Goal: Information Seeking & Learning: Compare options

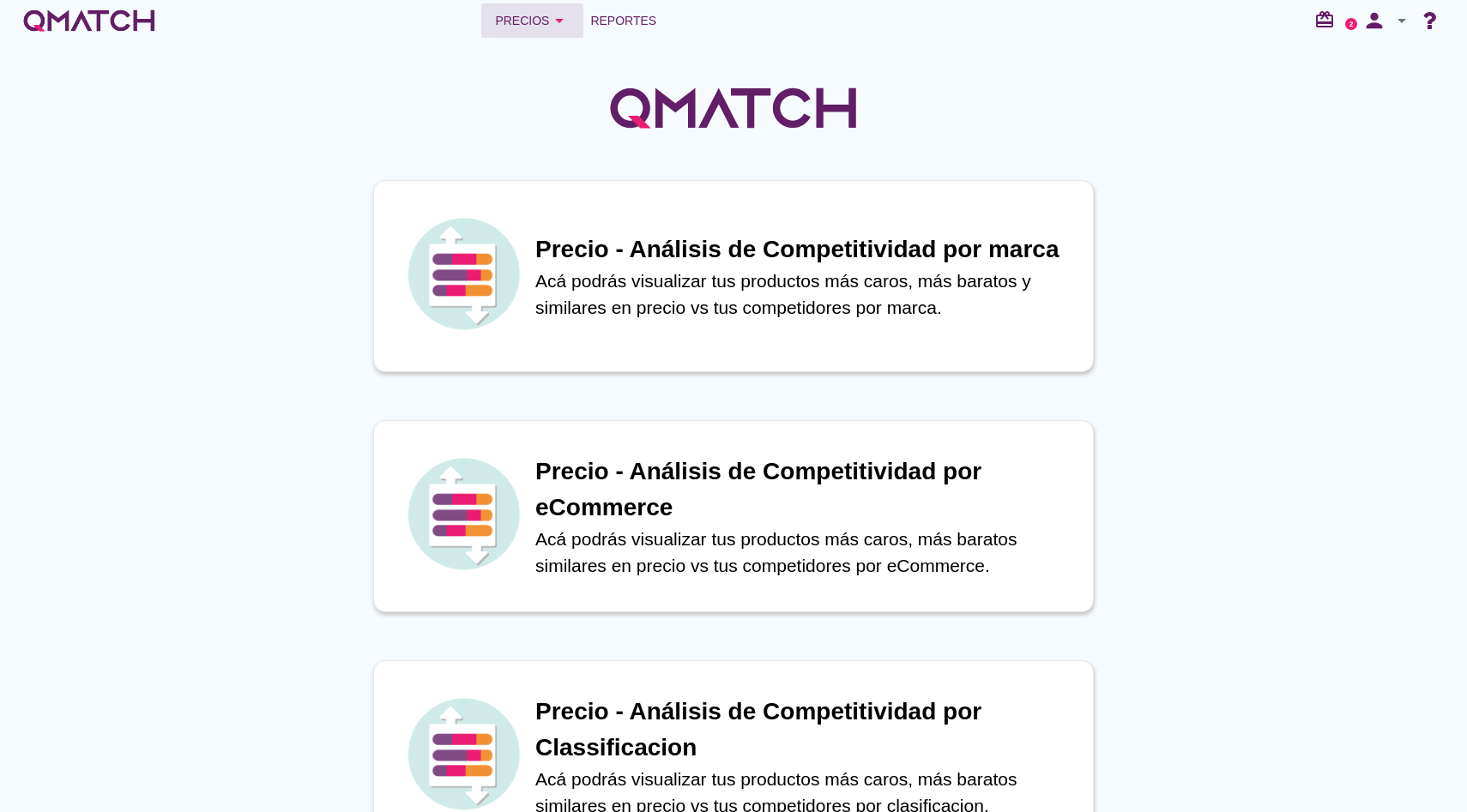
click at [557, 37] on button "Precios arrow_drop_down" at bounding box center [532, 20] width 102 height 35
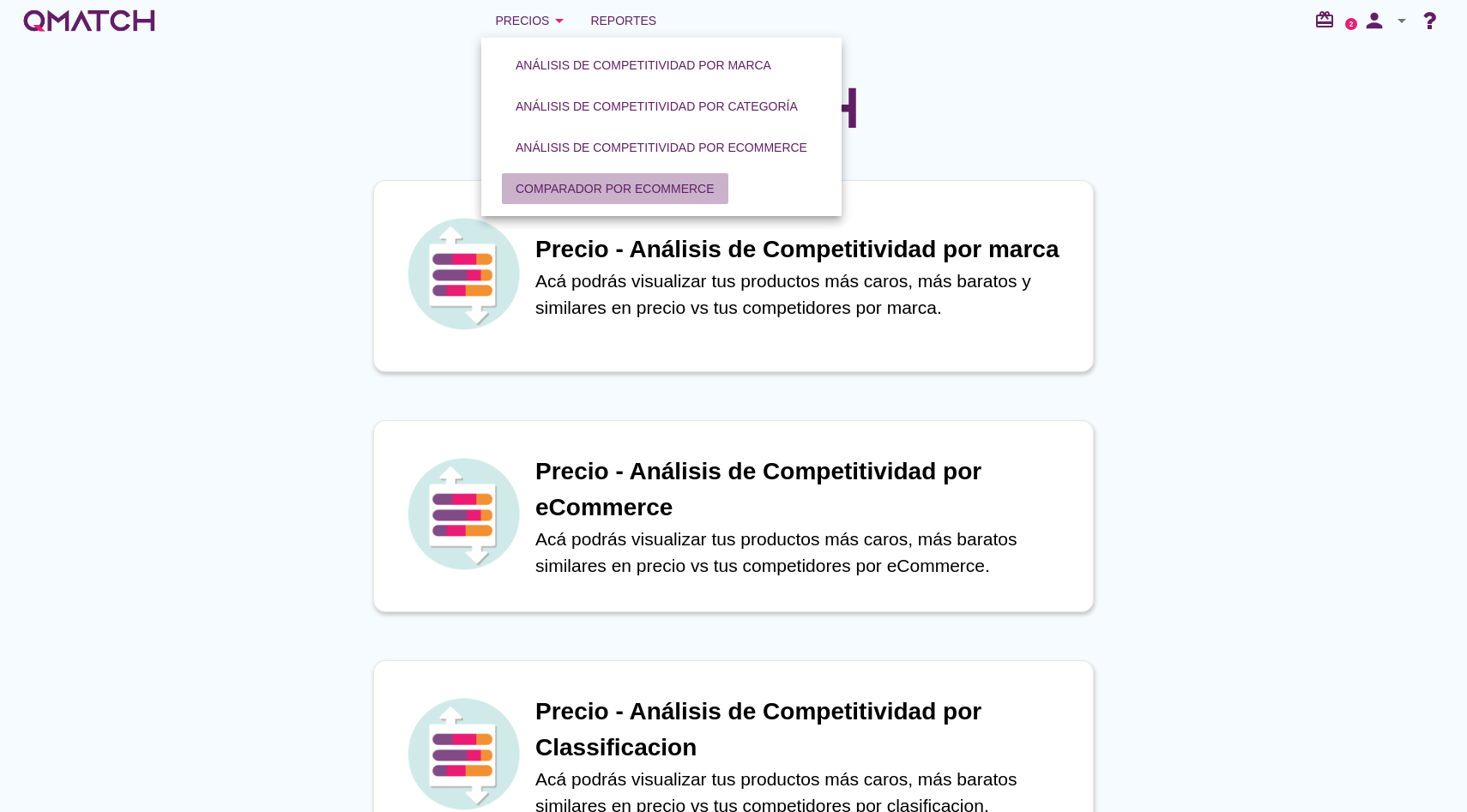
click at [615, 183] on div "Comparador por eCommerce" at bounding box center [615, 189] width 199 height 18
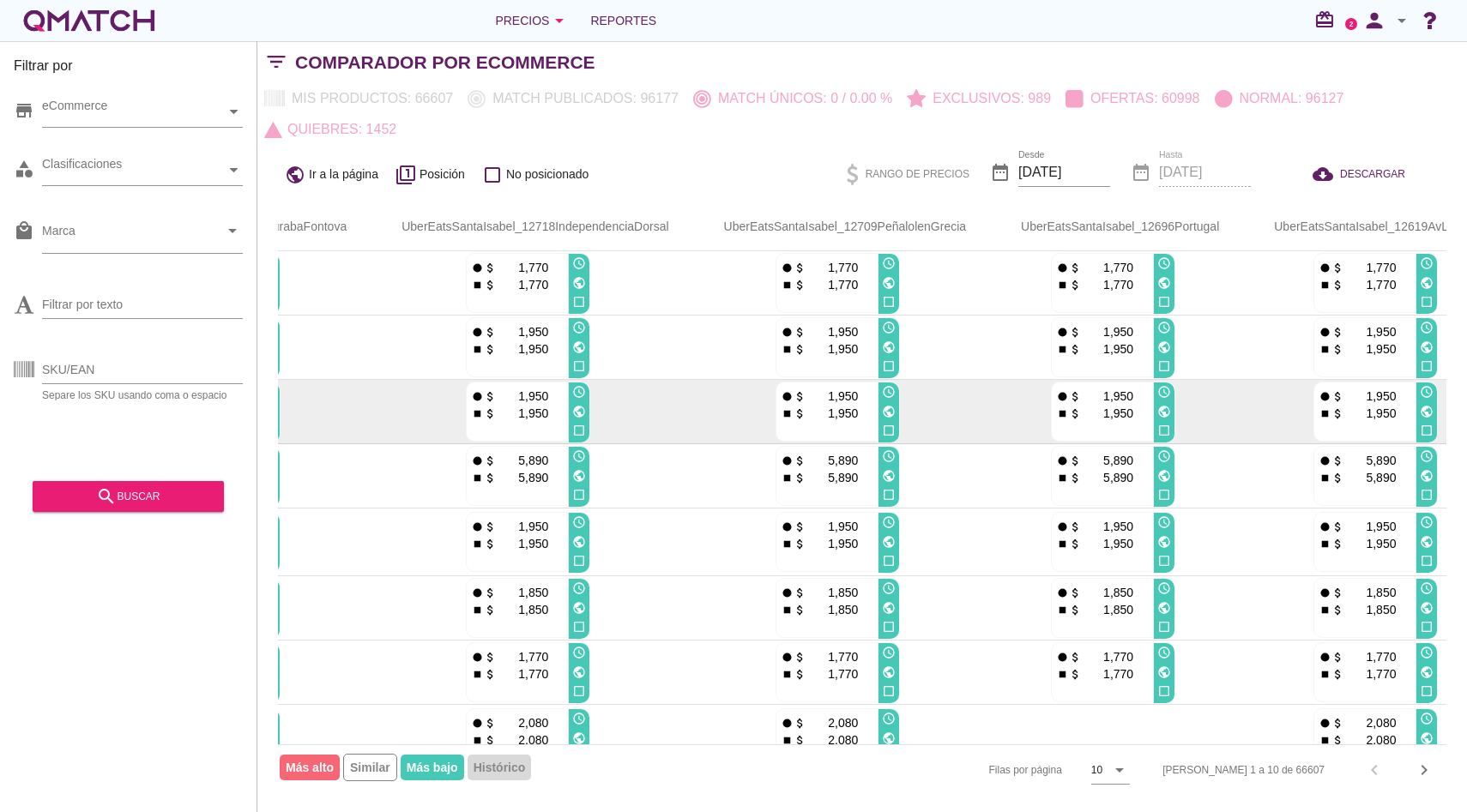
scroll to position [0, 1817]
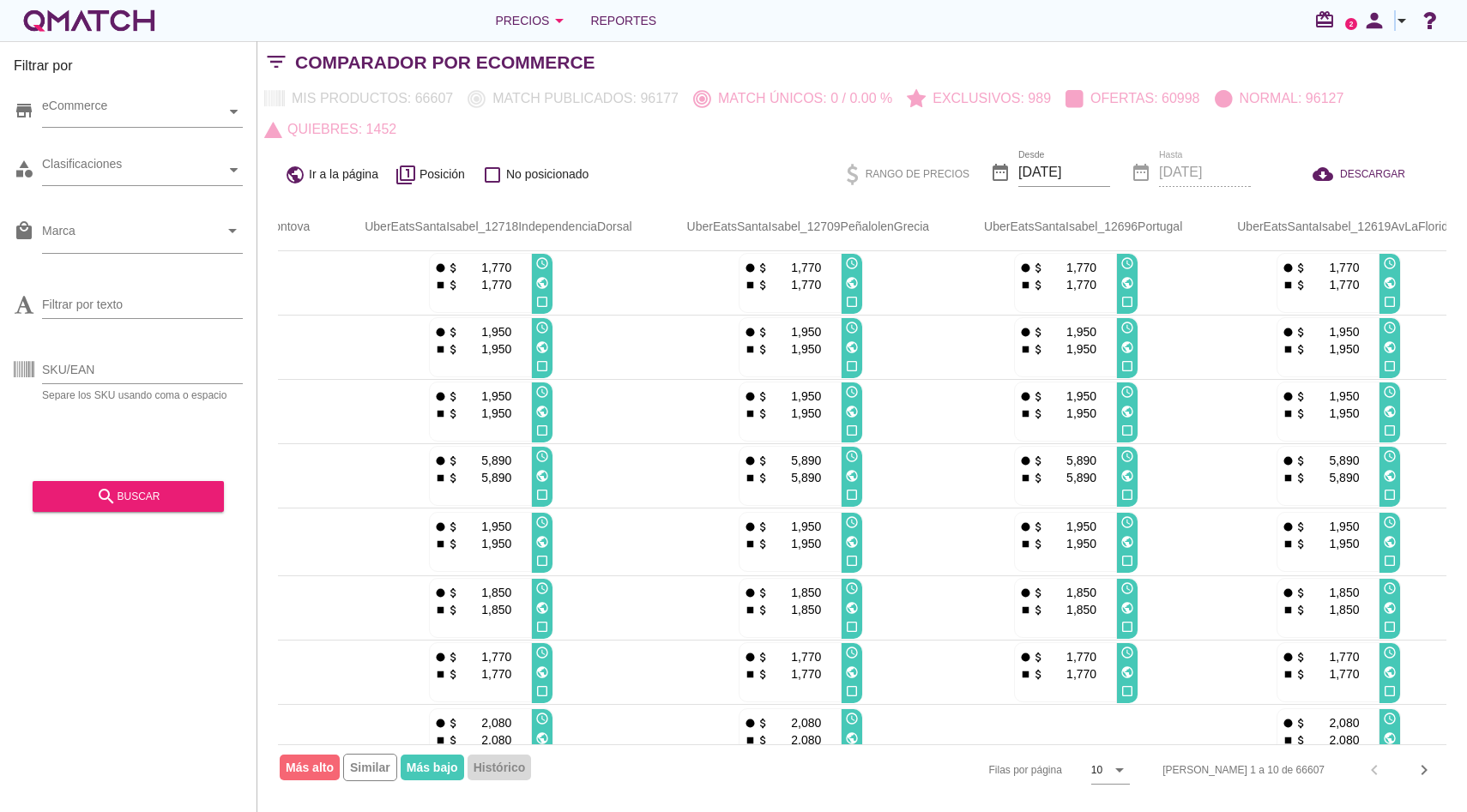
click at [1394, 20] on icon "arrow_drop_down" at bounding box center [1401, 20] width 20 height 20
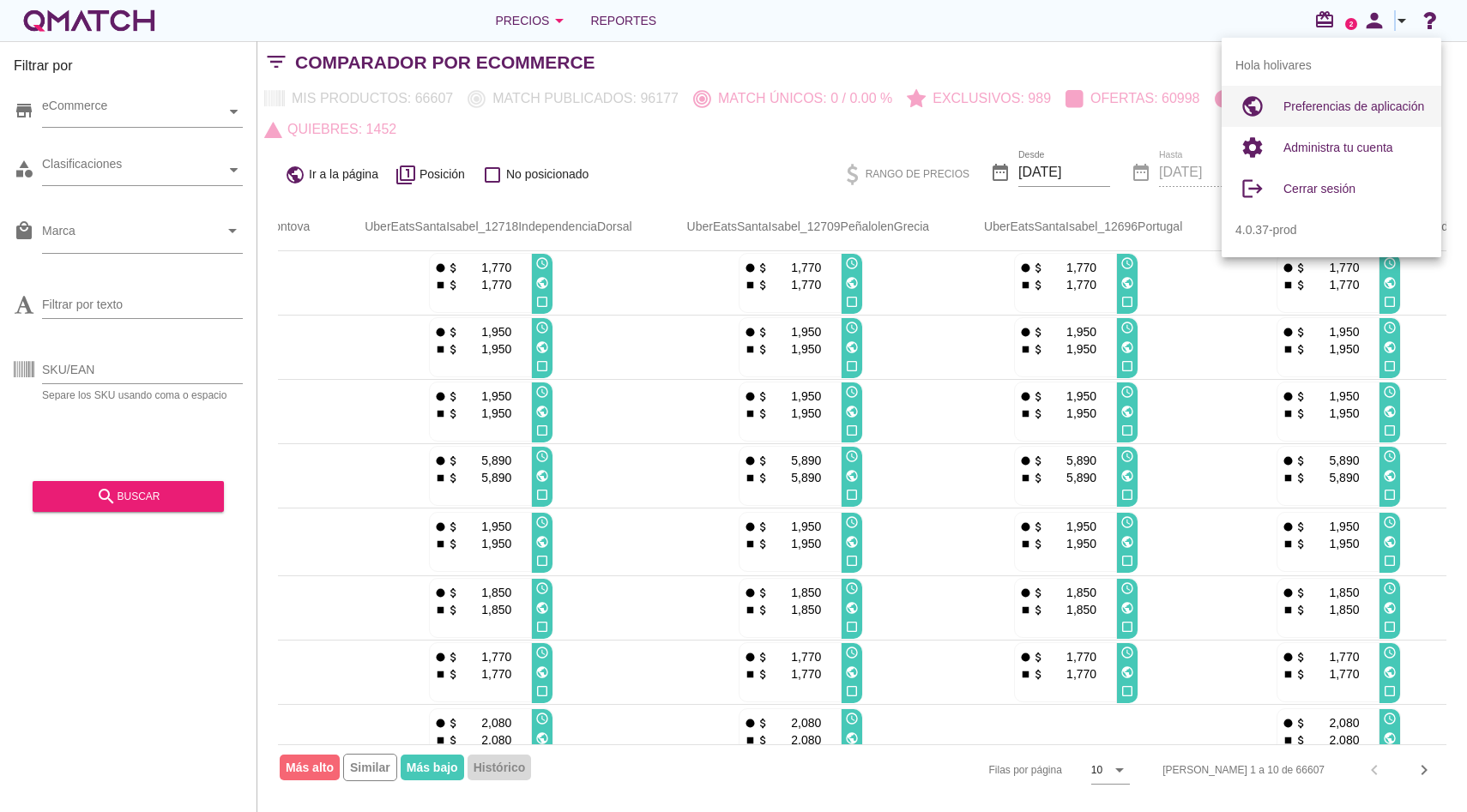
click at [1377, 107] on span "Preferencias de aplicación" at bounding box center [1354, 105] width 141 height 13
radio input "true"
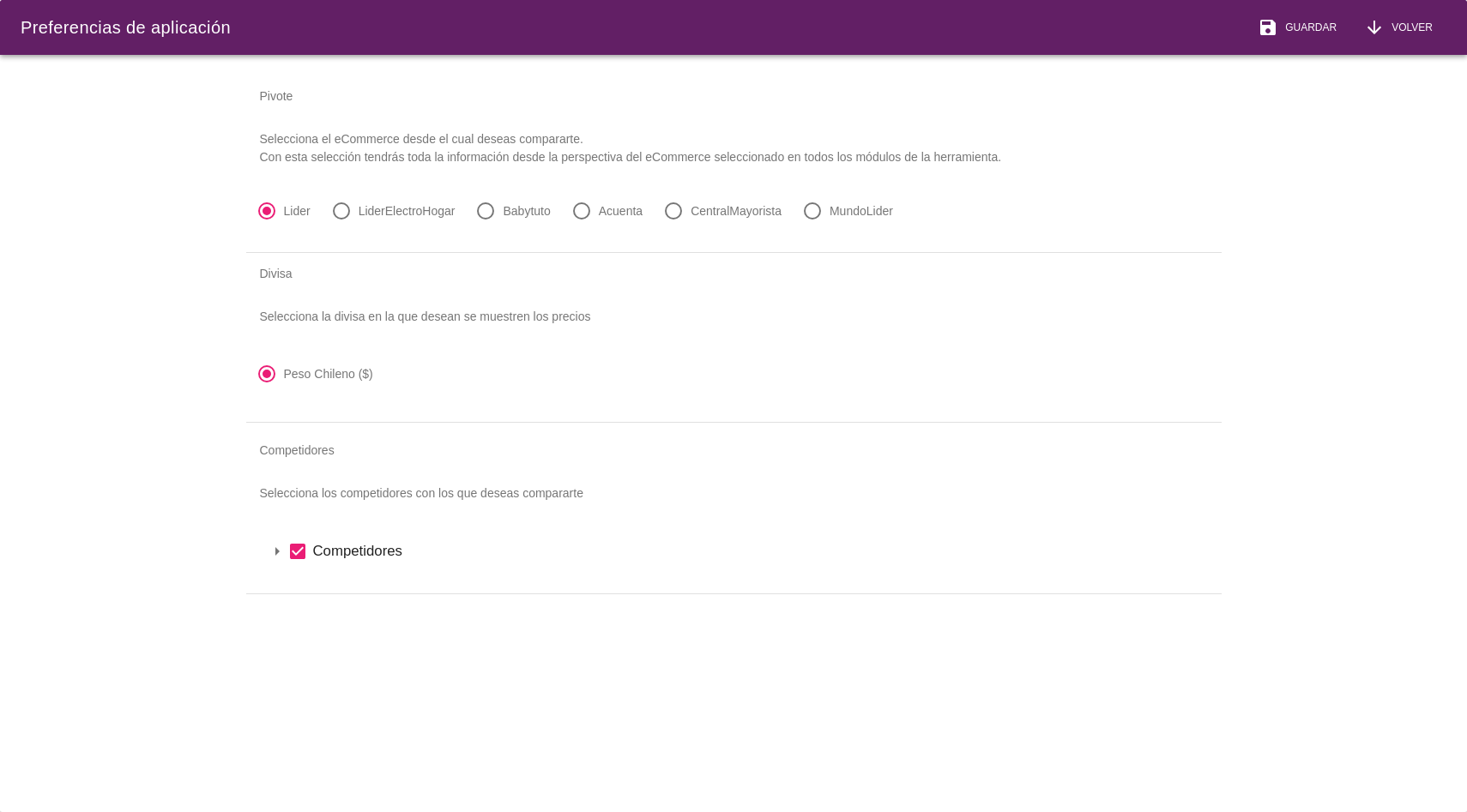
click at [281, 549] on icon "arrow_drop_down" at bounding box center [277, 551] width 20 height 20
click at [296, 582] on icon "arrow_drop_down" at bounding box center [299, 580] width 20 height 20
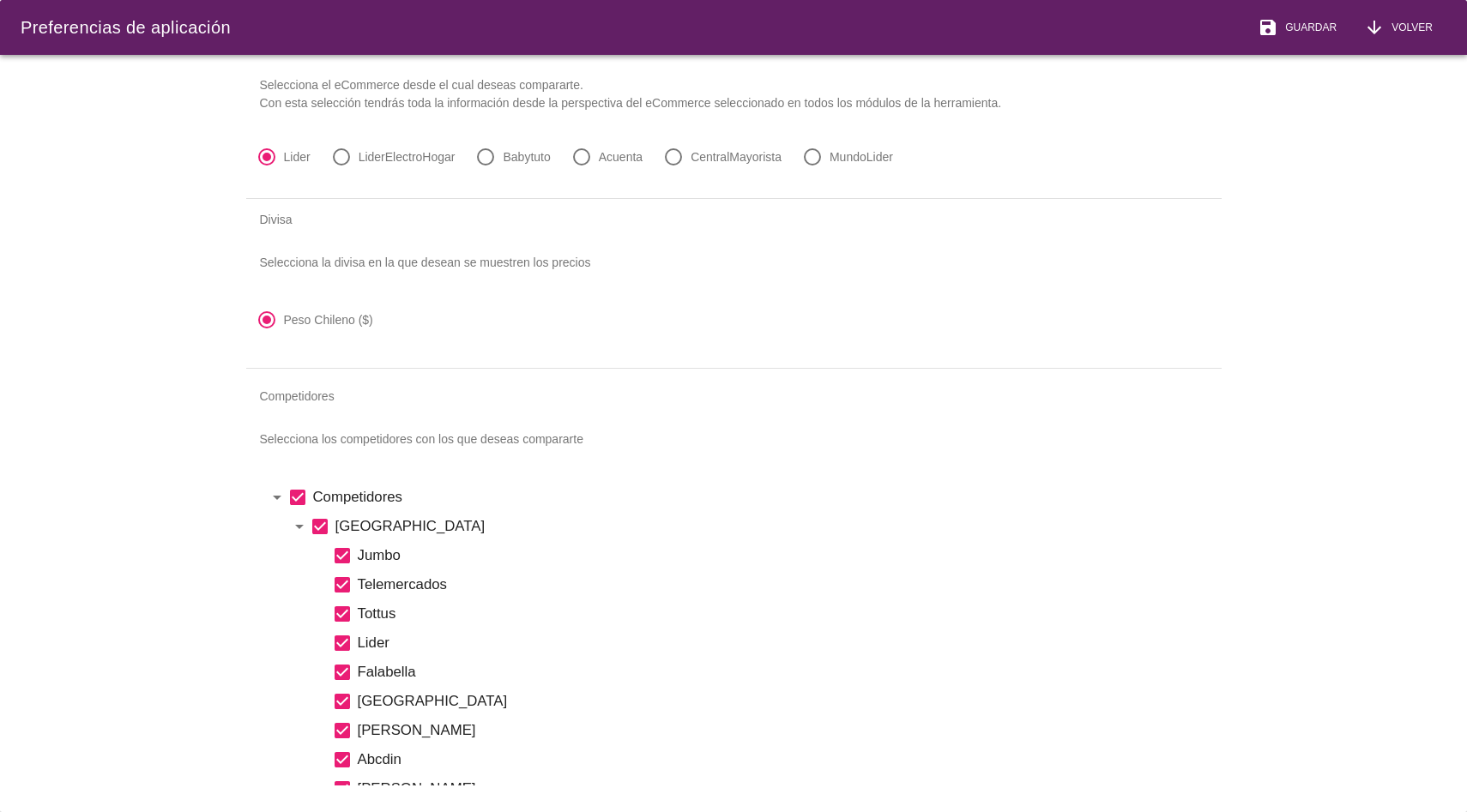
scroll to position [82, 0]
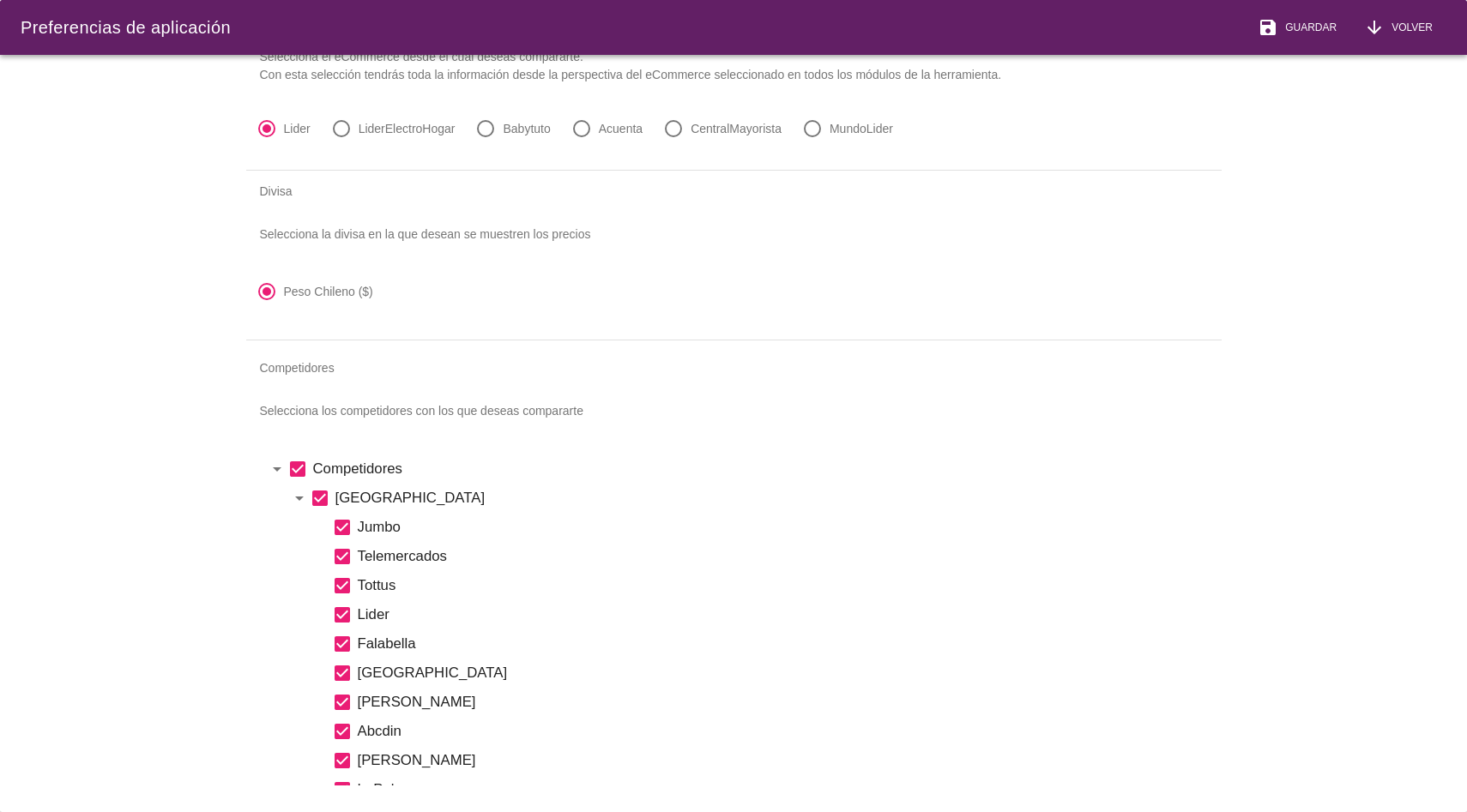
click at [317, 497] on icon "check_box" at bounding box center [319, 498] width 20 height 20
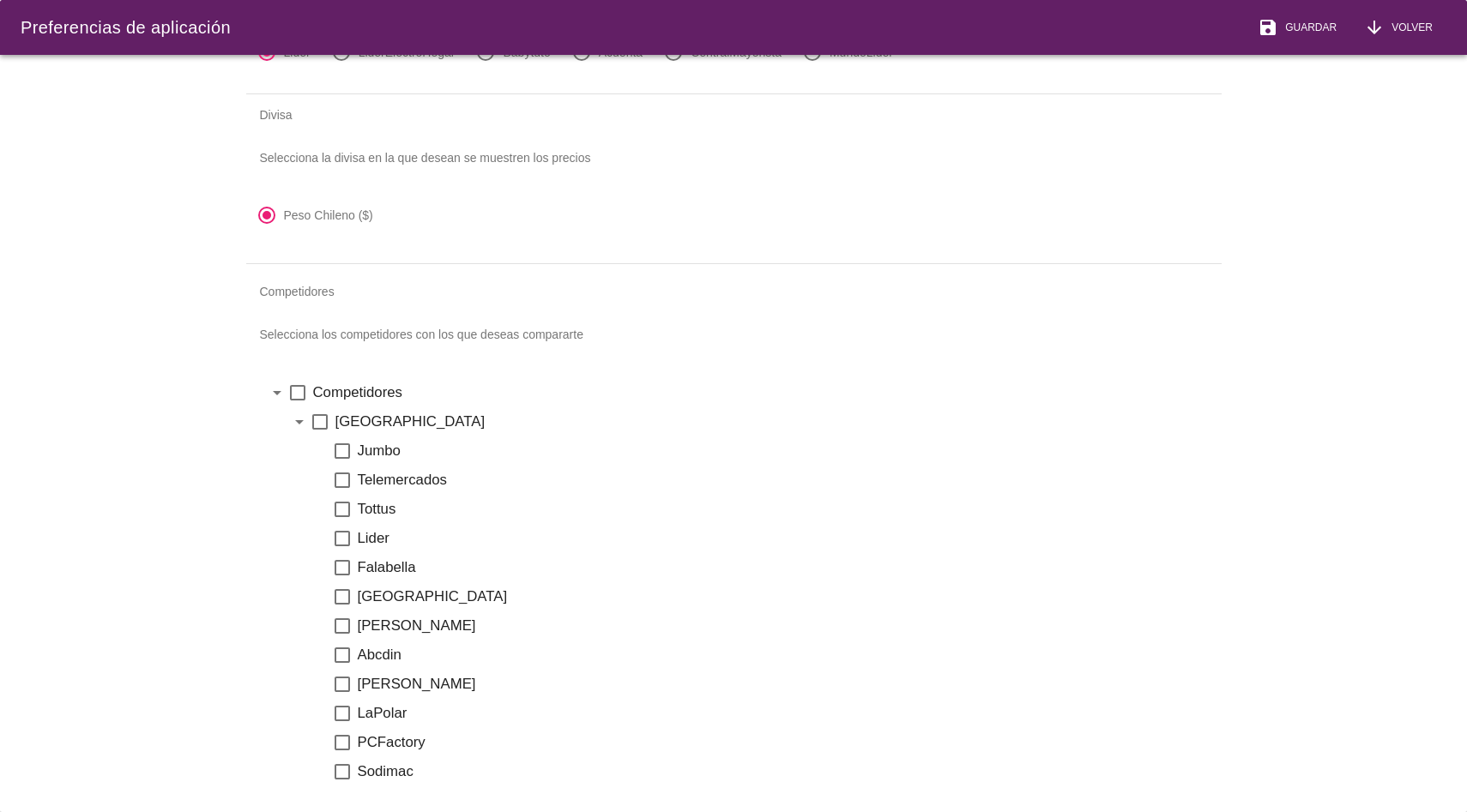
scroll to position [160, 0]
click at [344, 449] on icon "check_box_outline_blank" at bounding box center [341, 449] width 20 height 20
click at [346, 506] on icon "check_box_outline_blank" at bounding box center [341, 508] width 20 height 20
click at [346, 531] on icon "check_box_outline_blank" at bounding box center [341, 537] width 20 height 20
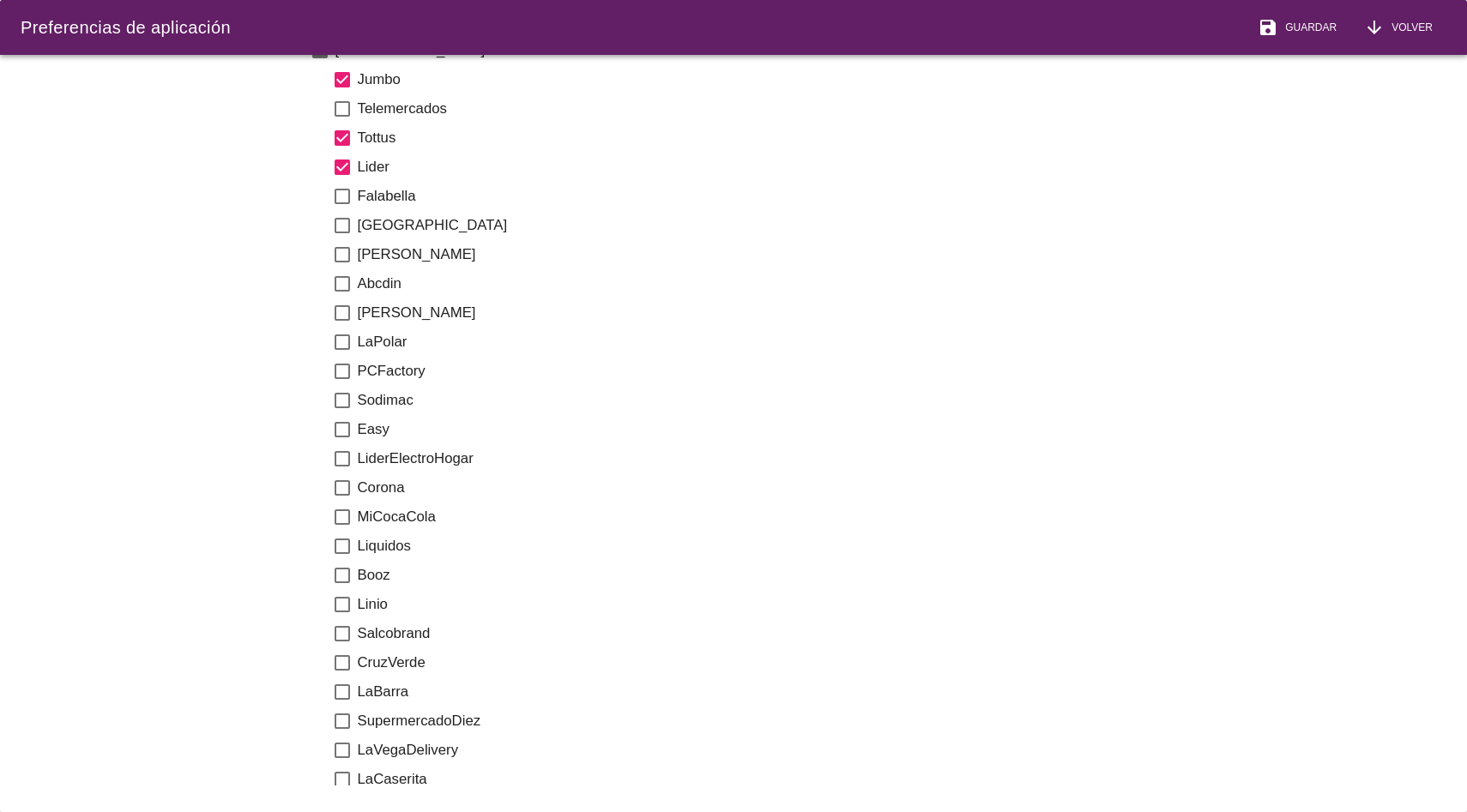
scroll to position [546, 0]
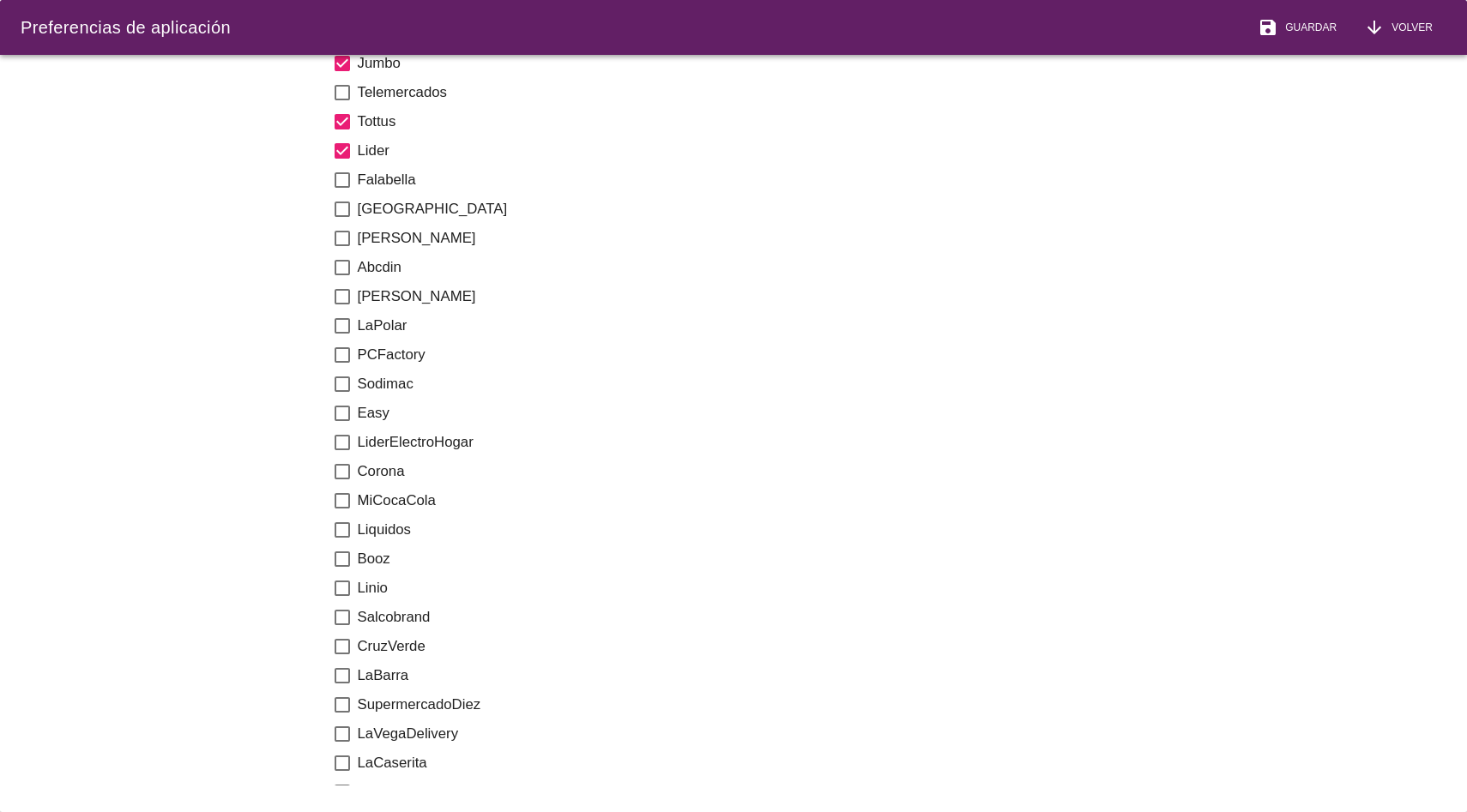
click at [339, 503] on icon "check_box_outline_blank" at bounding box center [341, 500] width 20 height 20
click at [340, 534] on icon "check_box_outline_blank" at bounding box center [341, 529] width 20 height 20
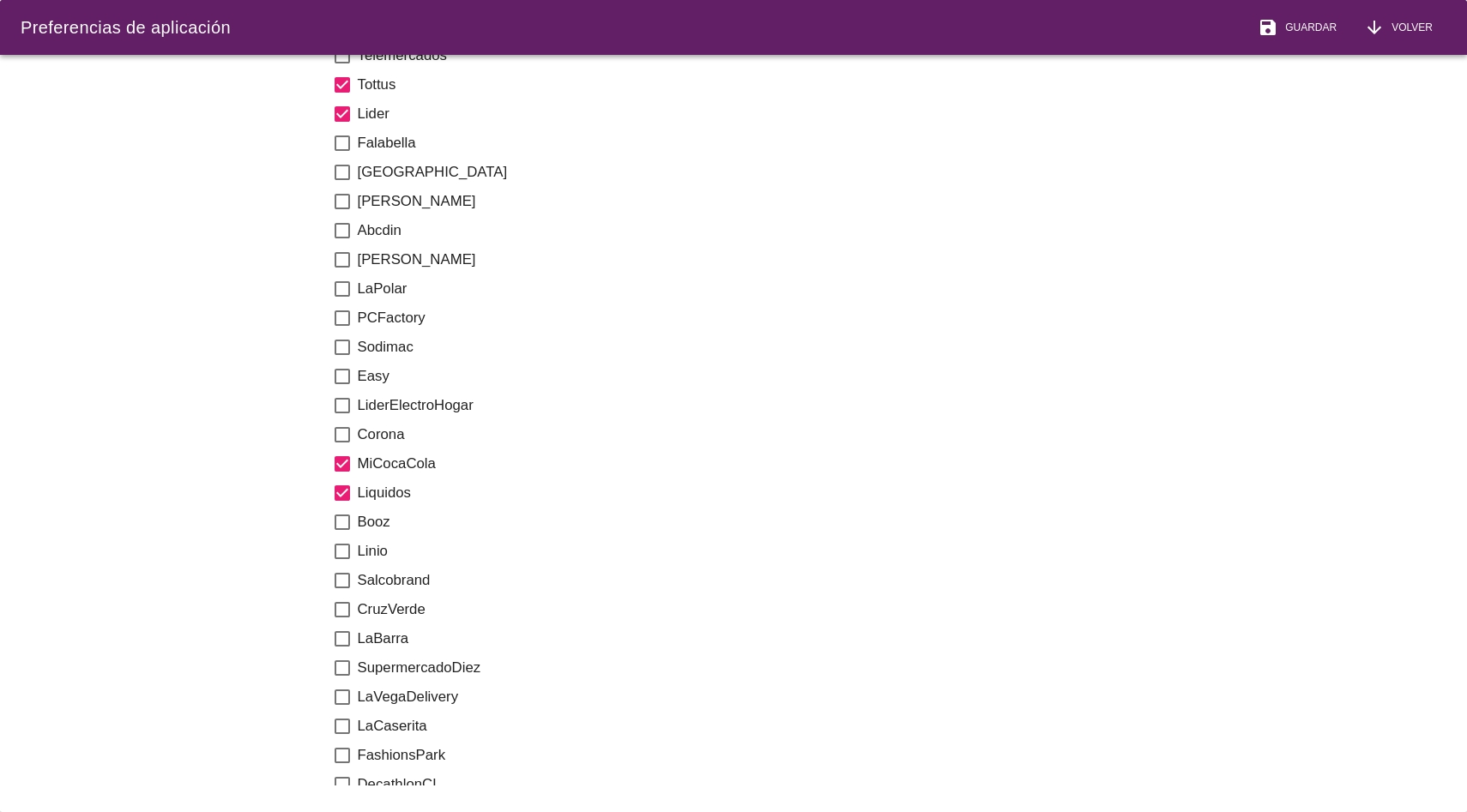
click at [341, 522] on icon "check_box_outline_blank" at bounding box center [341, 522] width 20 height 20
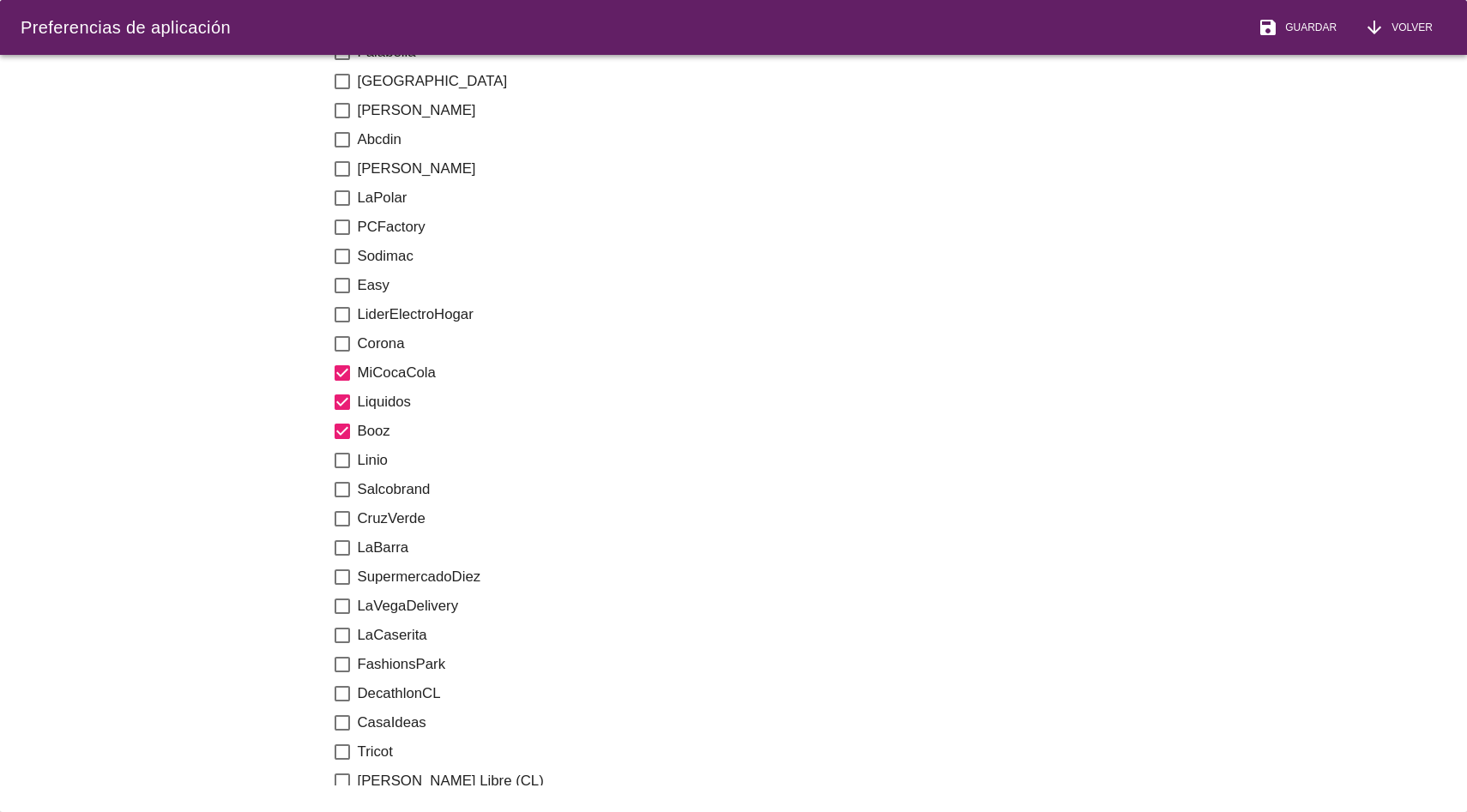
scroll to position [684, 0]
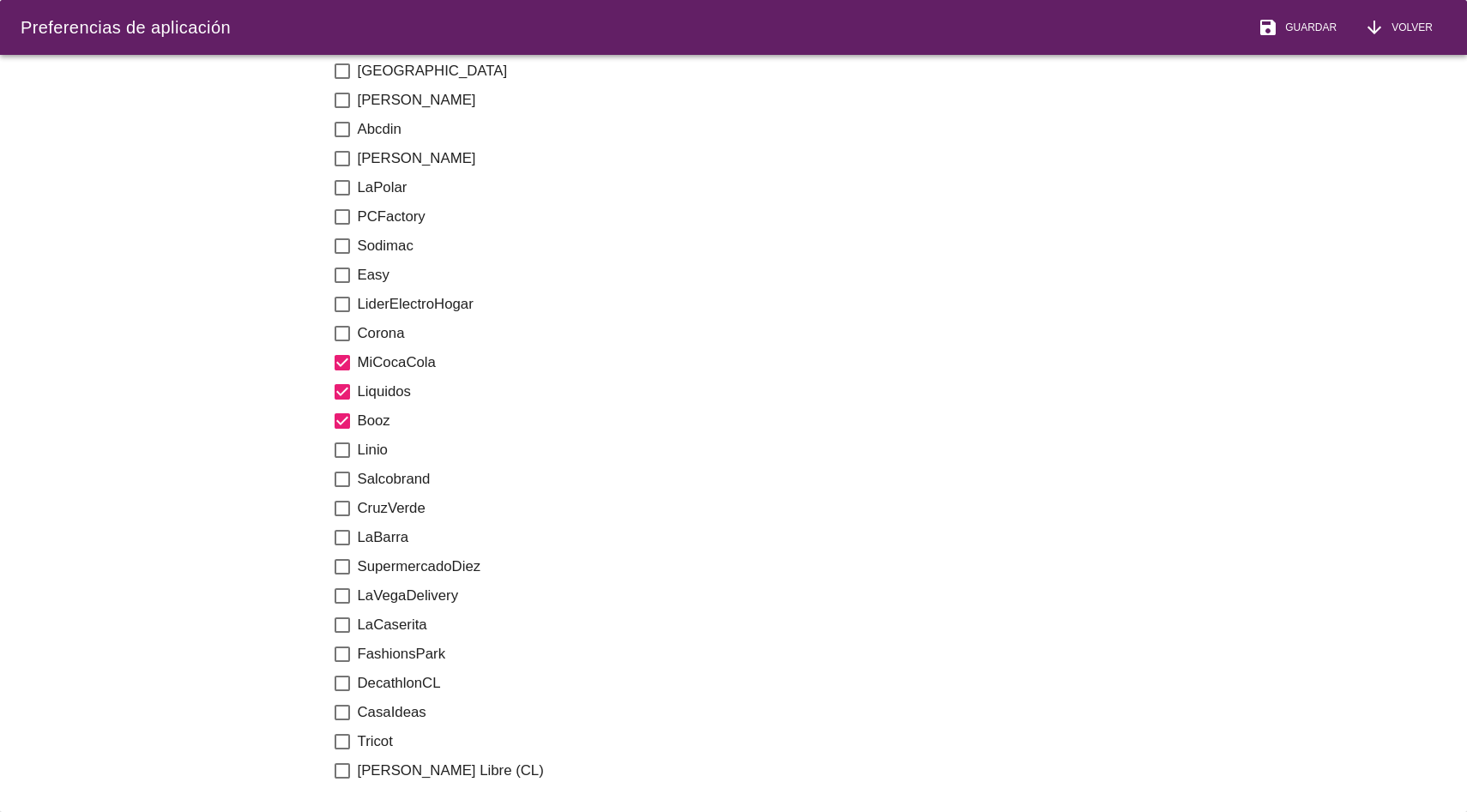
click at [345, 538] on icon "check_box_outline_blank" at bounding box center [341, 537] width 20 height 20
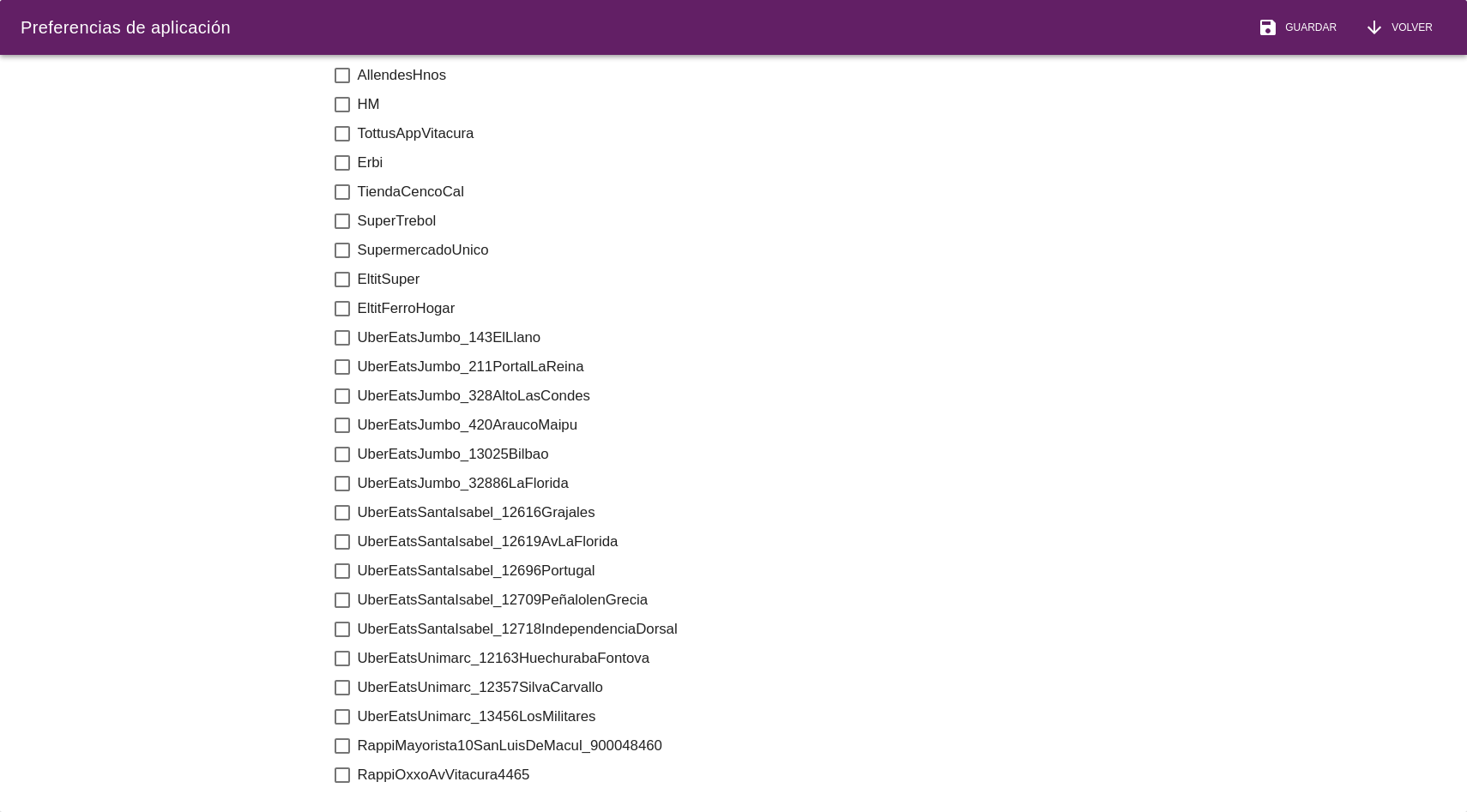
scroll to position [2431, 0]
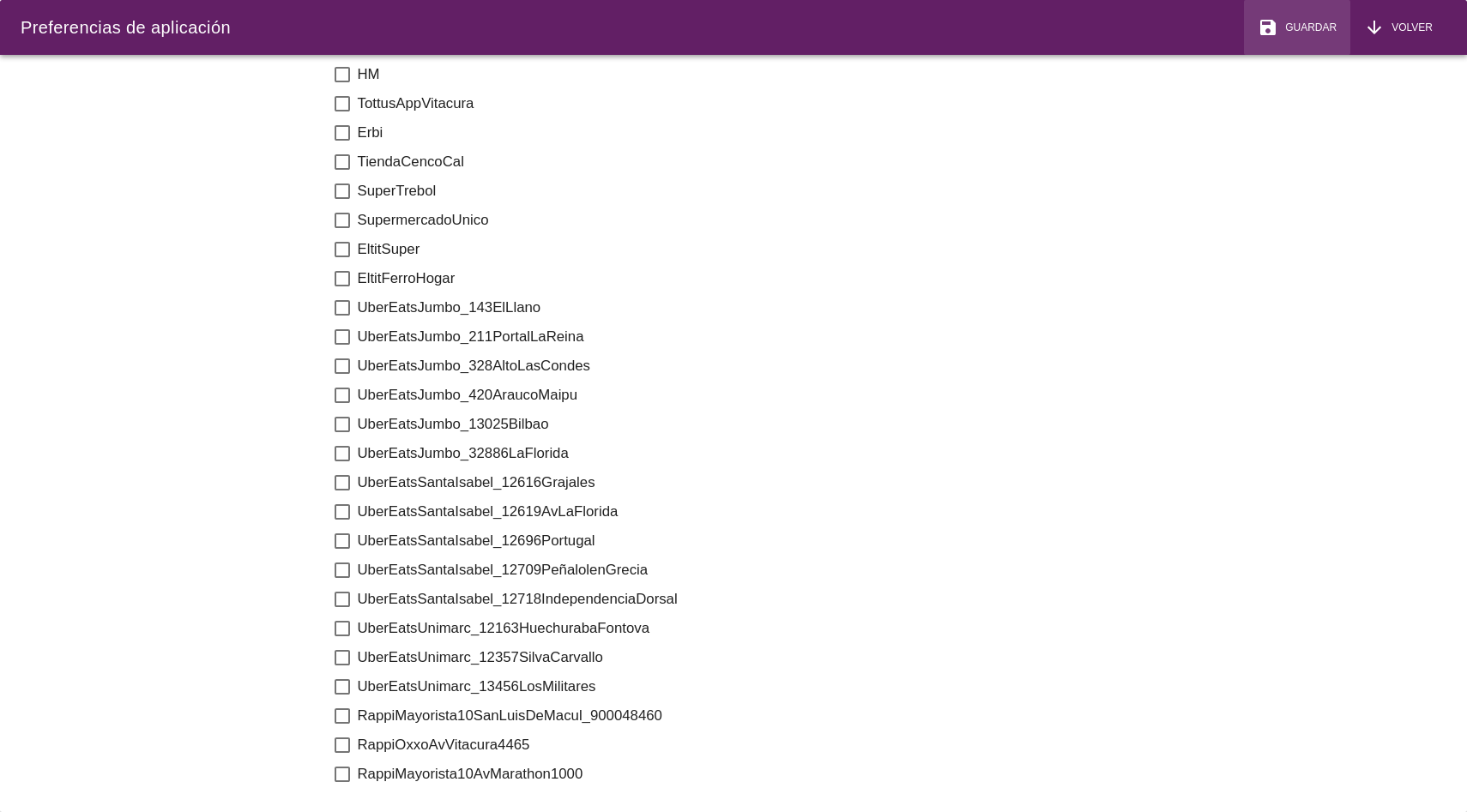
click at [1300, 13] on button "save Guardar" at bounding box center [1297, 27] width 106 height 55
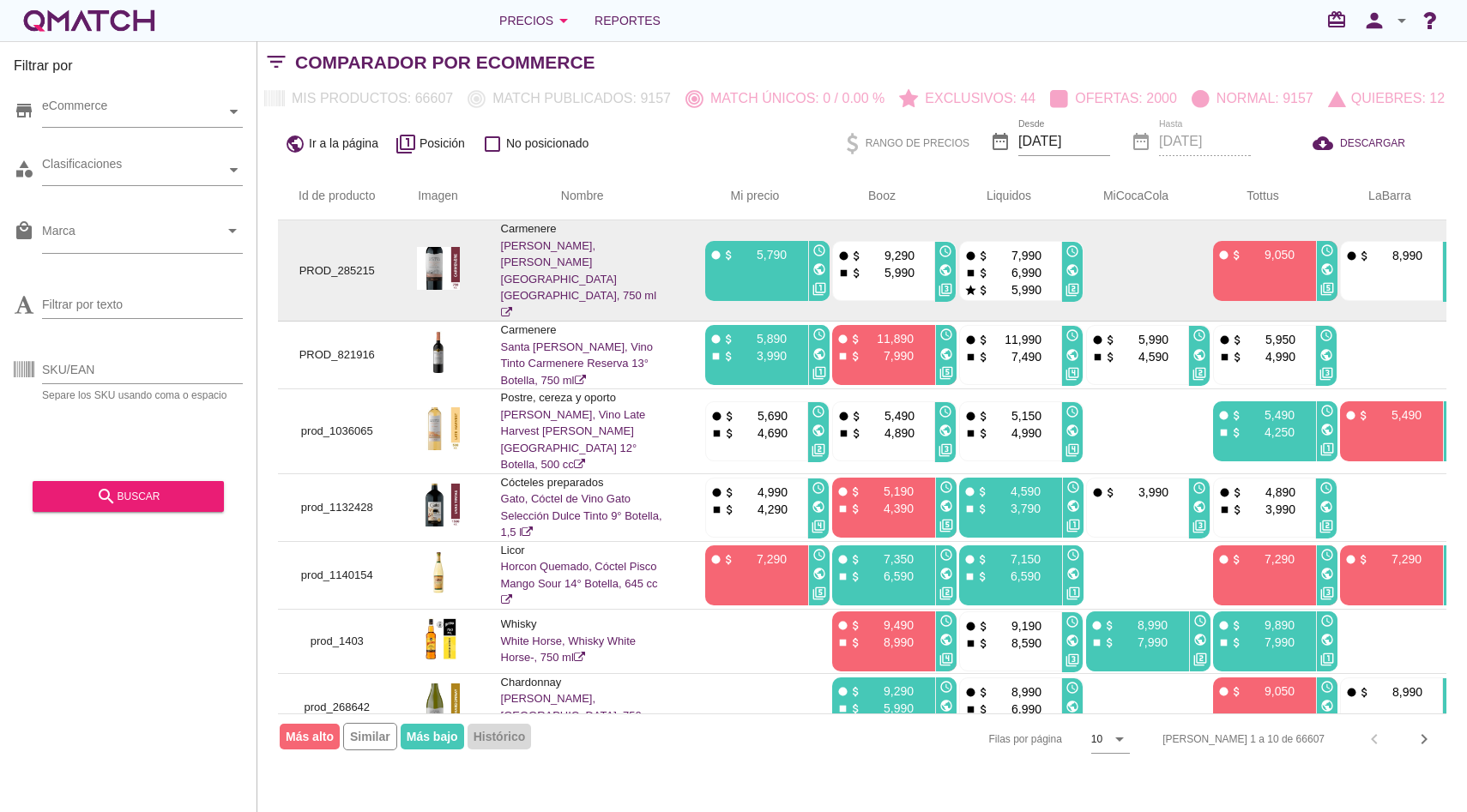
click at [560, 249] on link "Castillo Molina, Vino Tinto Castillo de Molina Carmenere Gran Reserva Botella, …" at bounding box center [579, 279] width 156 height 80
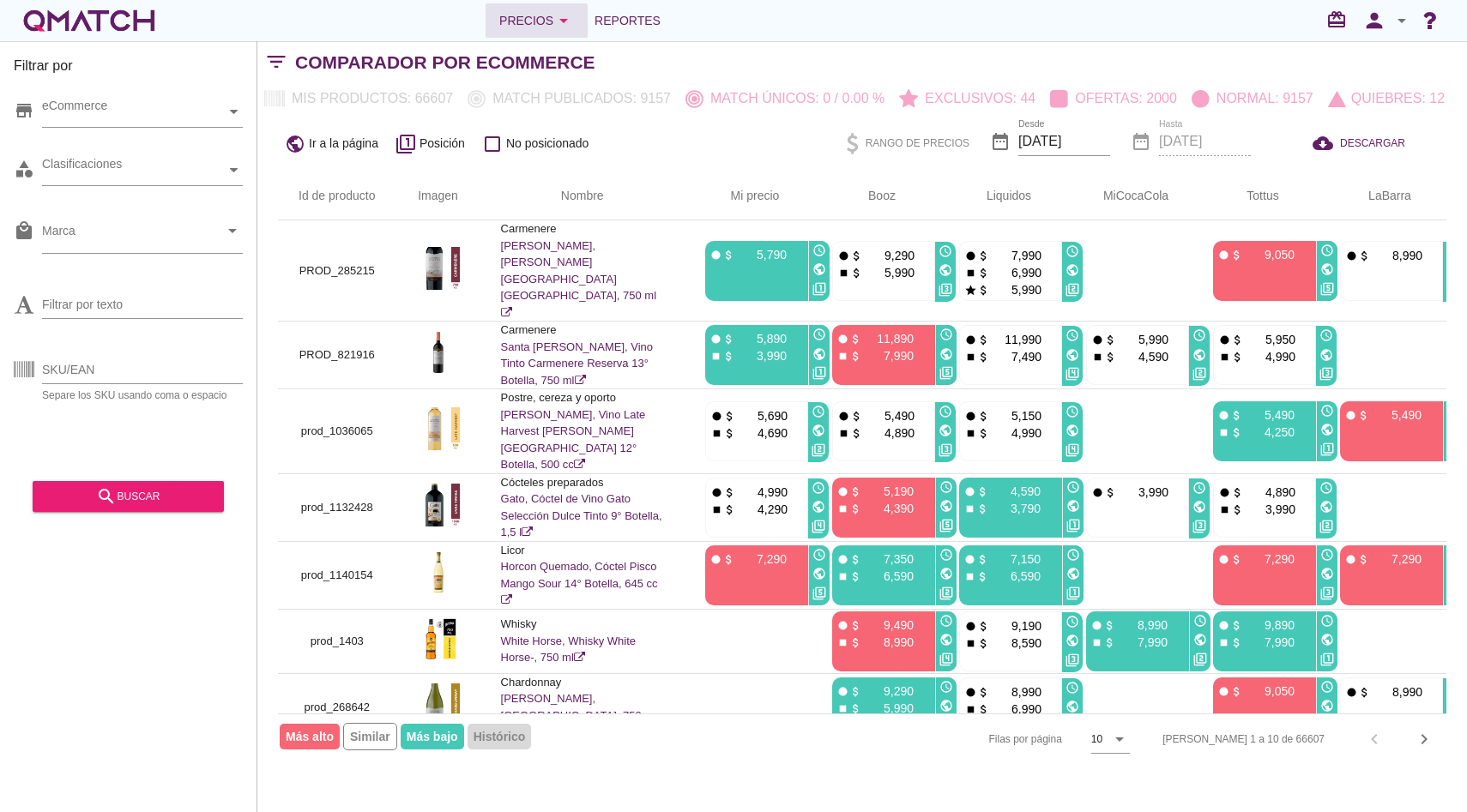
click at [544, 13] on div "Precios arrow_drop_down" at bounding box center [536, 20] width 74 height 20
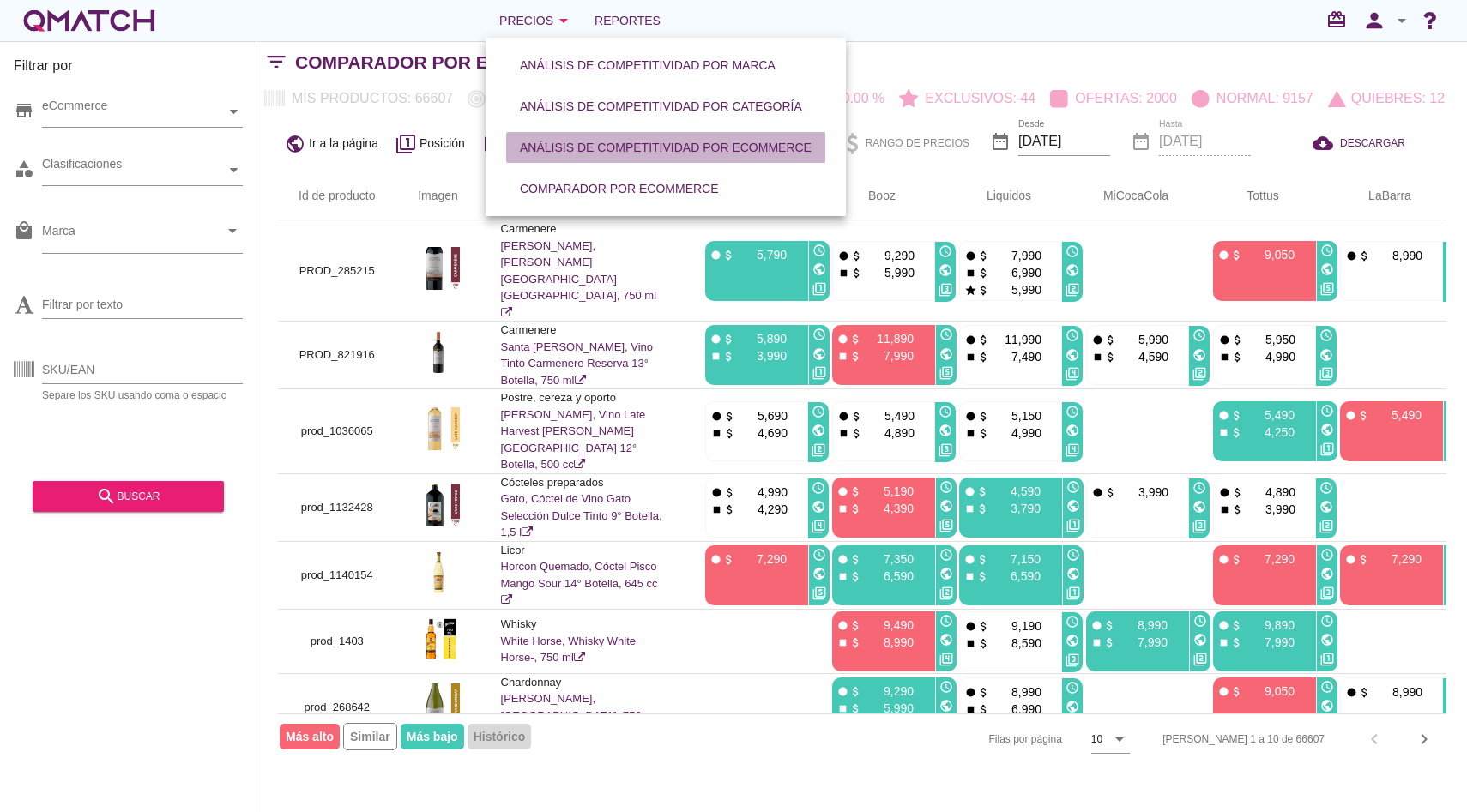
click at [569, 134] on button "Análisis de competitividad por eCommerce" at bounding box center [666, 147] width 319 height 31
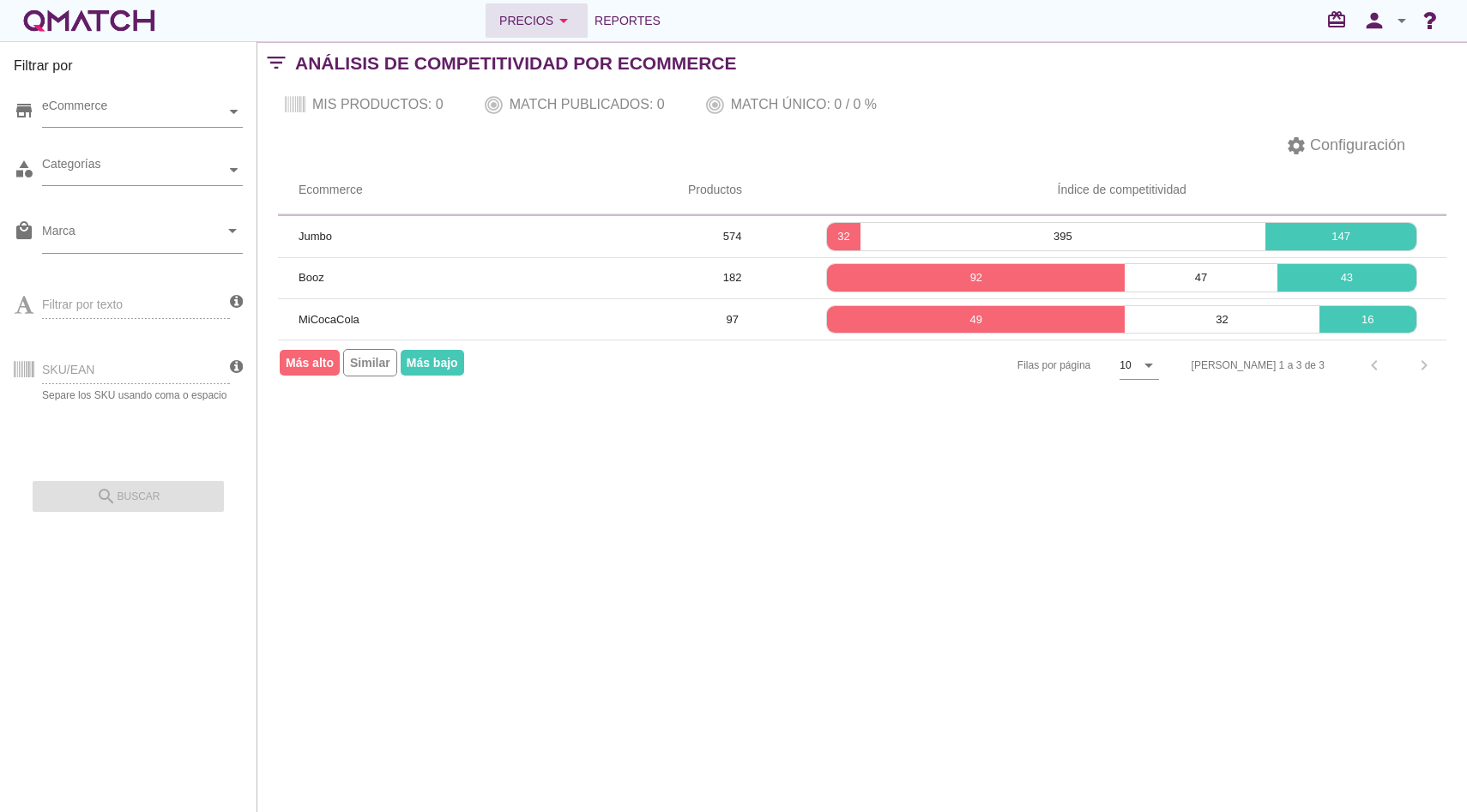
click at [532, 19] on div "Precios arrow_drop_down" at bounding box center [536, 20] width 74 height 20
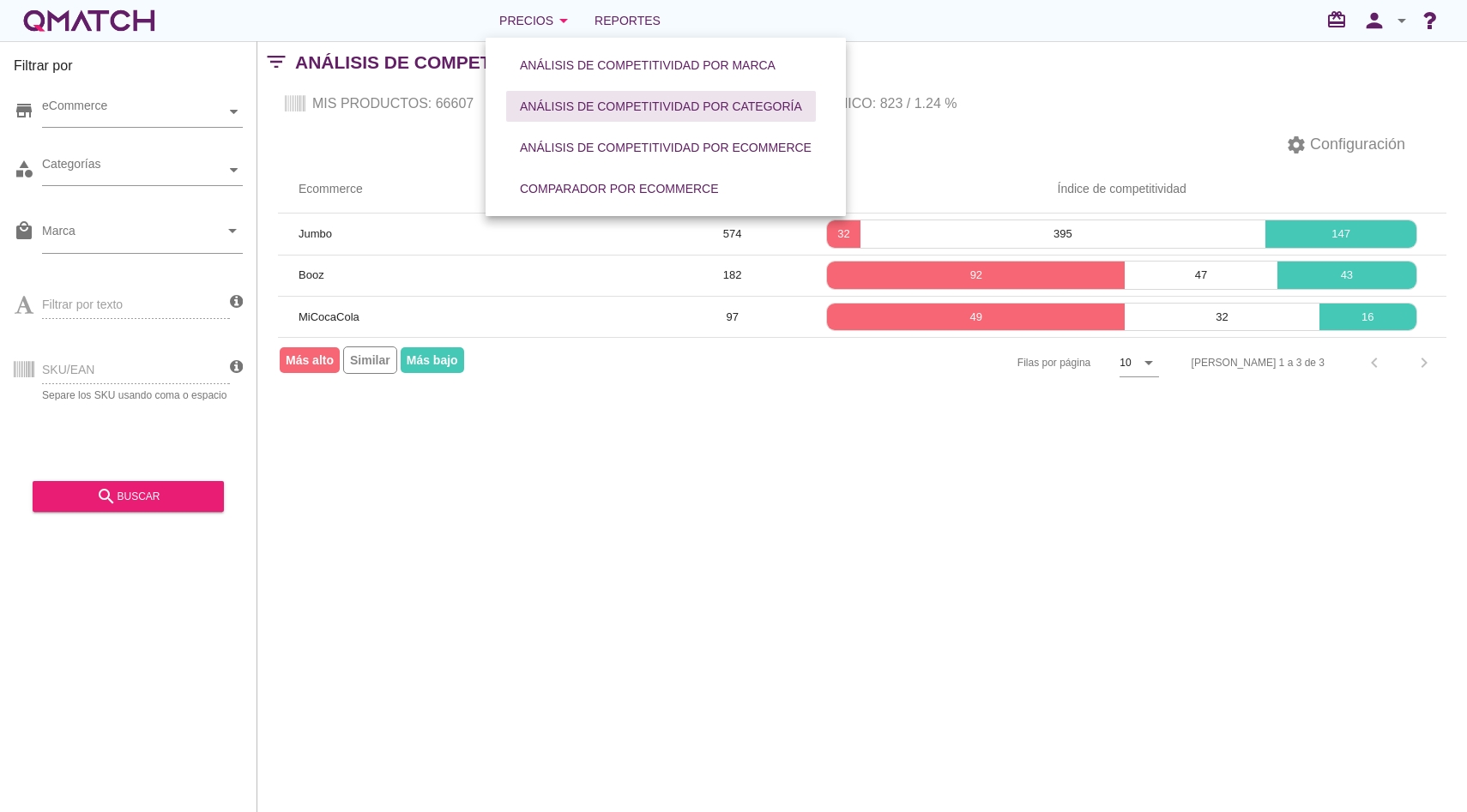
click at [609, 119] on button "Análisis de competitividad por categoría" at bounding box center [660, 106] width 309 height 31
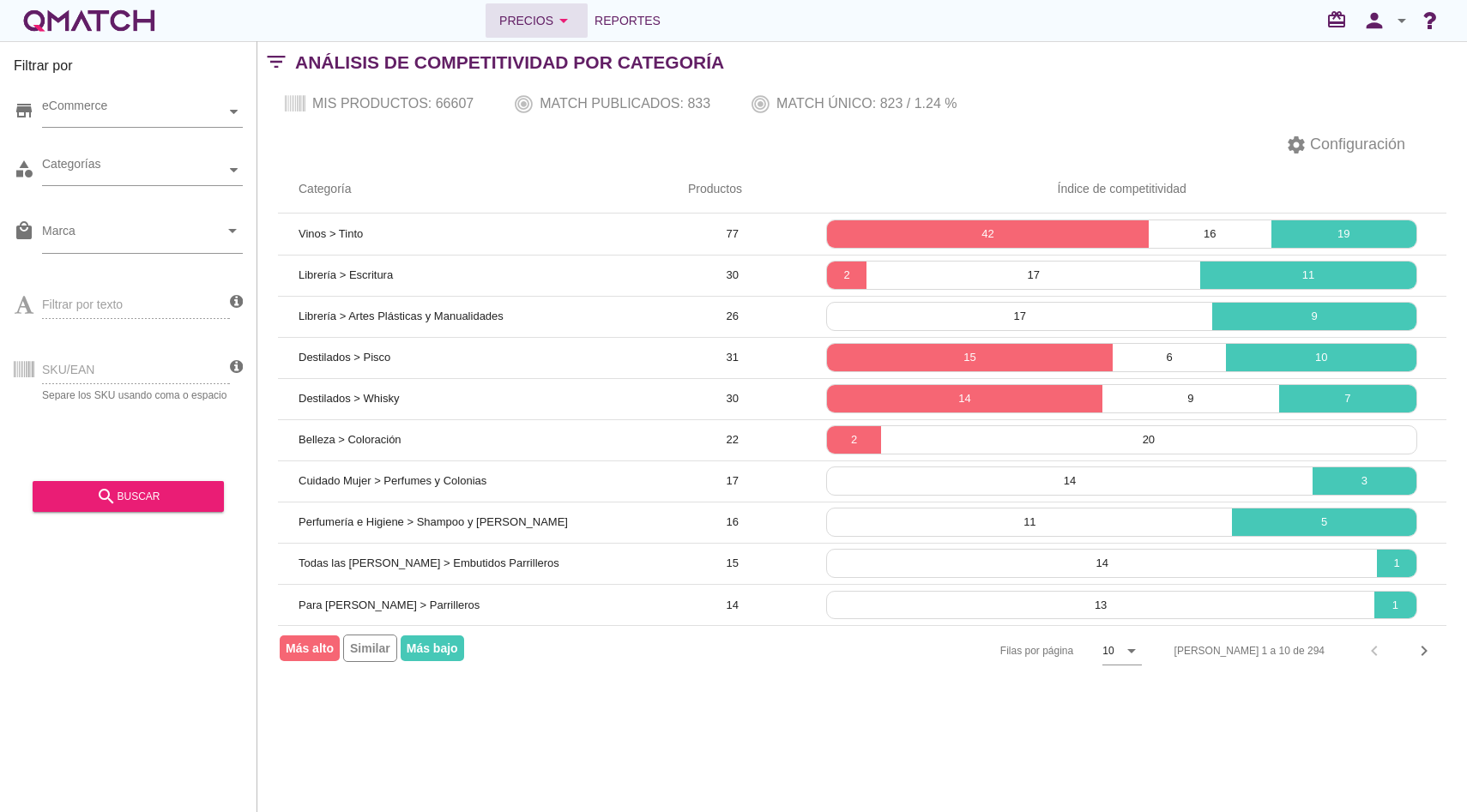
click at [531, 16] on div "Precios arrow_drop_down" at bounding box center [536, 20] width 74 height 20
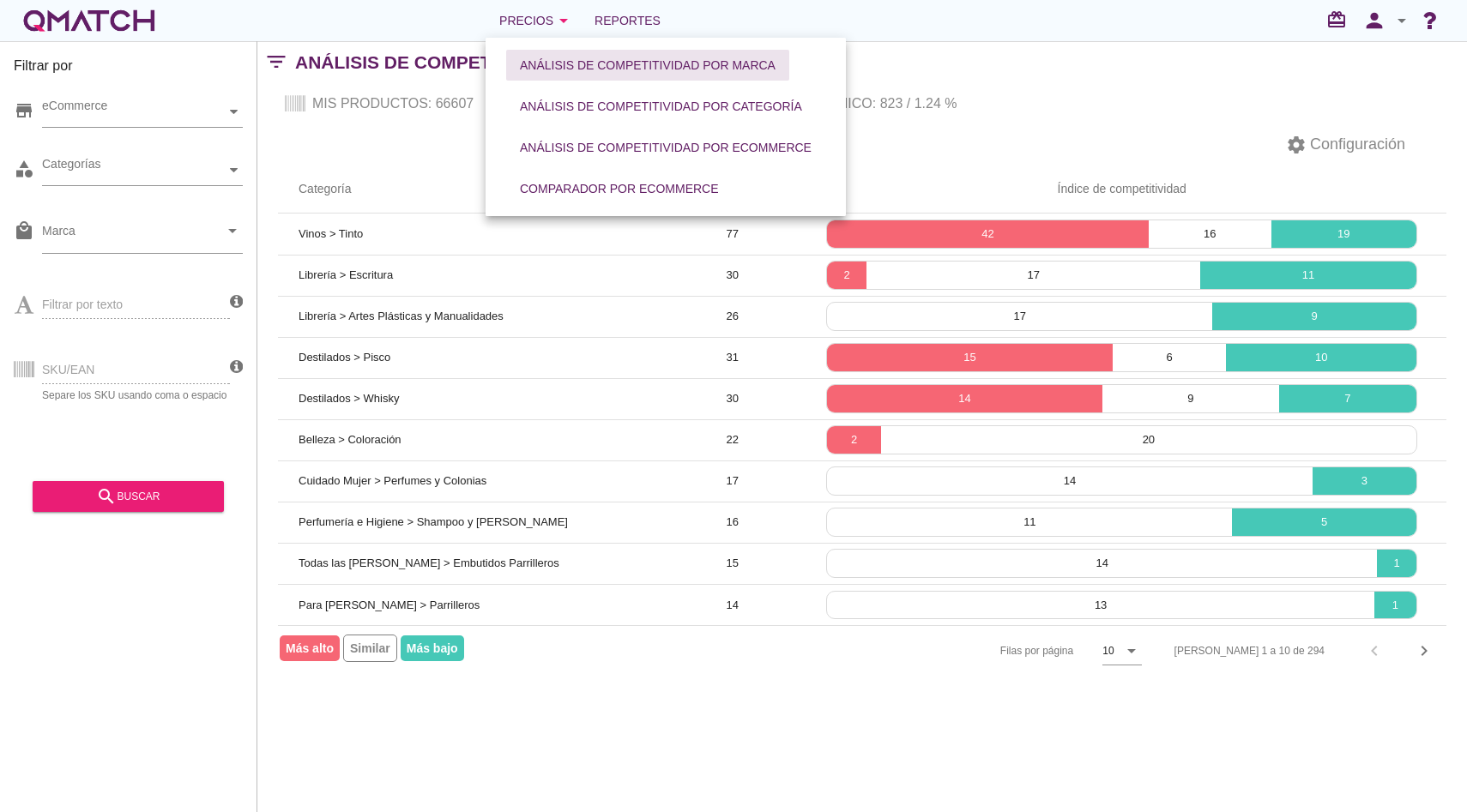
click at [566, 59] on div "Análisis de competitividad por marca" at bounding box center [647, 66] width 255 height 18
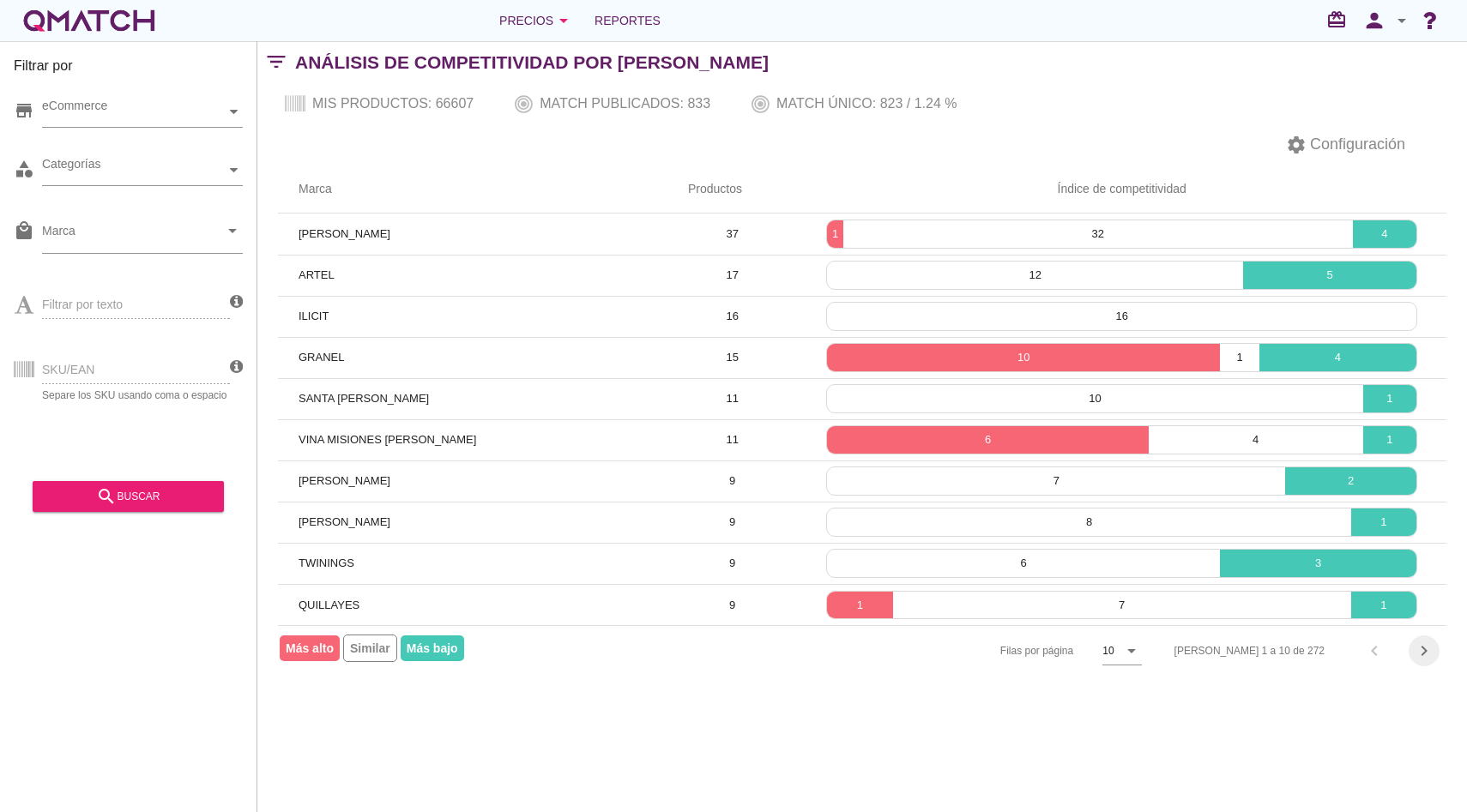
click at [1414, 640] on button "chevron_right" at bounding box center [1424, 651] width 31 height 31
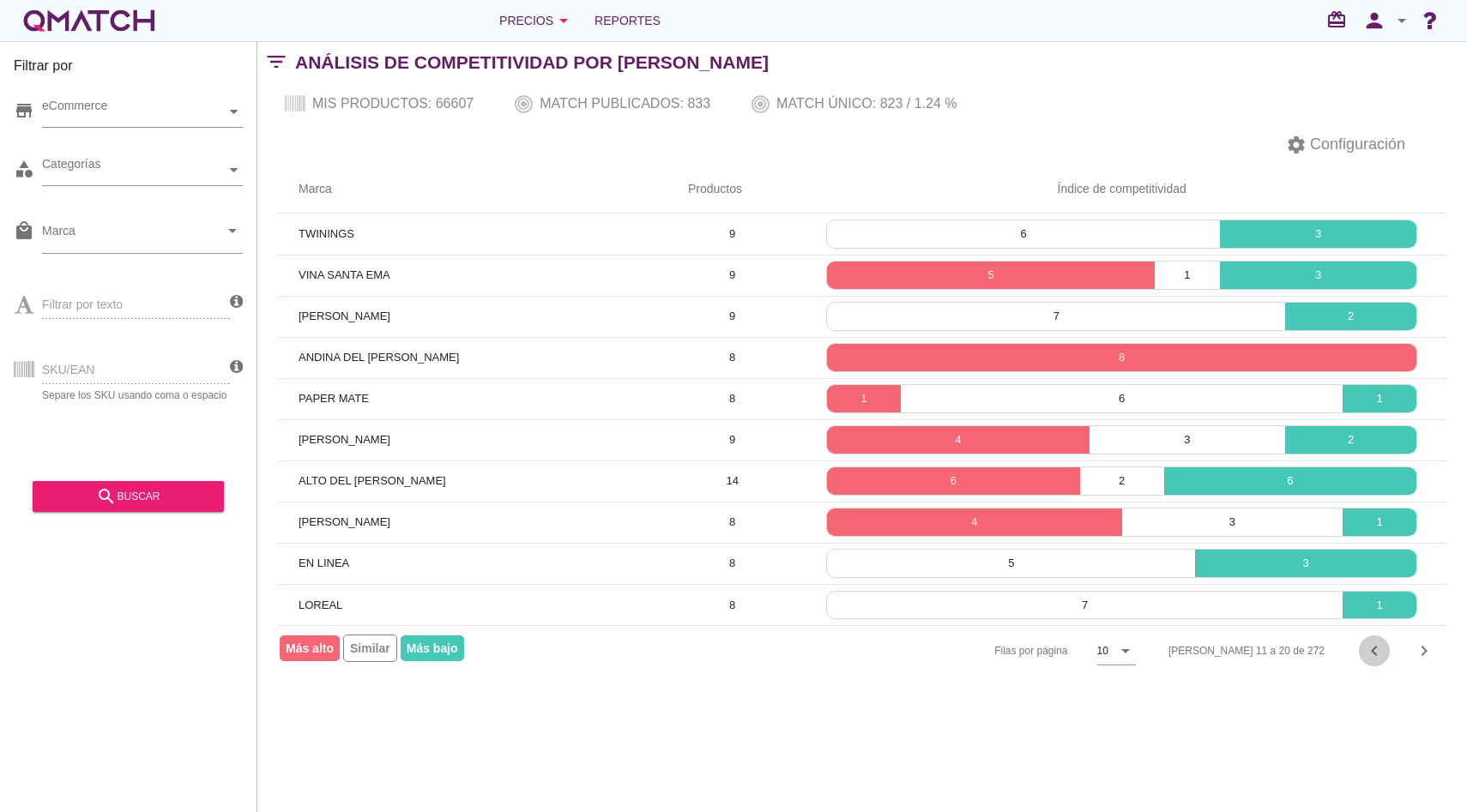
click at [1382, 662] on button "chevron_left" at bounding box center [1374, 651] width 31 height 31
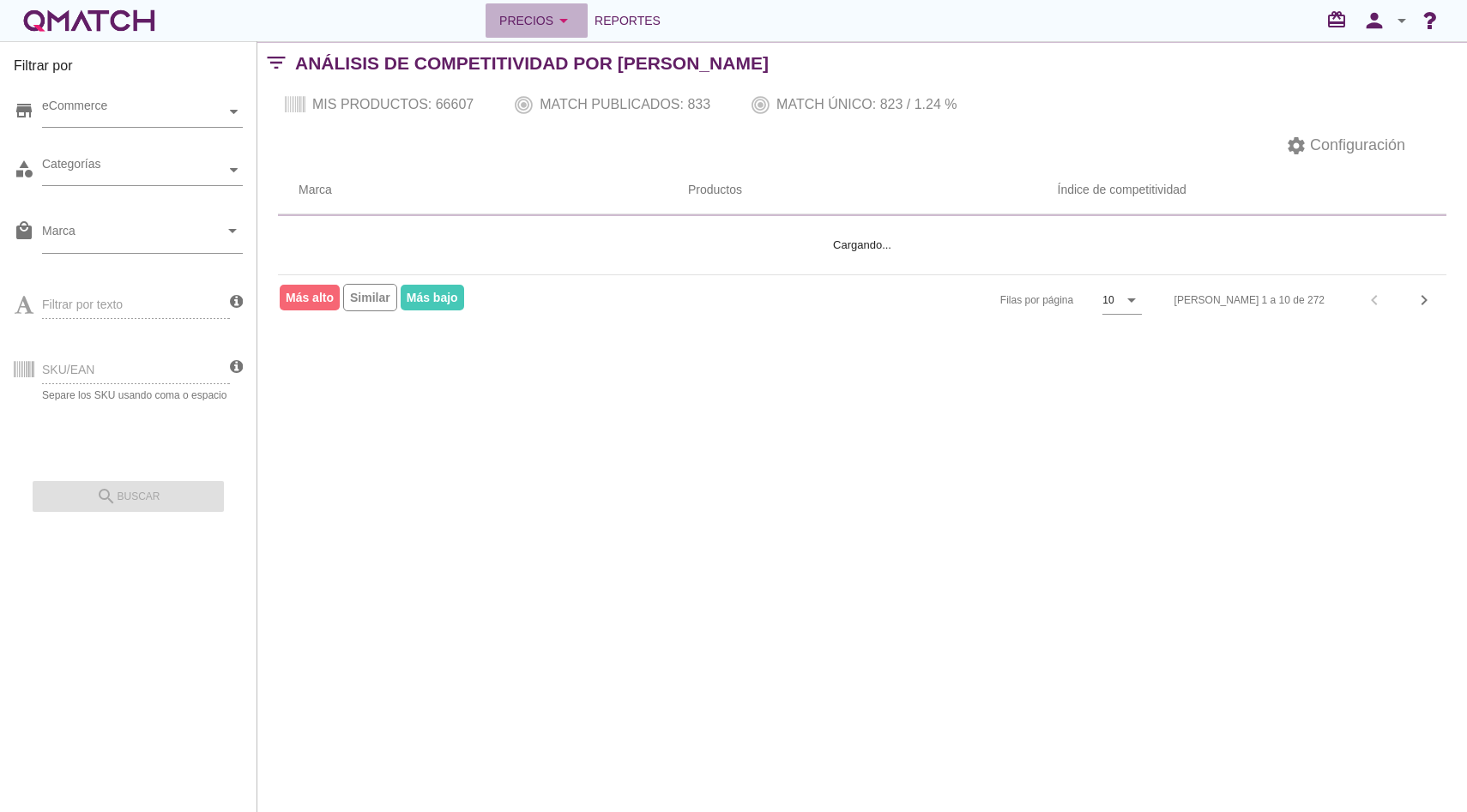
click at [516, 25] on div "Precios arrow_drop_down" at bounding box center [536, 20] width 74 height 20
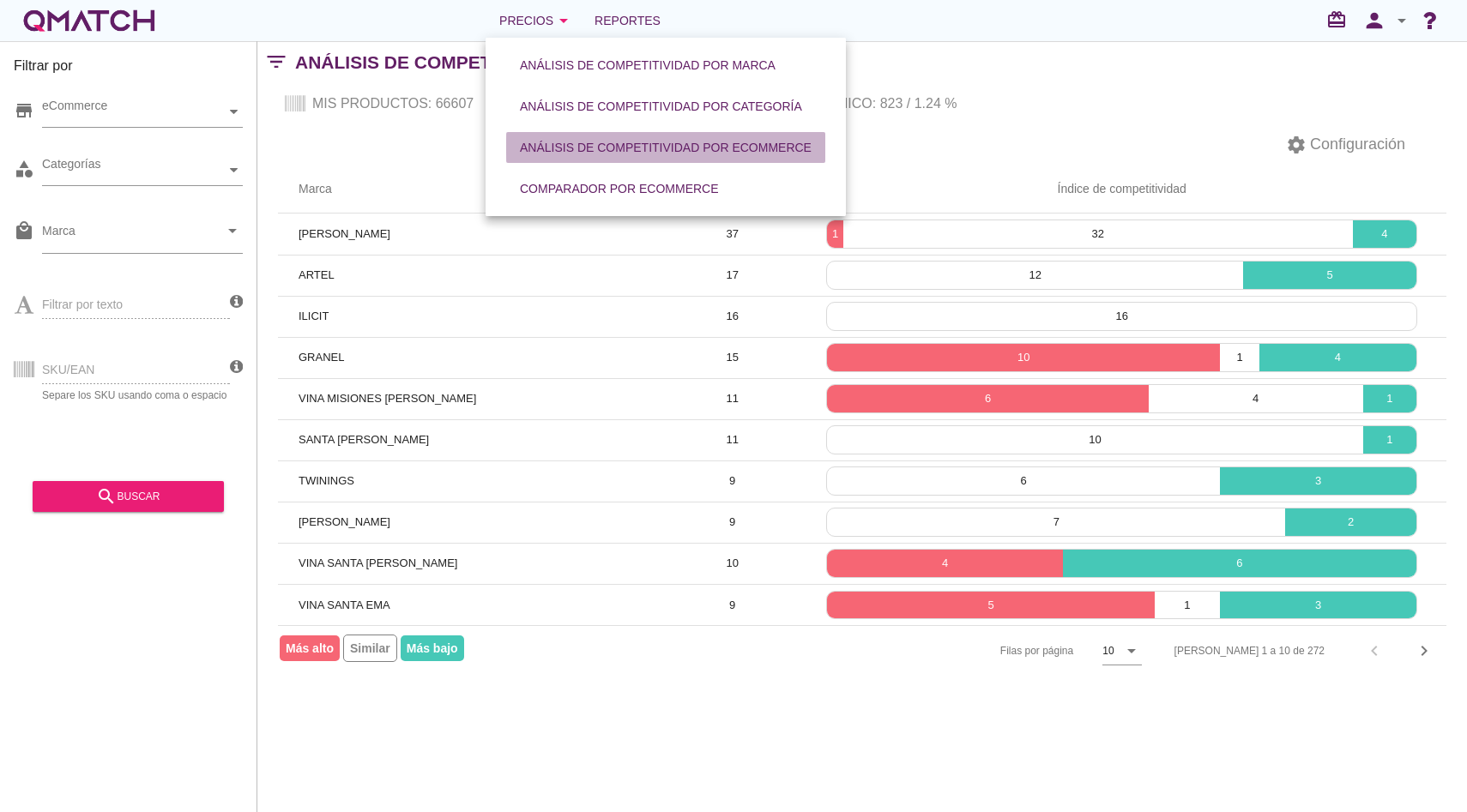
click at [589, 155] on div "Análisis de competitividad por eCommerce" at bounding box center [665, 148] width 292 height 18
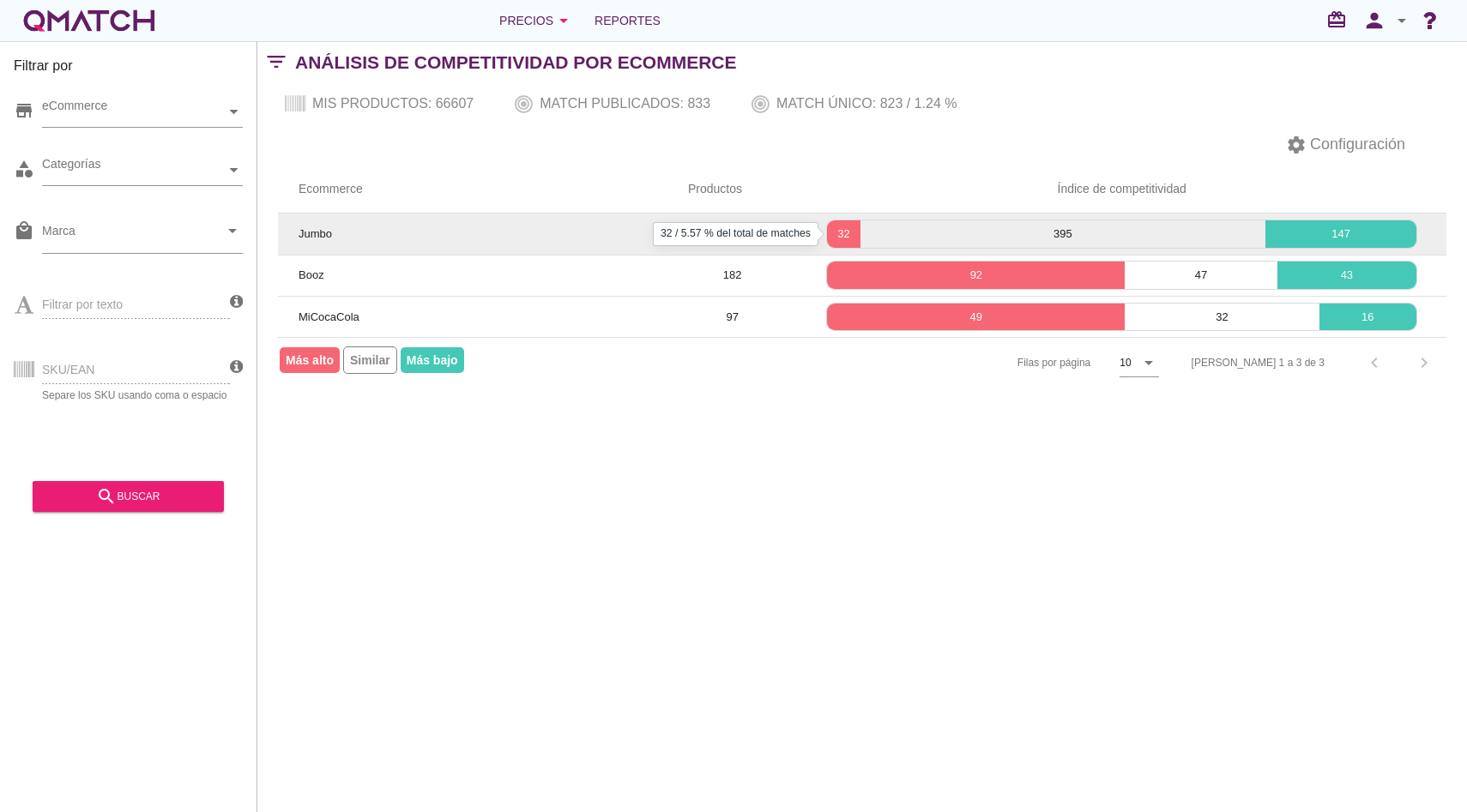
click at [846, 229] on p "32" at bounding box center [843, 233] width 33 height 17
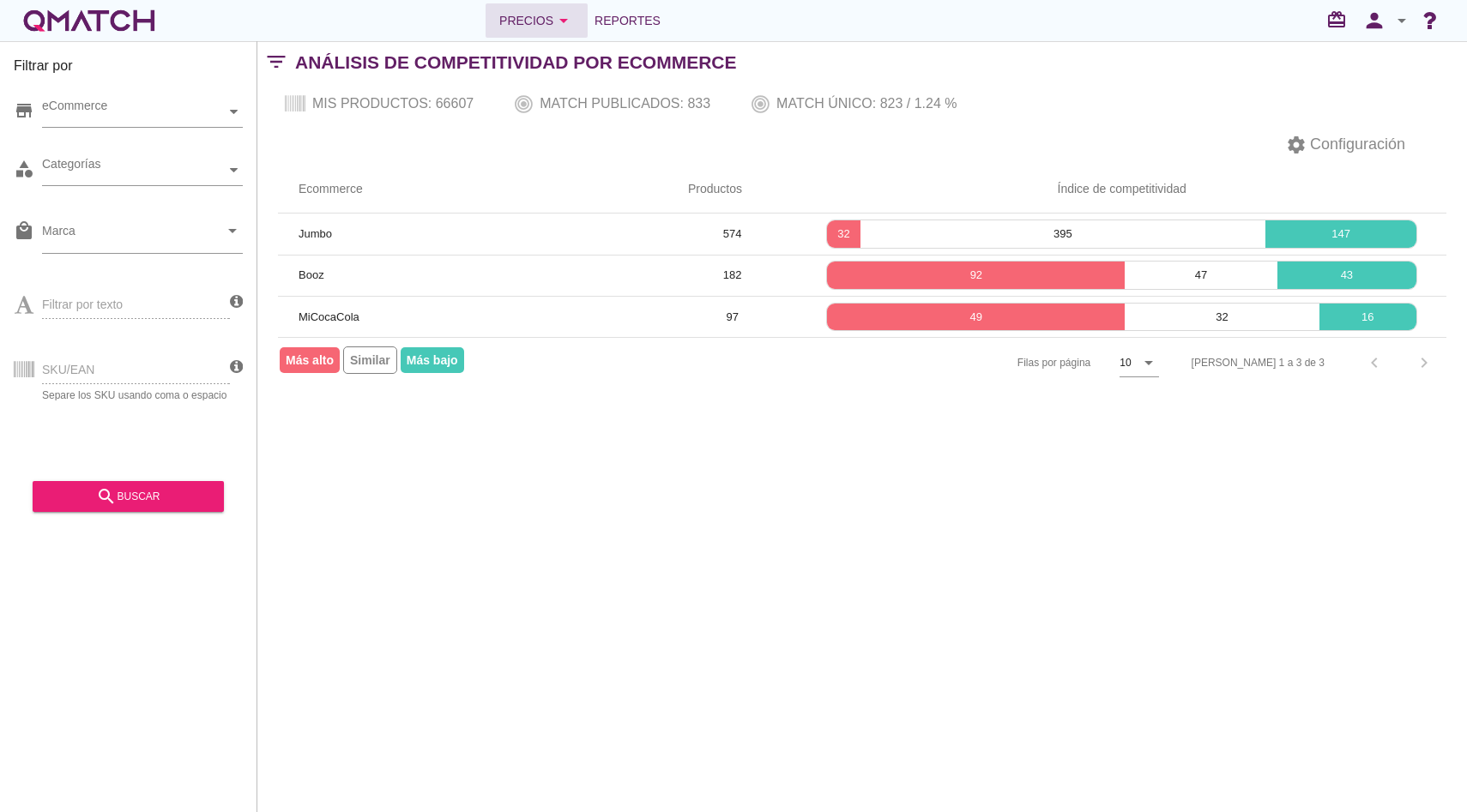
click at [528, 16] on div "Precios arrow_drop_down" at bounding box center [536, 20] width 74 height 20
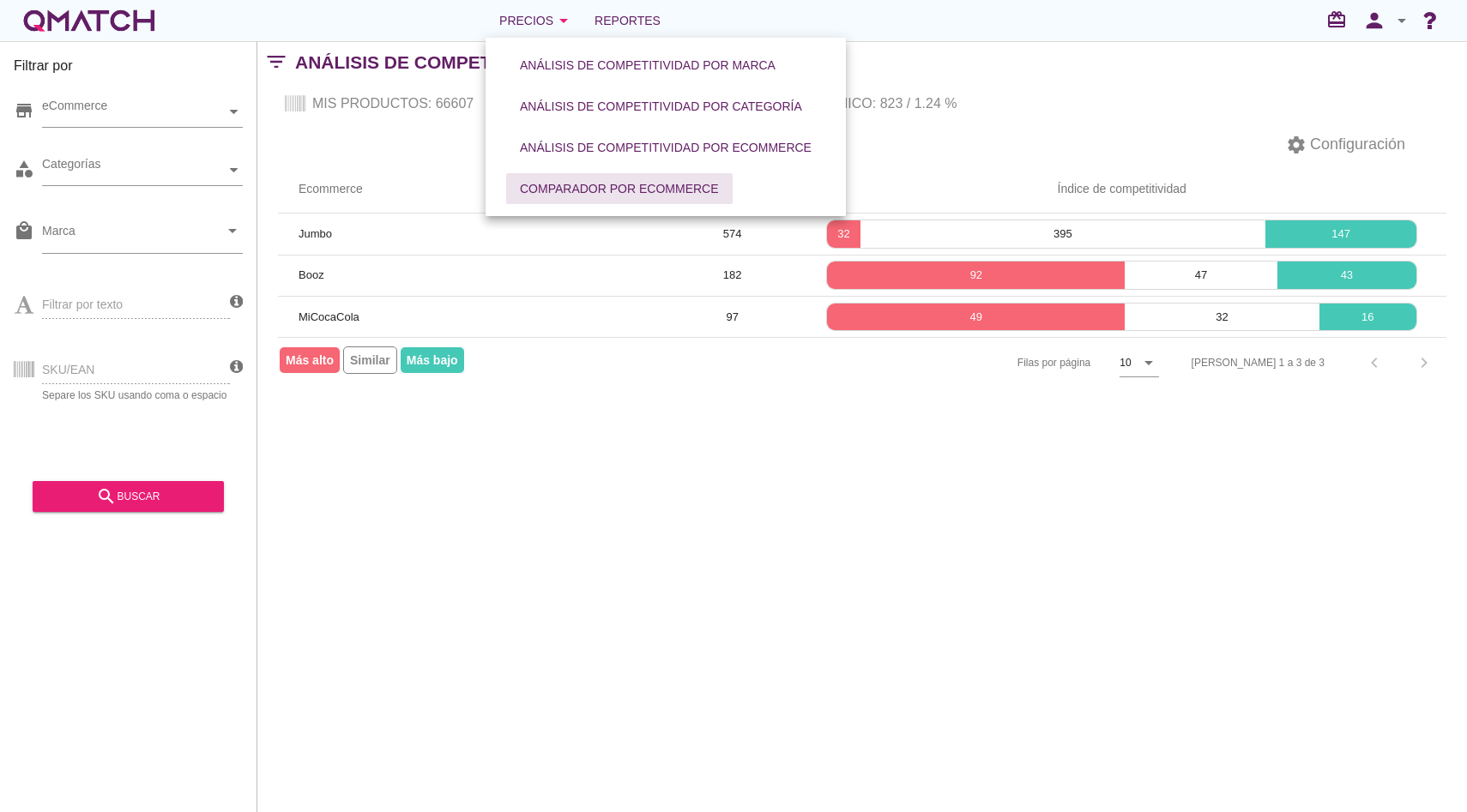
click at [556, 175] on button "Comparador por eCommerce" at bounding box center [619, 188] width 226 height 31
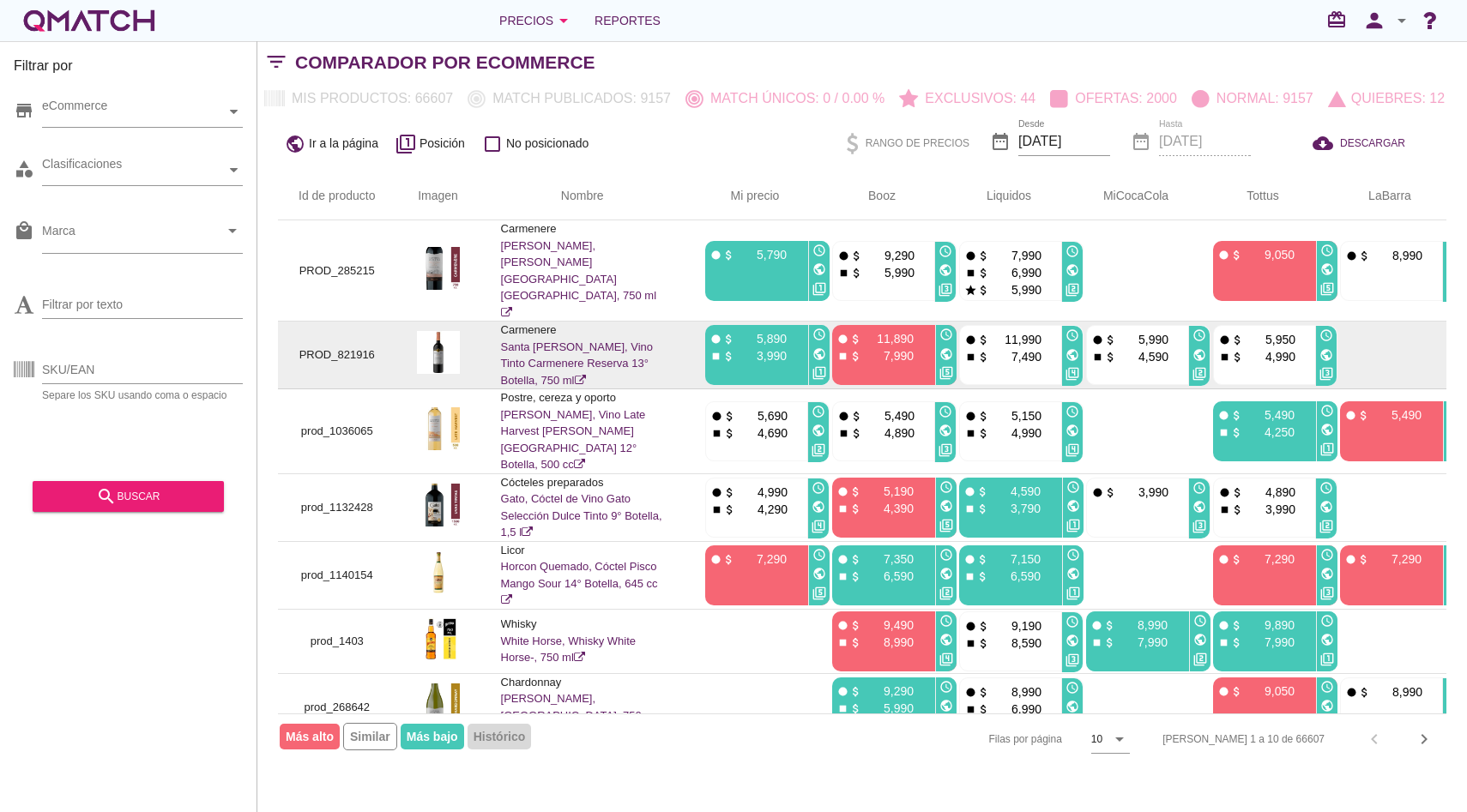
click at [550, 340] on link "Santa Rita, Vino Tinto Carmenere Reserva 13° Botella, 750 ml" at bounding box center [577, 363] width 152 height 46
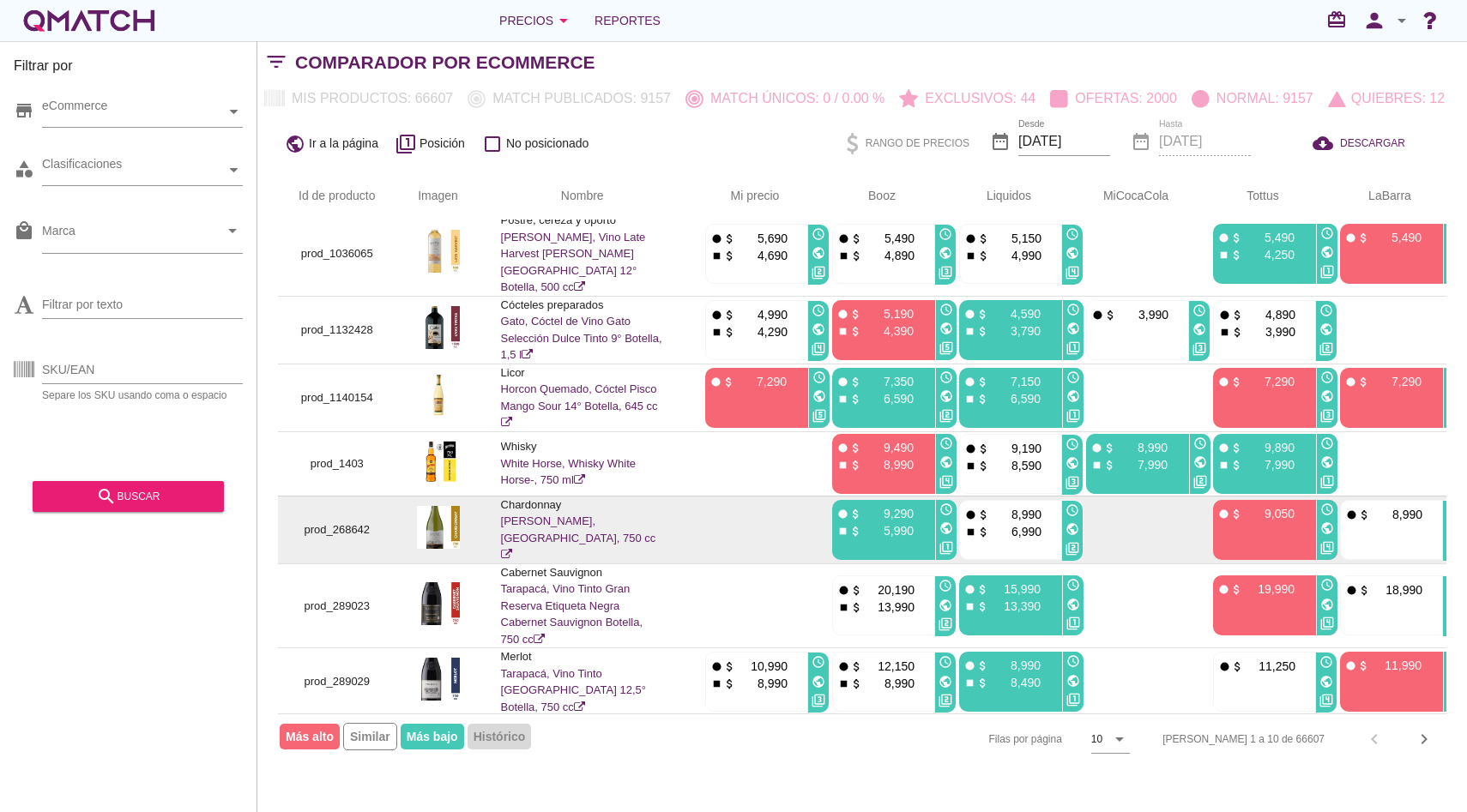
scroll to position [204, 0]
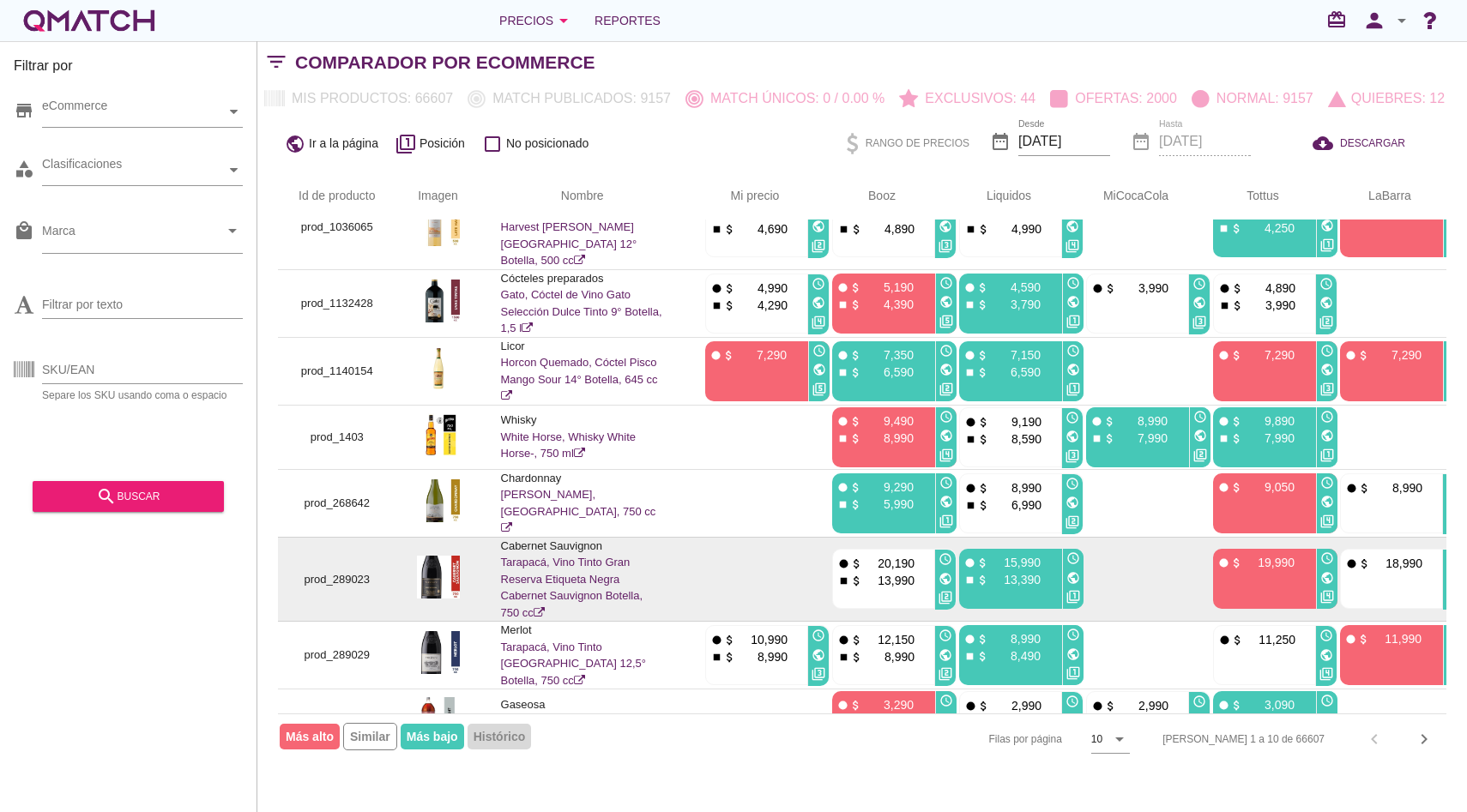
click at [574, 556] on link "Tarapacá, Vino Tinto Gran Reserva Etiqueta Negra Cabernet Sauvignon Botella, 75…" at bounding box center [572, 588] width 143 height 64
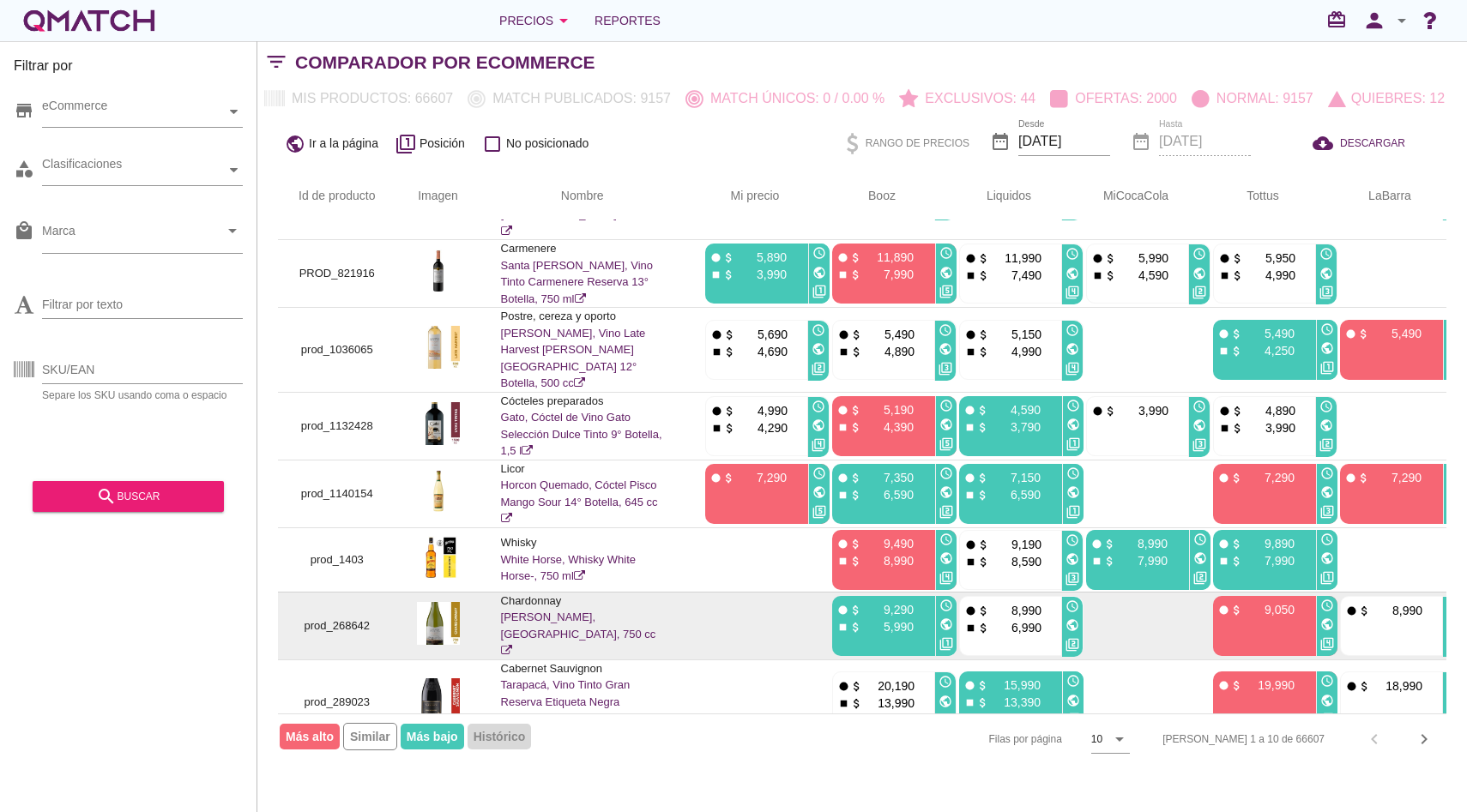
scroll to position [0, 0]
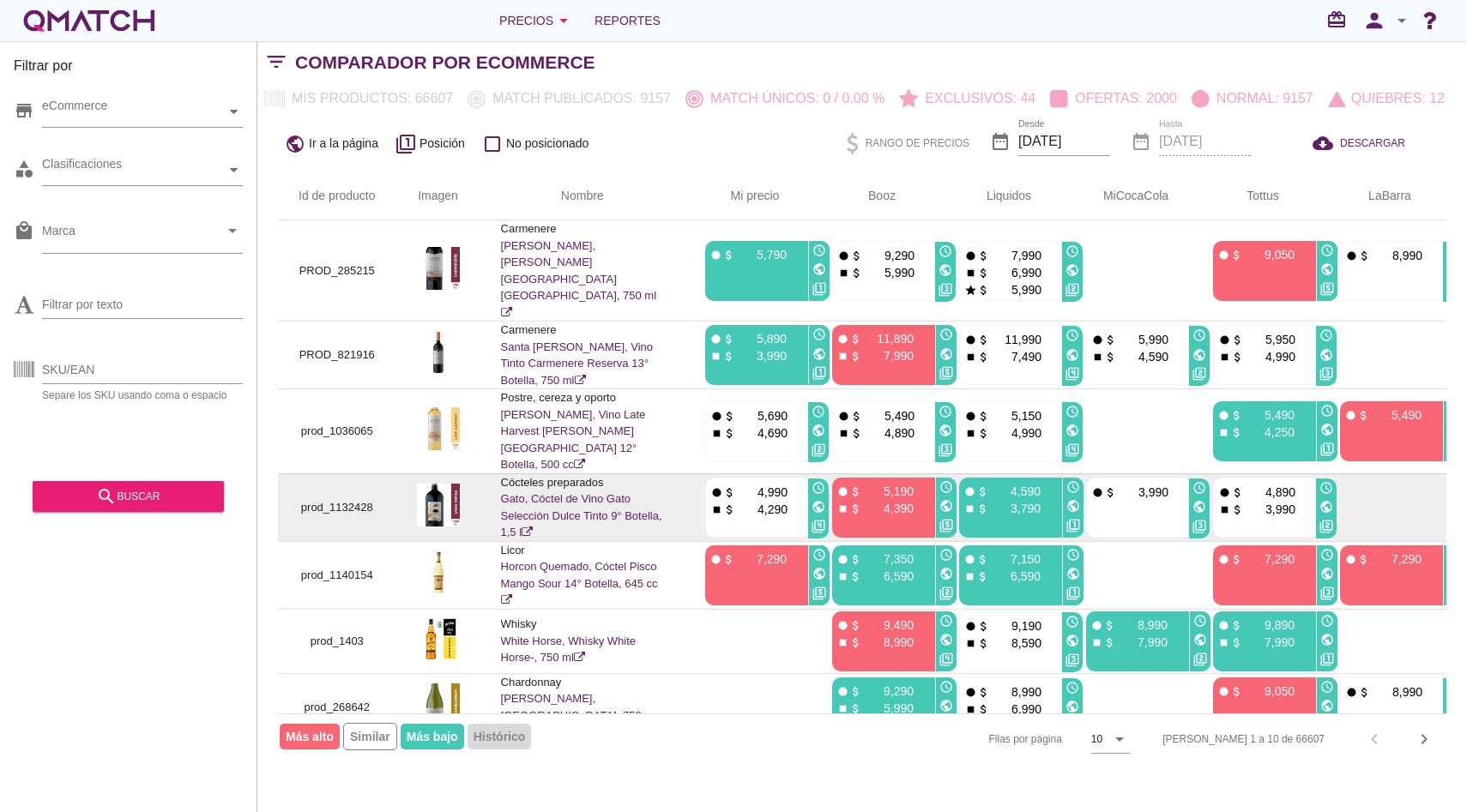
click at [605, 492] on link "Gato, Cóctel de Vino Gato Selección Dulce Tinto 9° Botella, 1,5 l" at bounding box center [581, 515] width 161 height 46
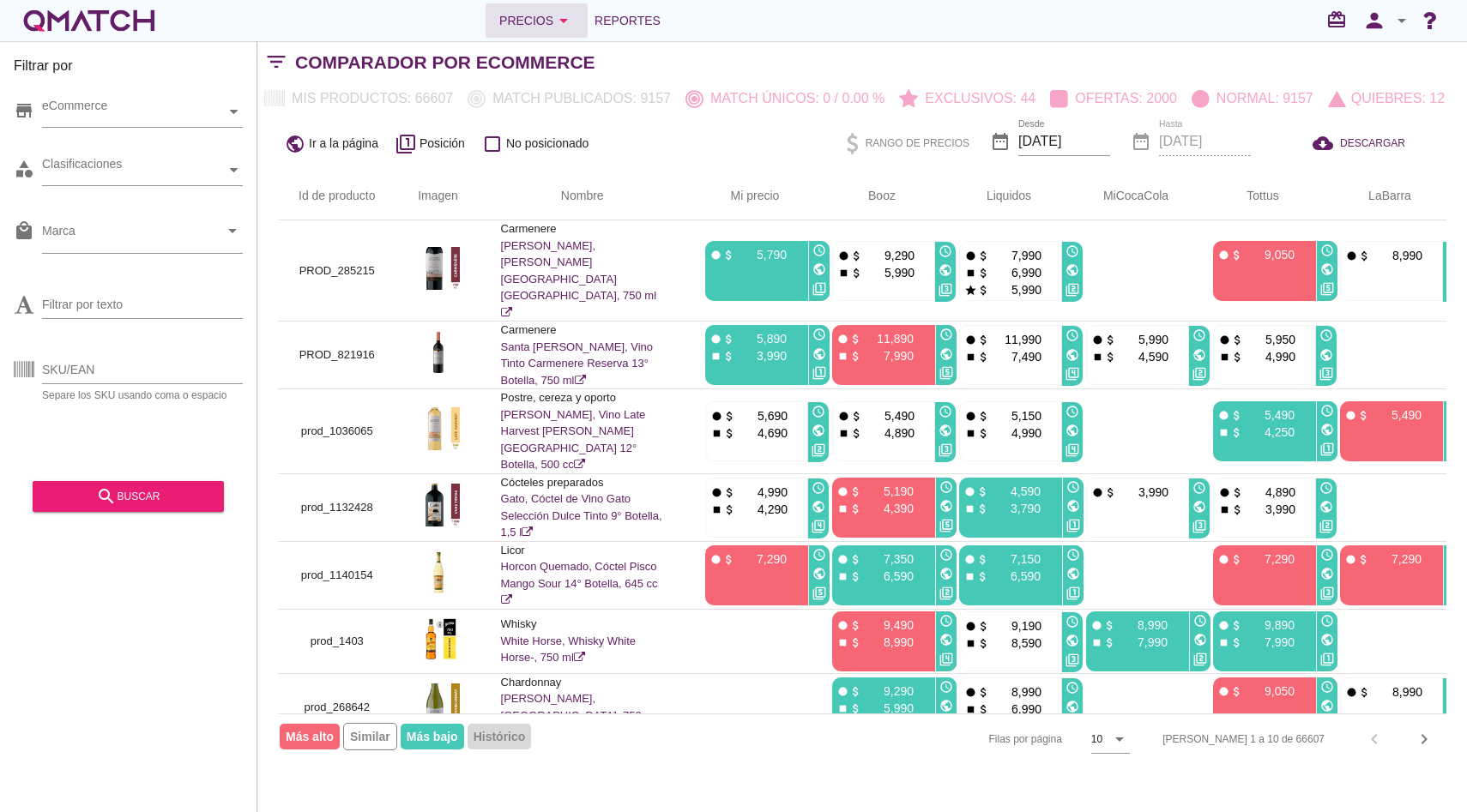
click at [503, 24] on div "Precios arrow_drop_down" at bounding box center [536, 20] width 74 height 20
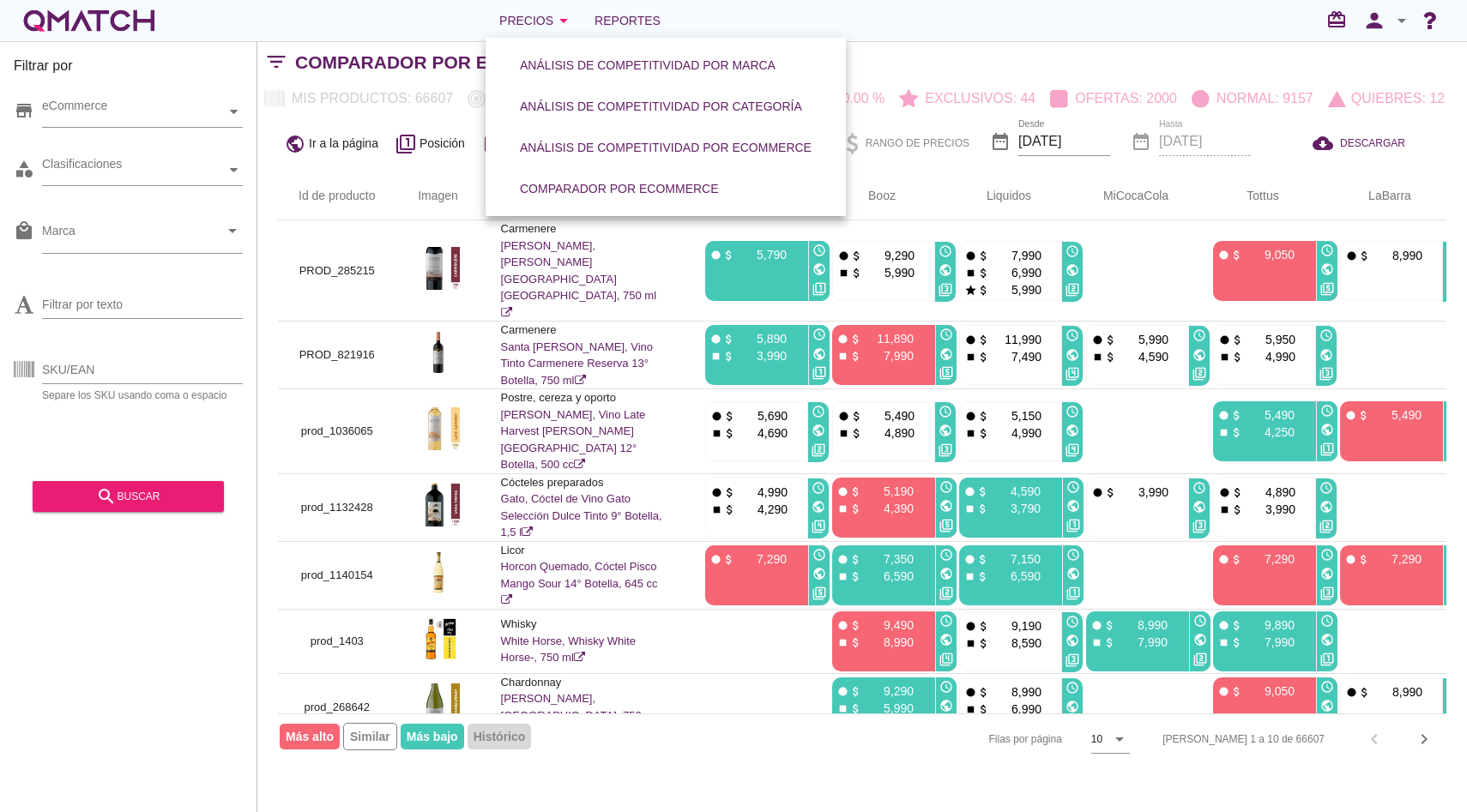
click at [133, 33] on div "white-qmatch-logo" at bounding box center [89, 20] width 137 height 35
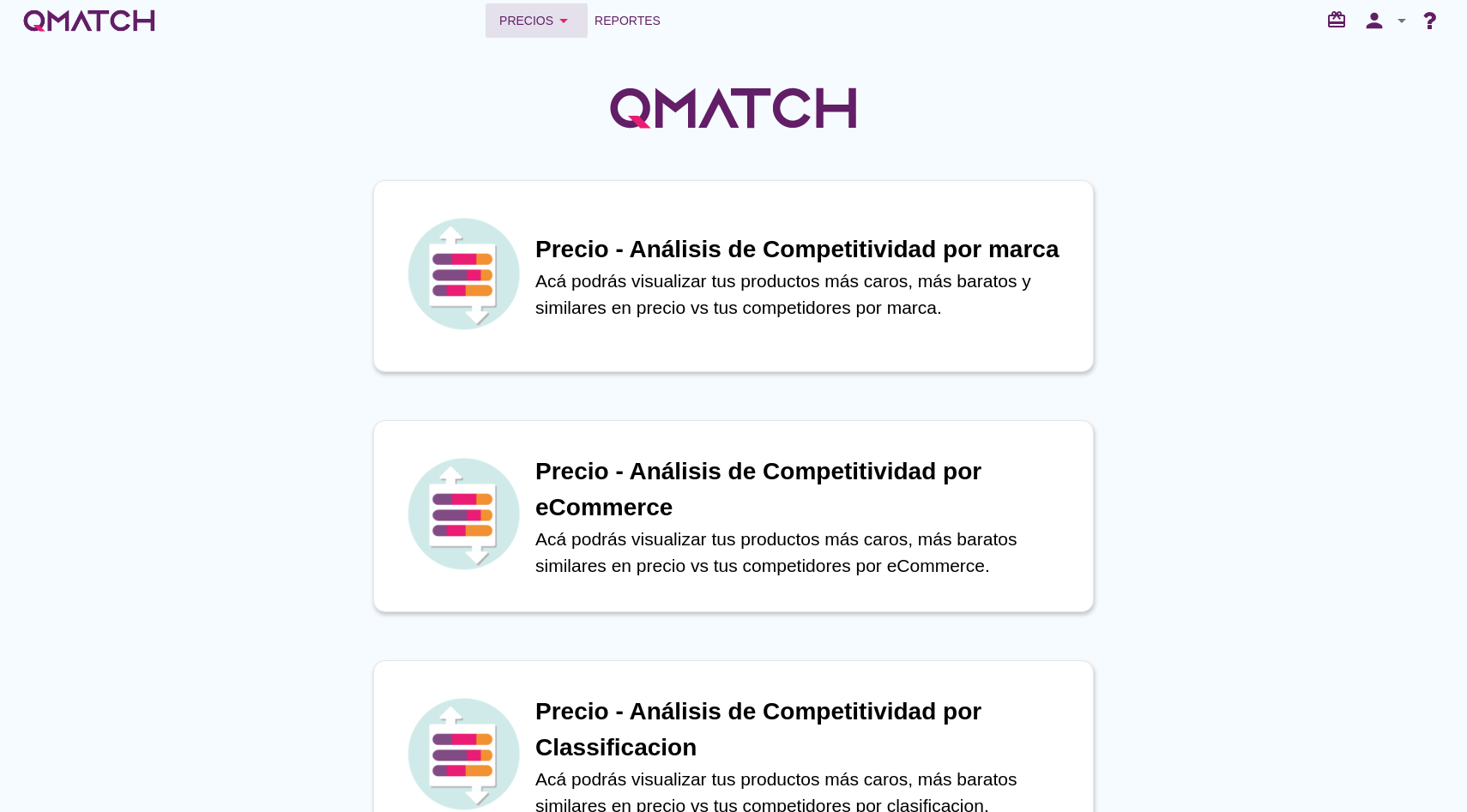
click at [546, 6] on button "Precios arrow_drop_down" at bounding box center [536, 20] width 102 height 35
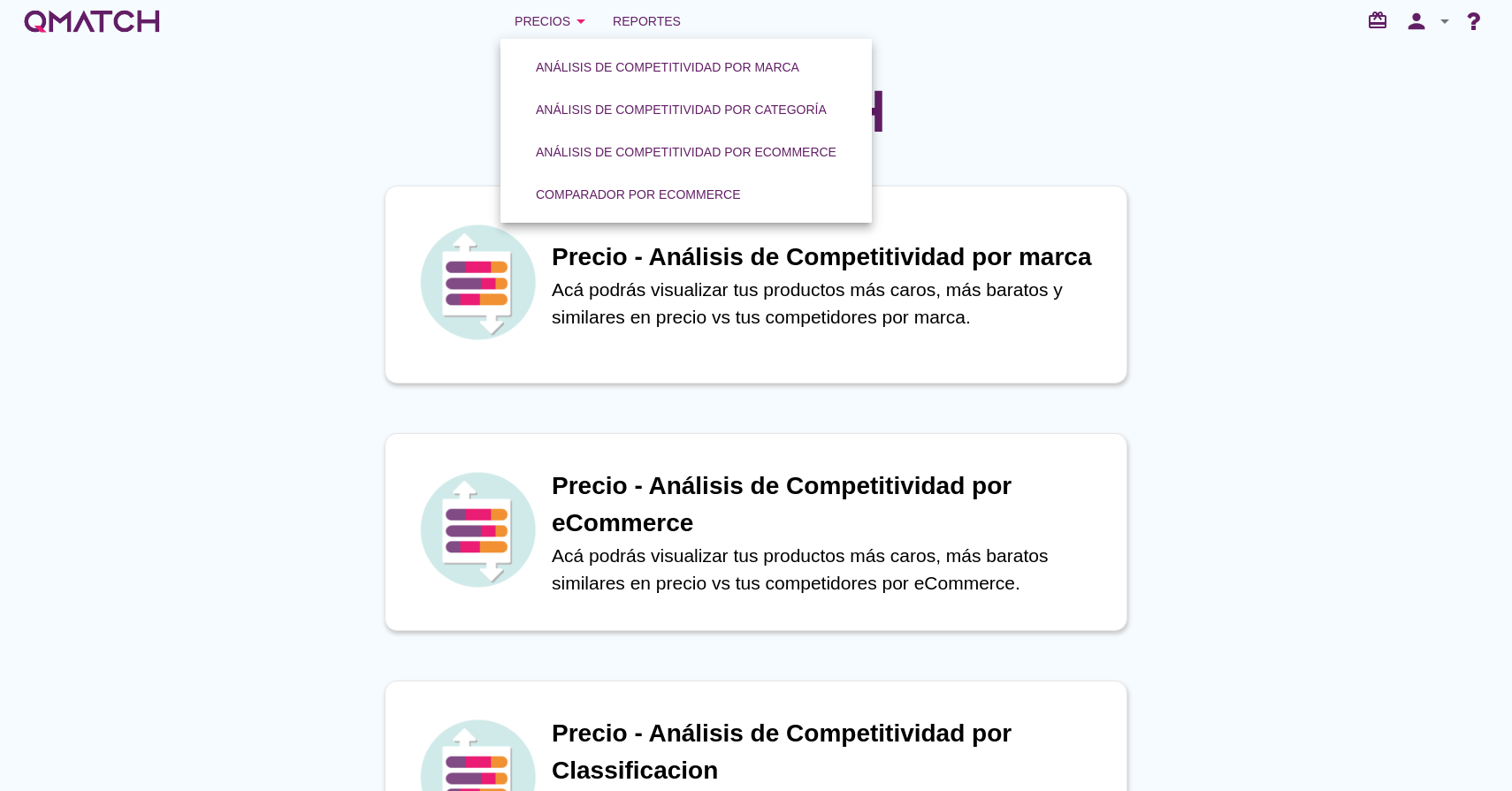
click at [202, 100] on div at bounding box center [756, 101] width 1512 height 119
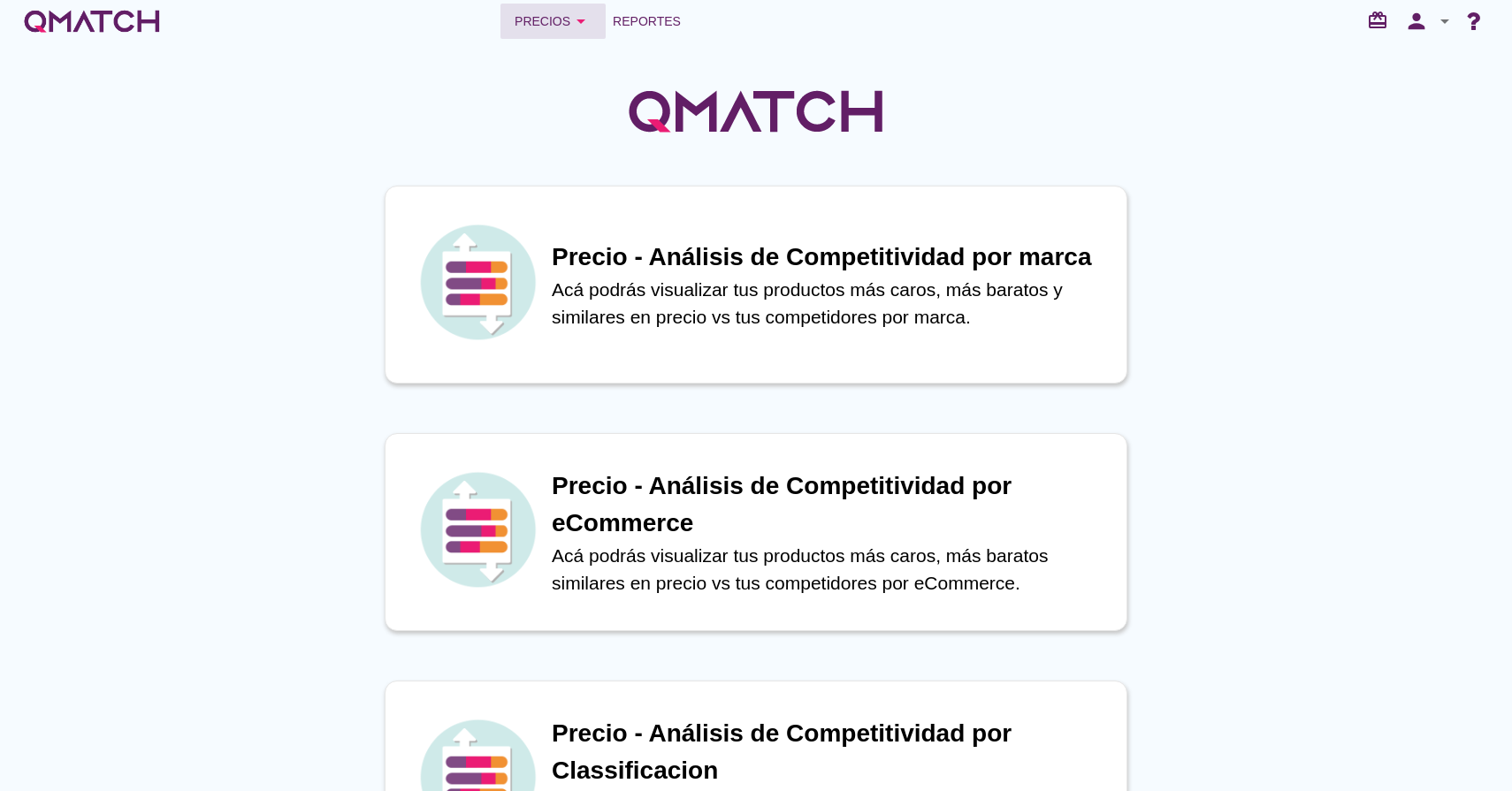
click at [560, 30] on div "Precios arrow_drop_down" at bounding box center [553, 21] width 77 height 21
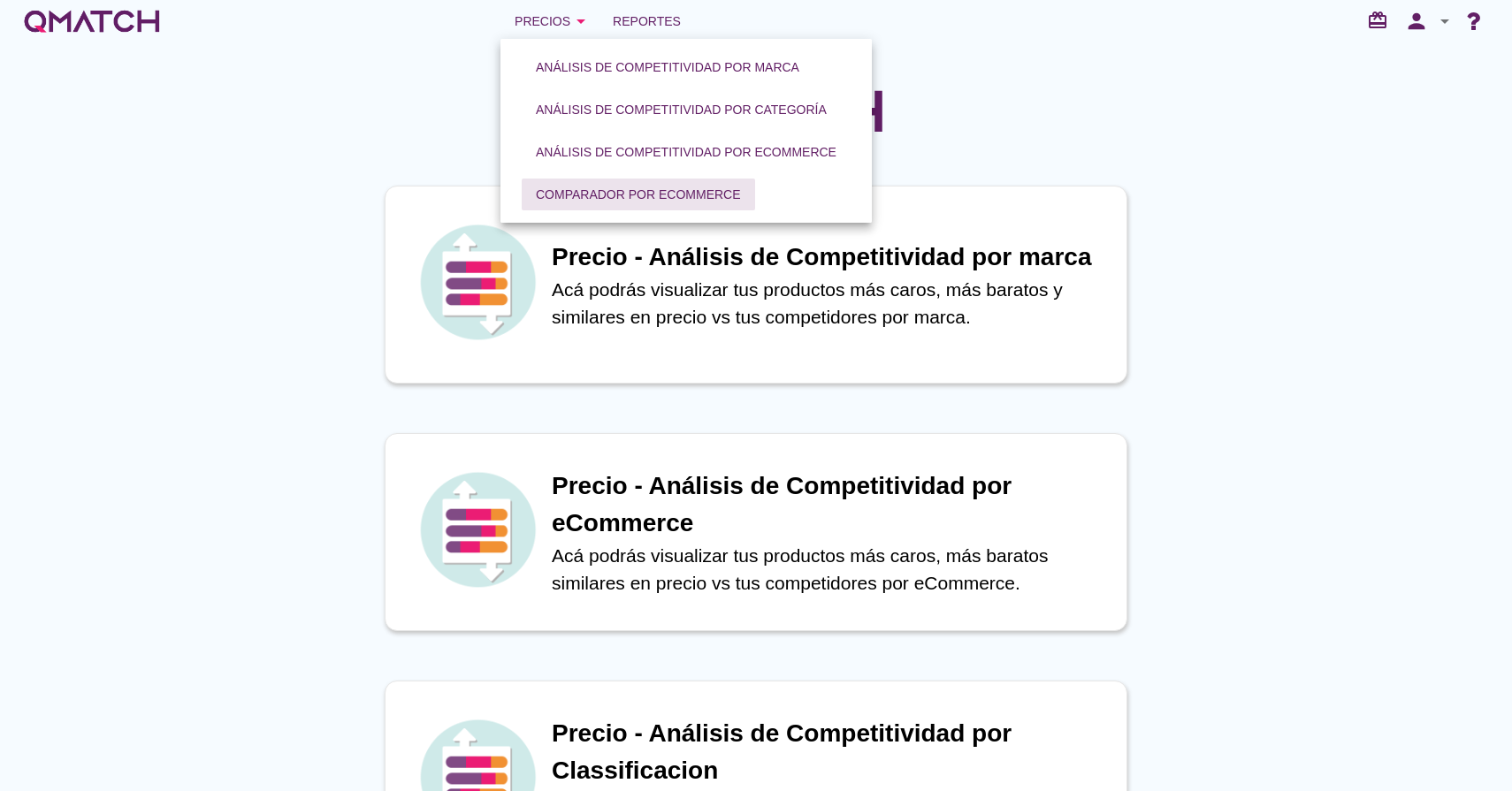
click at [664, 205] on button "Comparador por eCommerce" at bounding box center [638, 194] width 233 height 32
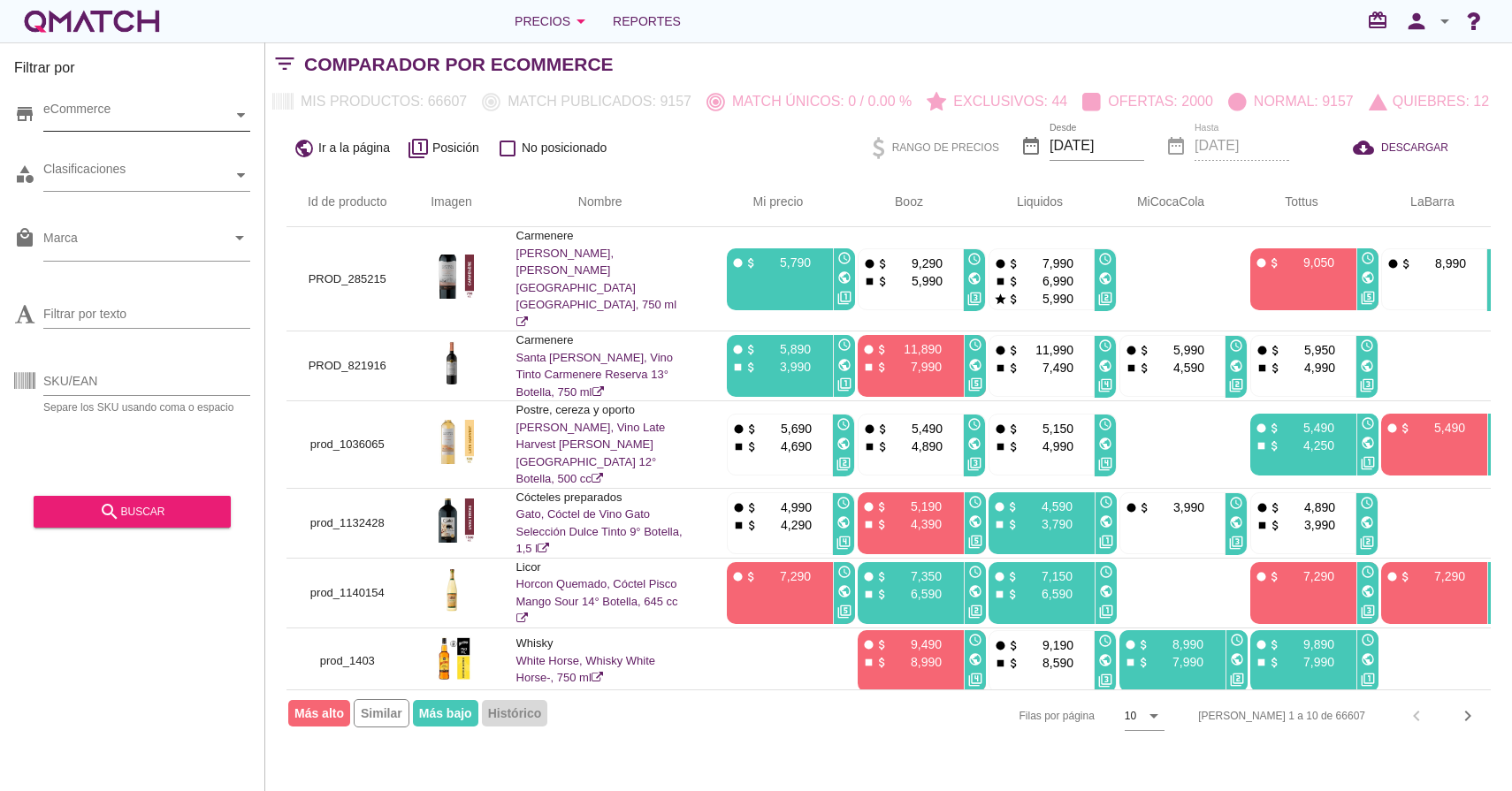
click at [237, 116] on icon at bounding box center [240, 115] width 8 height 8
click at [56, 150] on icon at bounding box center [58, 147] width 8 height 8
click at [54, 148] on icon at bounding box center [58, 147] width 8 height 8
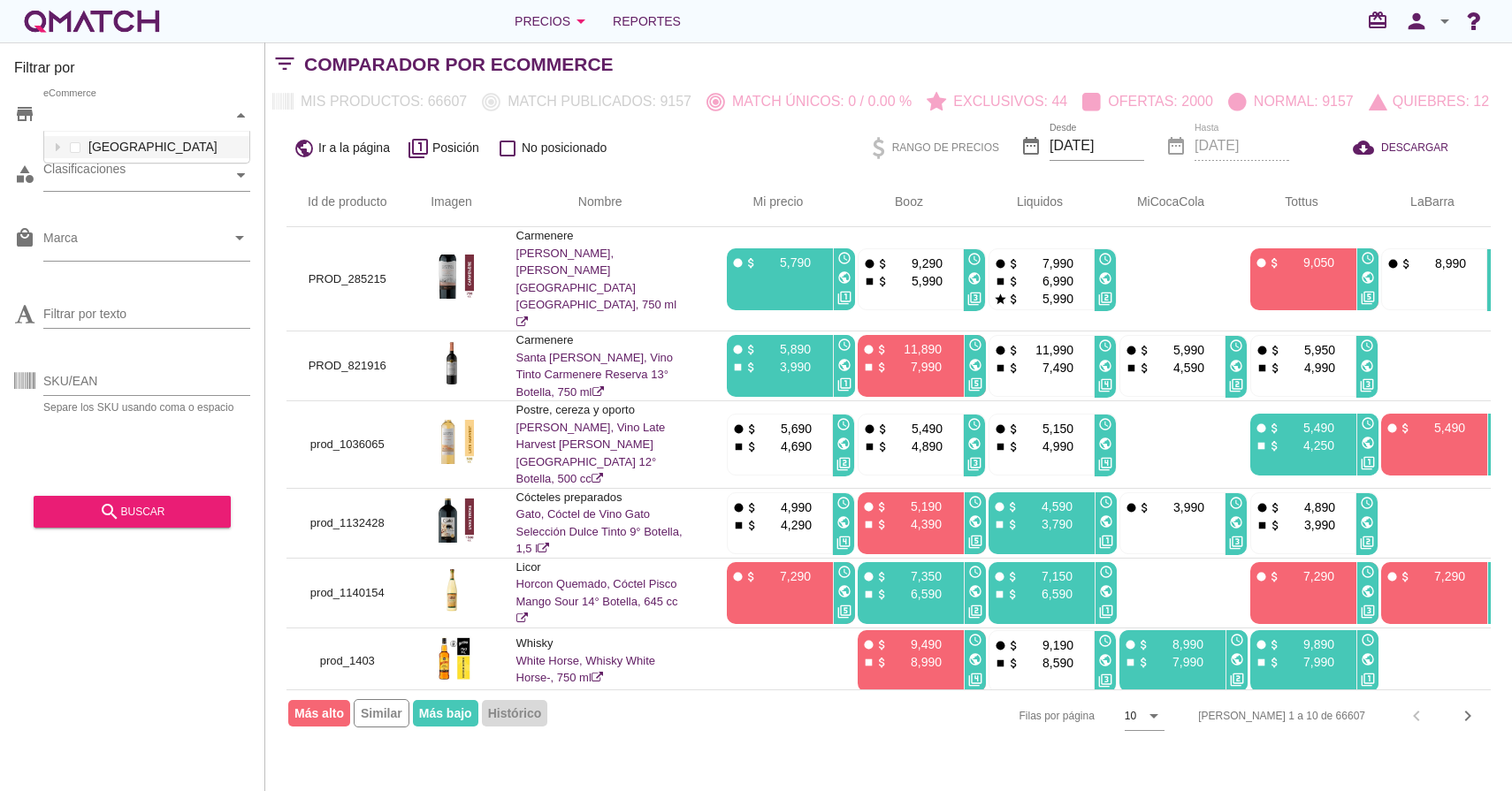
click at [163, 215] on div "local_mall Marca arrow_drop_down" at bounding box center [132, 246] width 236 height 66
click at [230, 178] on div "Clasificaciones" at bounding box center [137, 175] width 189 height 18
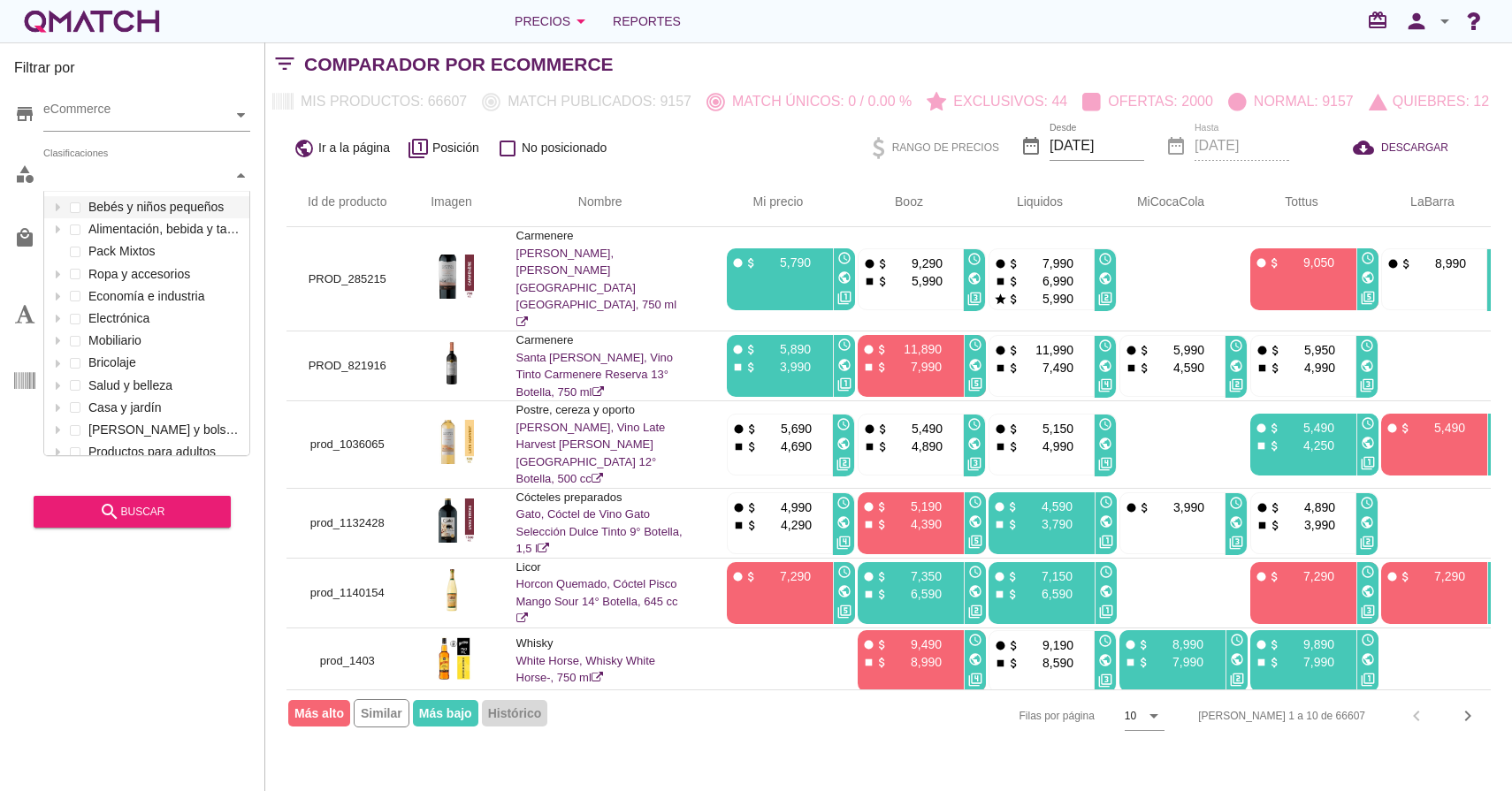
scroll to position [263, 205]
click at [233, 178] on div at bounding box center [240, 175] width 17 height 31
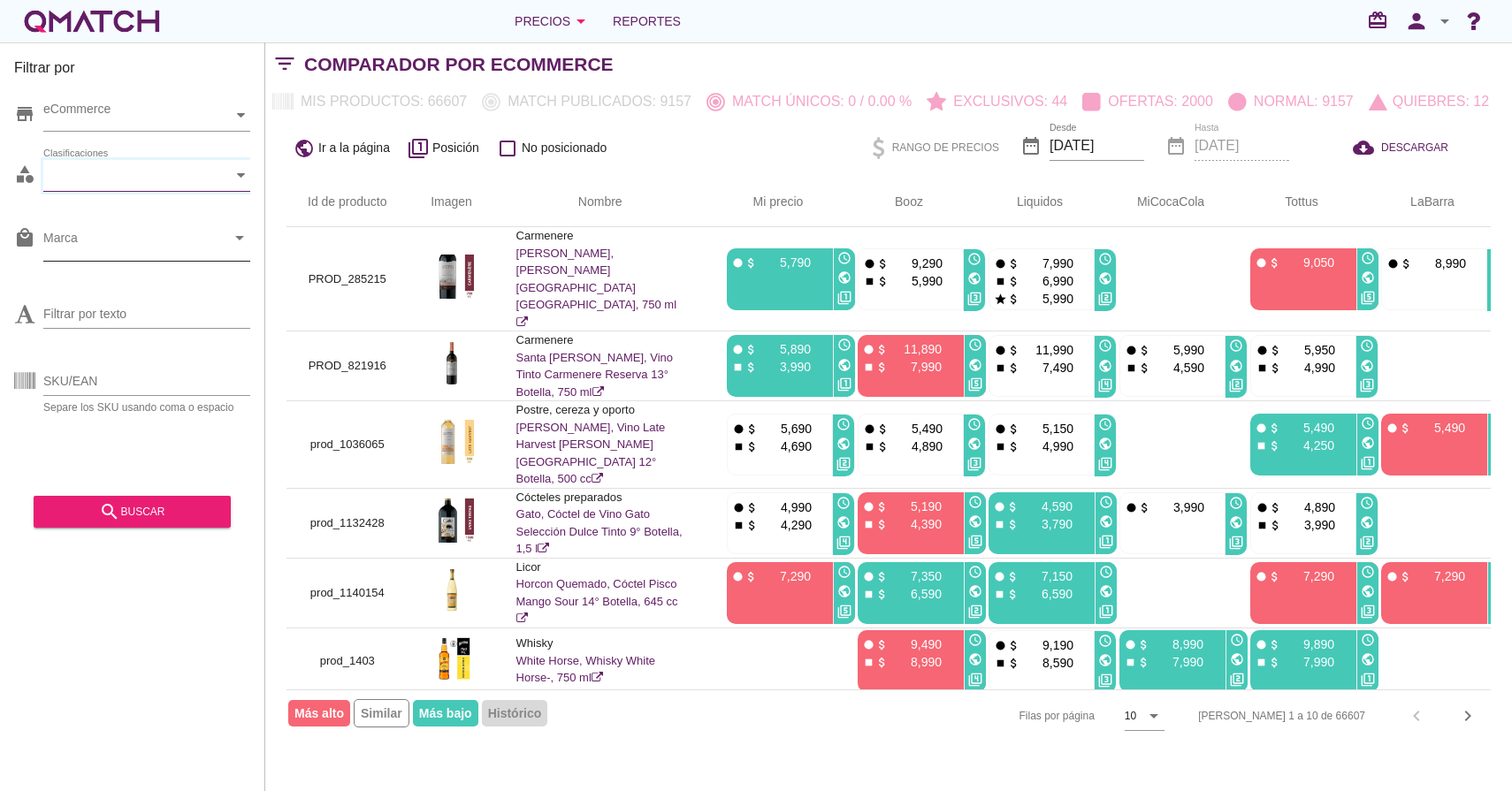
click at [226, 238] on div "arrow_drop_down" at bounding box center [238, 237] width 25 height 21
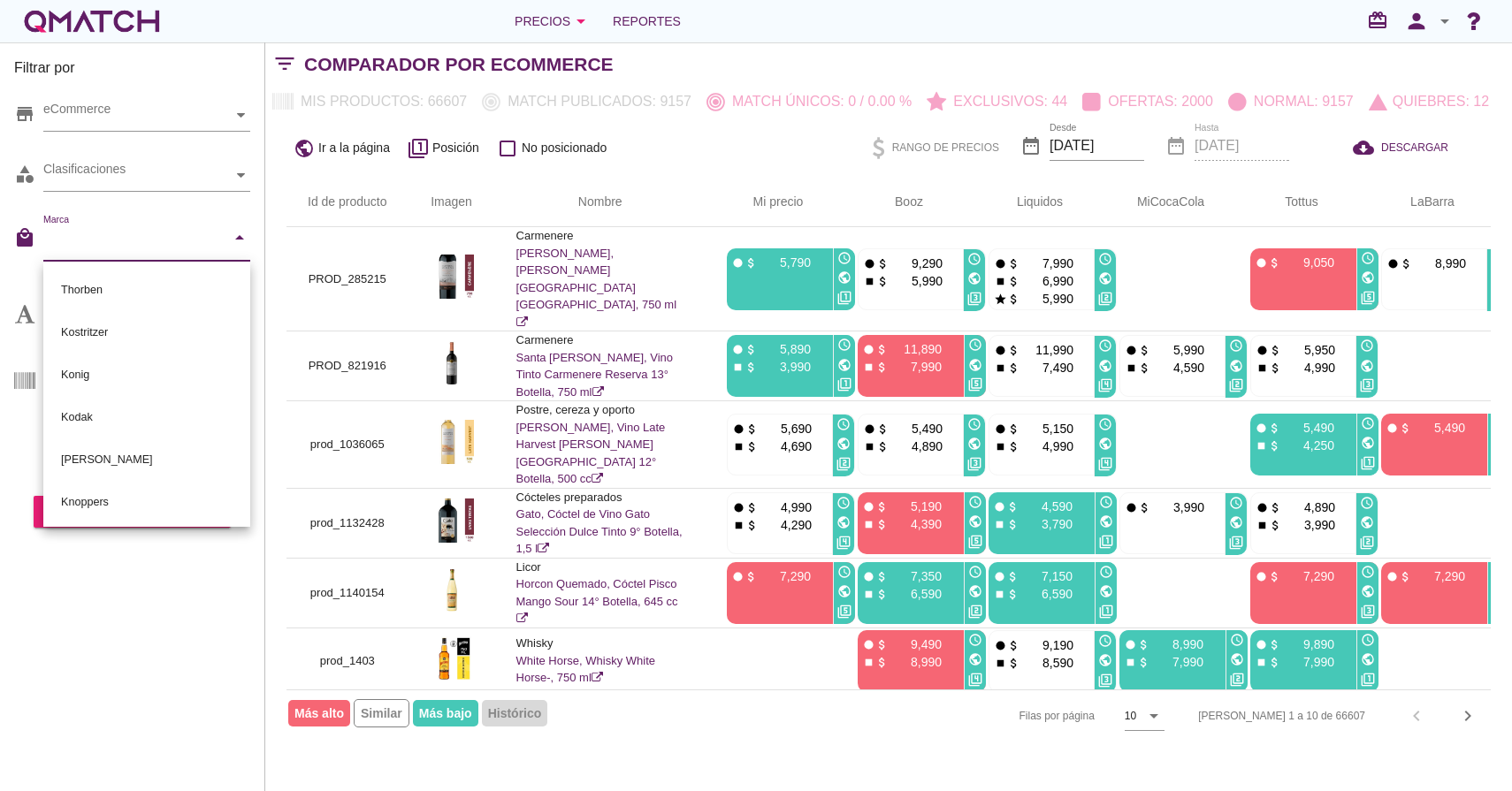
click at [231, 239] on icon "arrow_drop_down" at bounding box center [239, 237] width 21 height 21
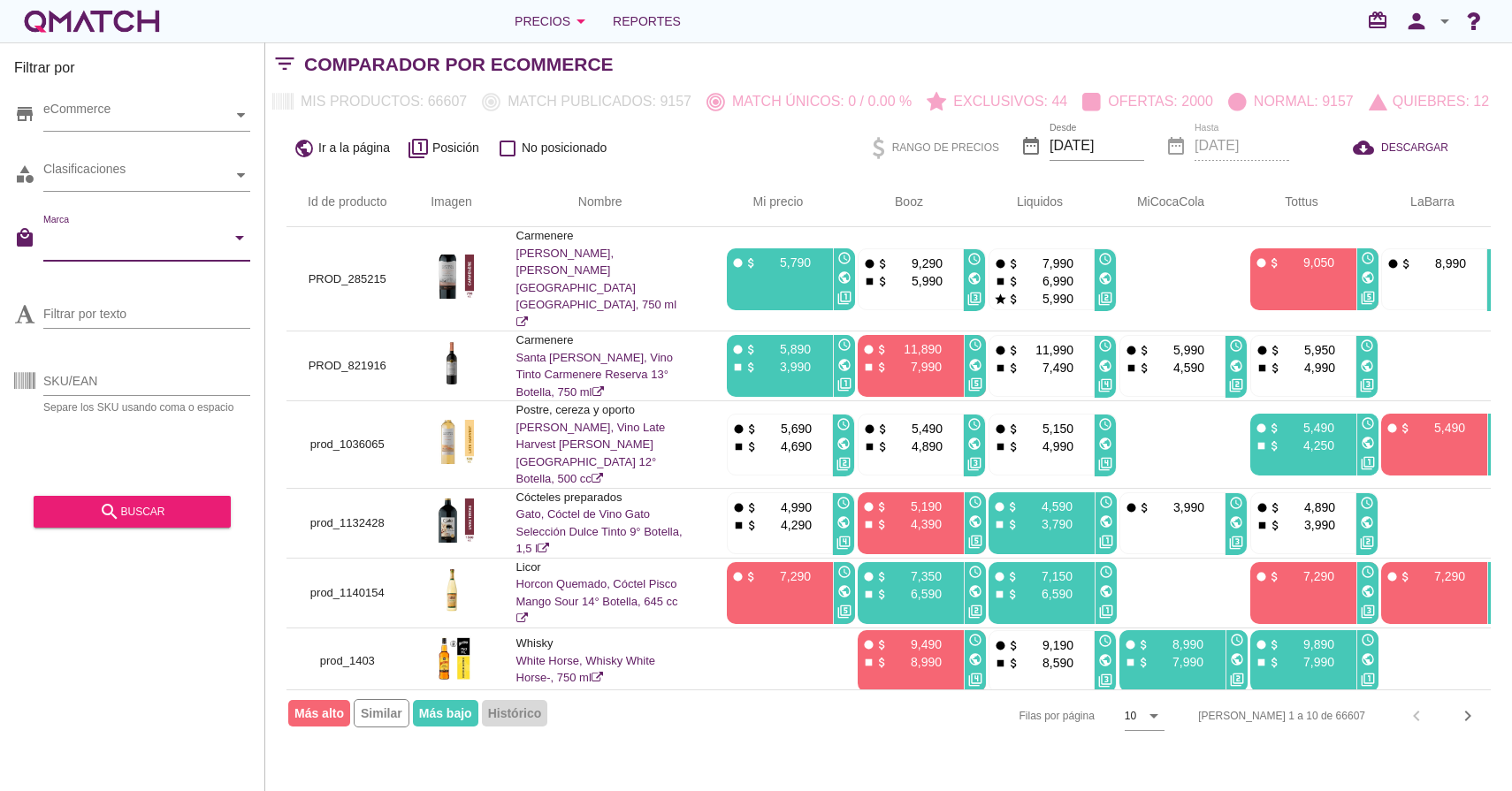
click at [239, 241] on icon "arrow_drop_down" at bounding box center [239, 237] width 21 height 21
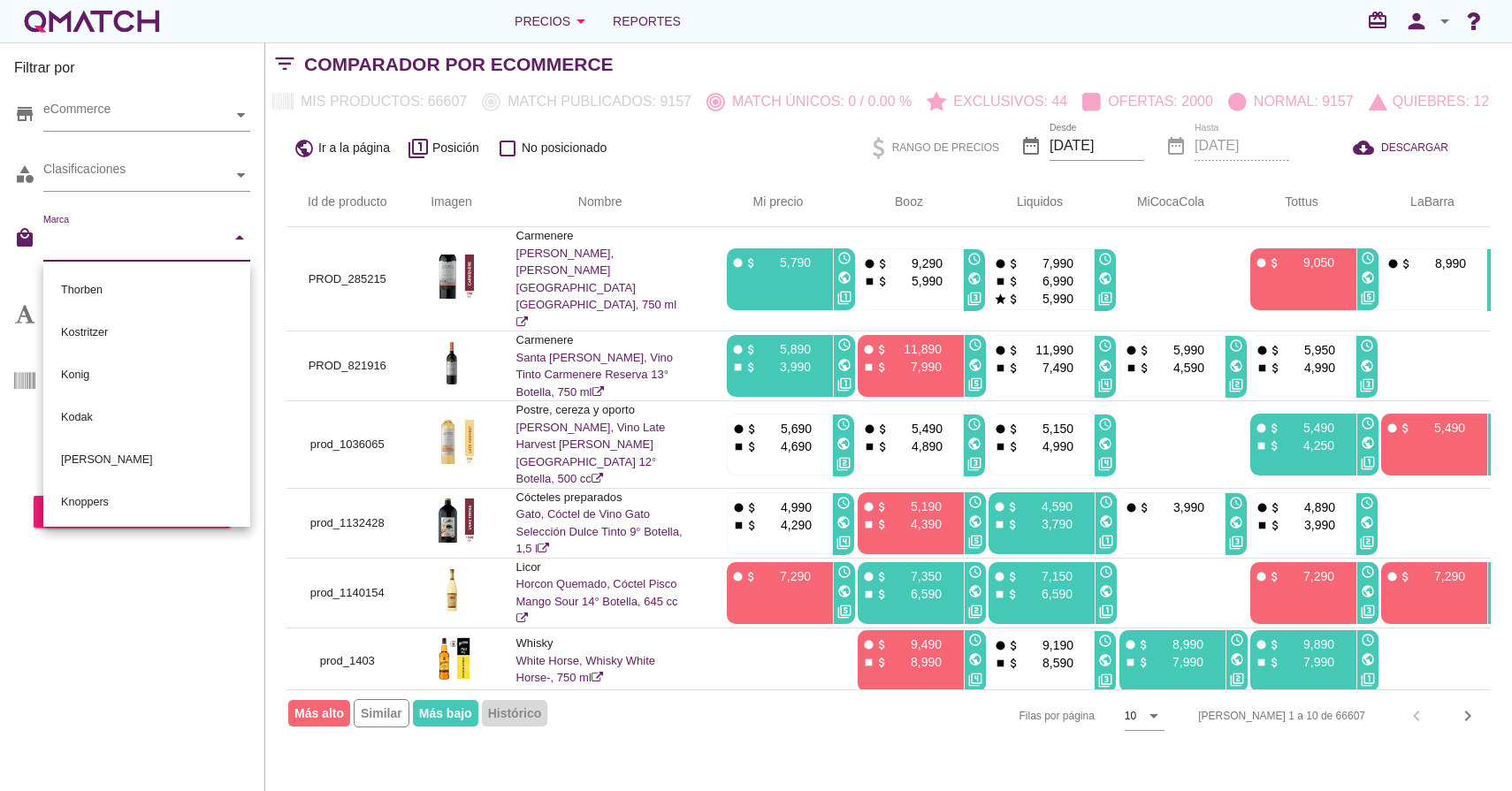
click at [241, 240] on icon "arrow_drop_down" at bounding box center [239, 237] width 21 height 21
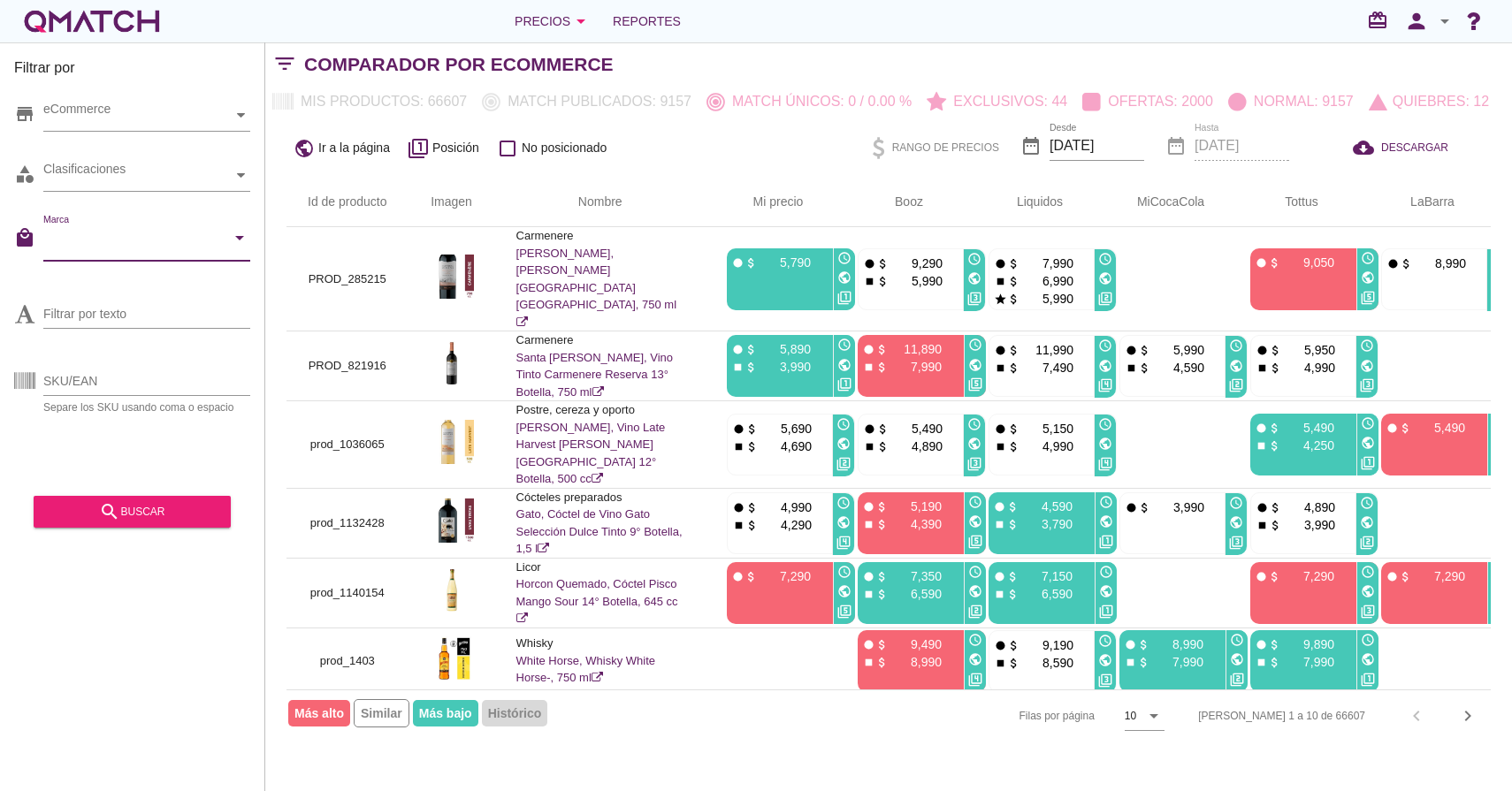
click at [97, 626] on div "Filtrar por store eCommerce category Clasificaciones local_mall Marca arrow_dro…" at bounding box center [132, 417] width 265 height 749
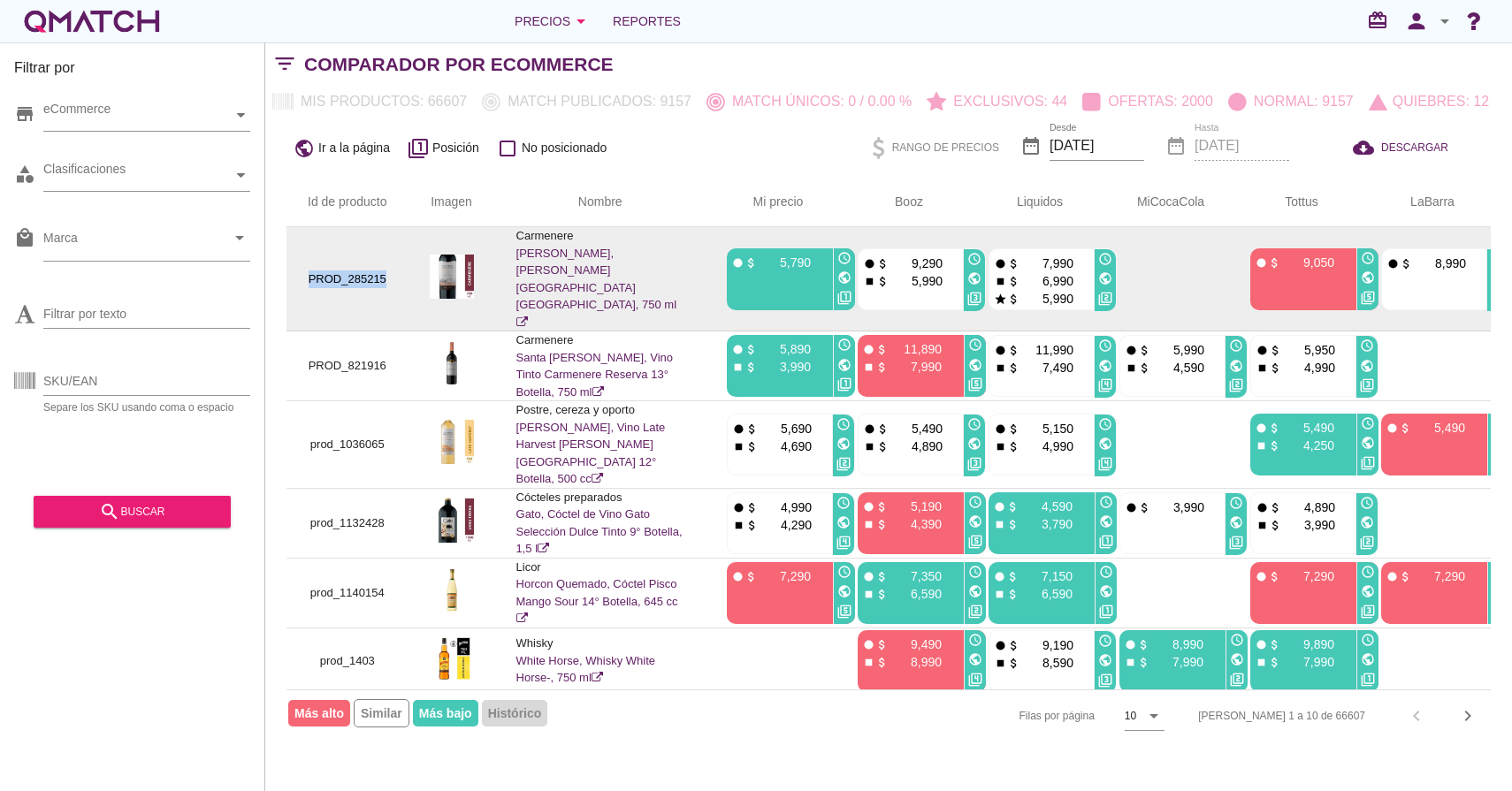
drag, startPoint x: 309, startPoint y: 261, endPoint x: 394, endPoint y: 264, distance: 85.1
click at [394, 264] on td "PROD_285215" at bounding box center [348, 279] width 122 height 104
click at [438, 261] on img at bounding box center [451, 277] width 44 height 44
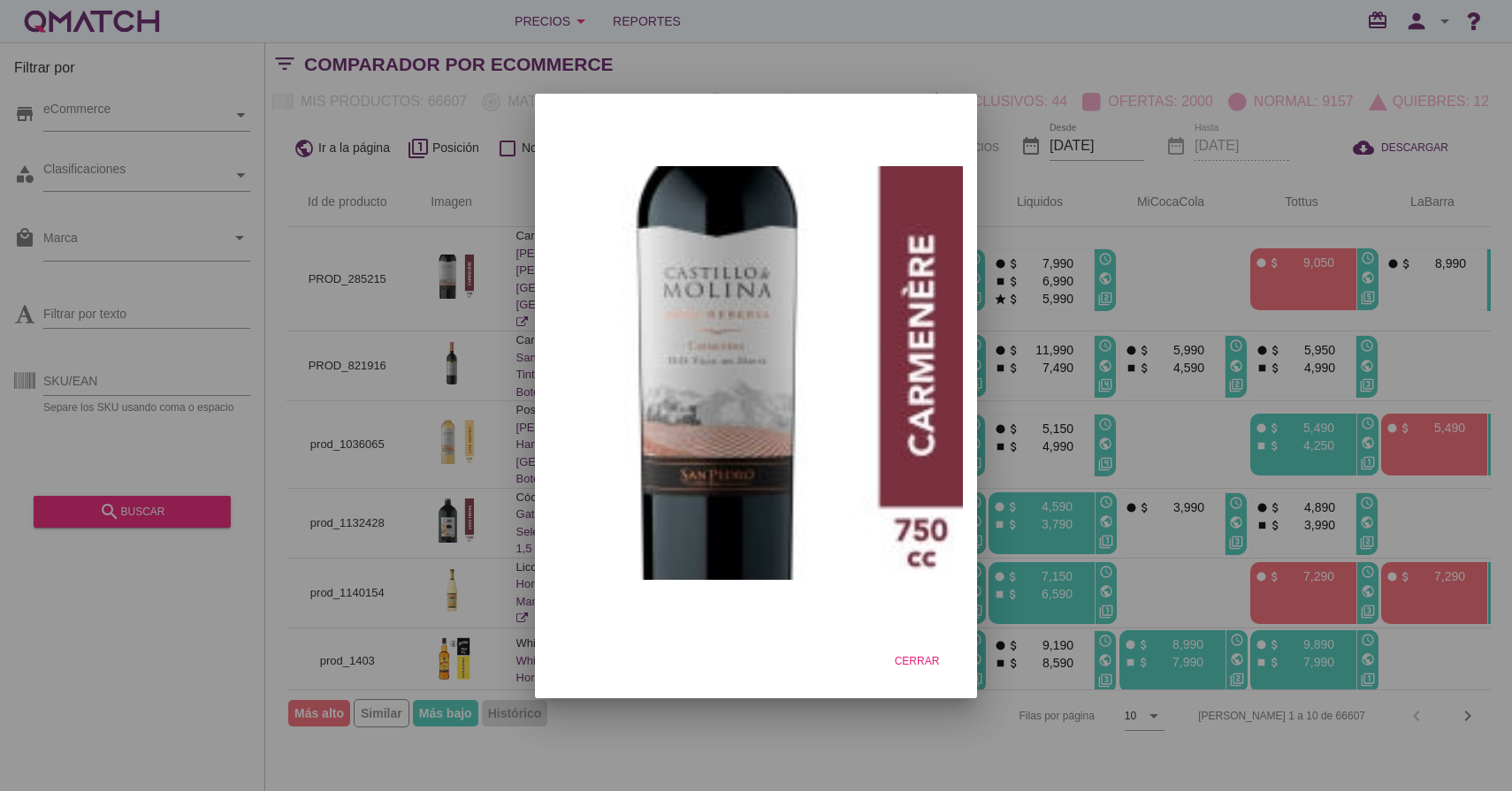
click at [412, 259] on div at bounding box center [756, 396] width 1512 height 791
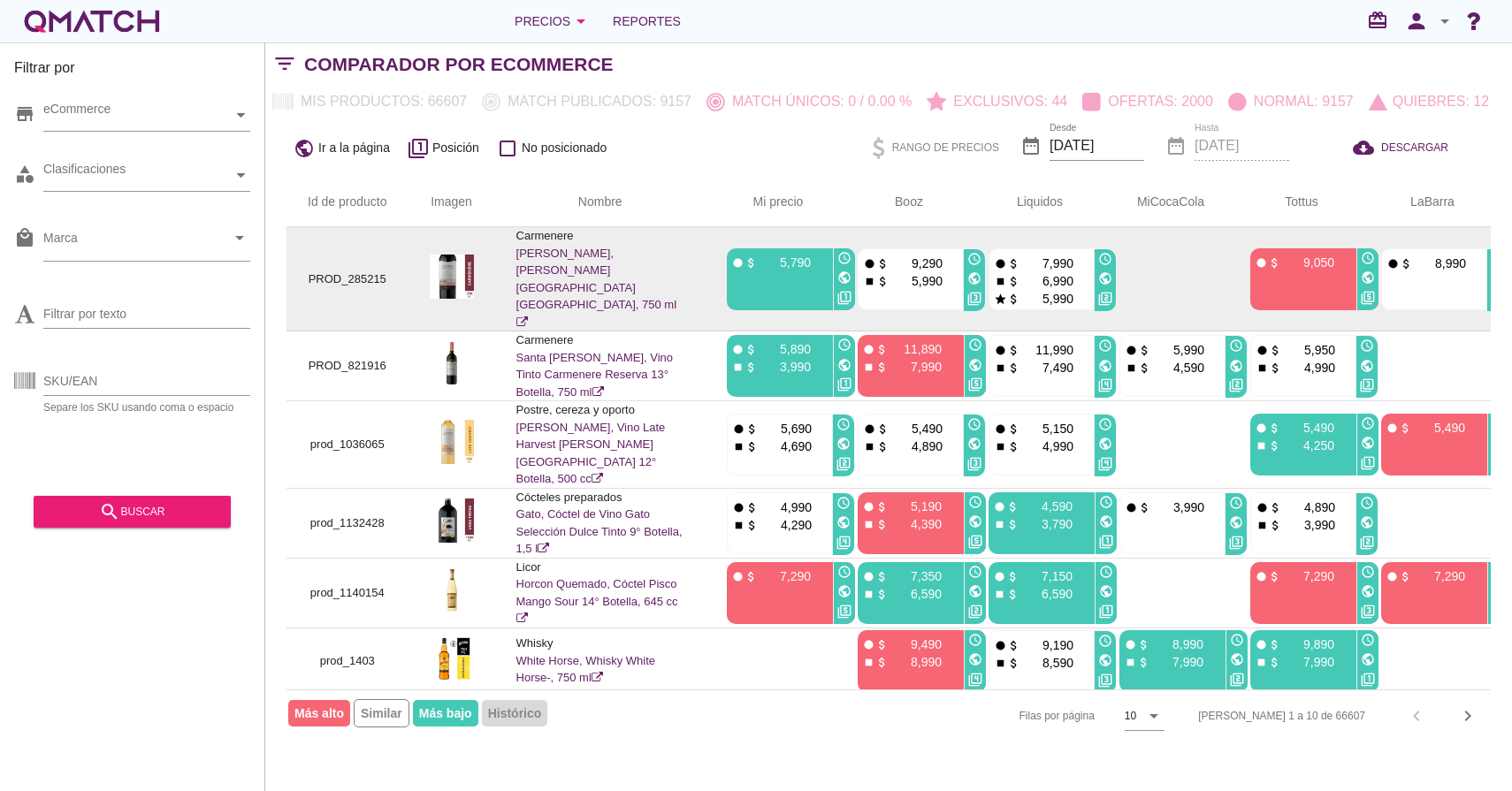
drag, startPoint x: 577, startPoint y: 238, endPoint x: 514, endPoint y: 237, distance: 63.0
click at [514, 237] on td "Carmenere Castillo Molina, Vino Tinto Castillo de Molina Carmenere Gran Reserva…" at bounding box center [600, 279] width 210 height 104
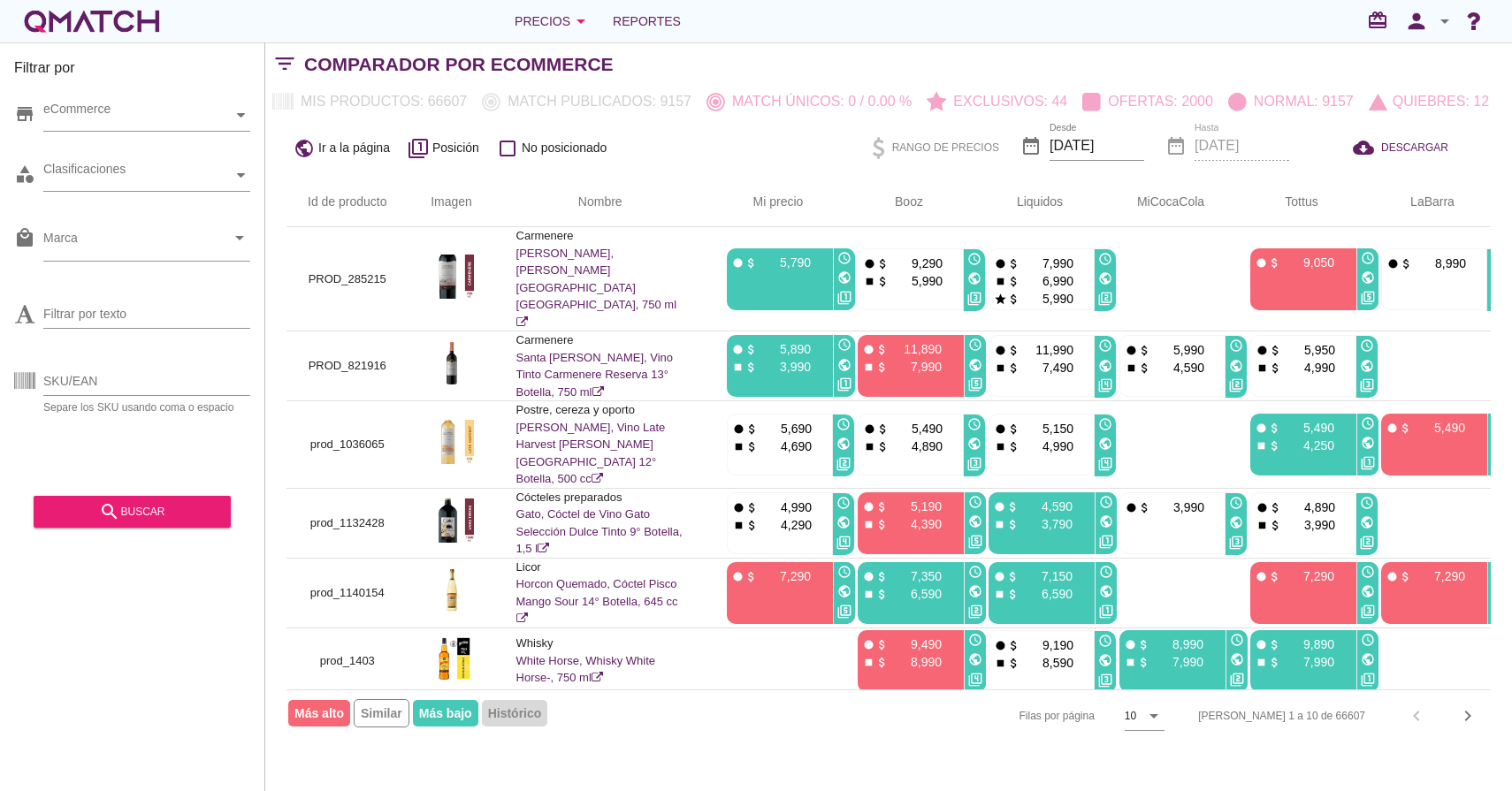
click at [656, 153] on div "public Ir a la página filter_1 Posición check_box_outline_blank No posicionado" at bounding box center [514, 147] width 455 height 34
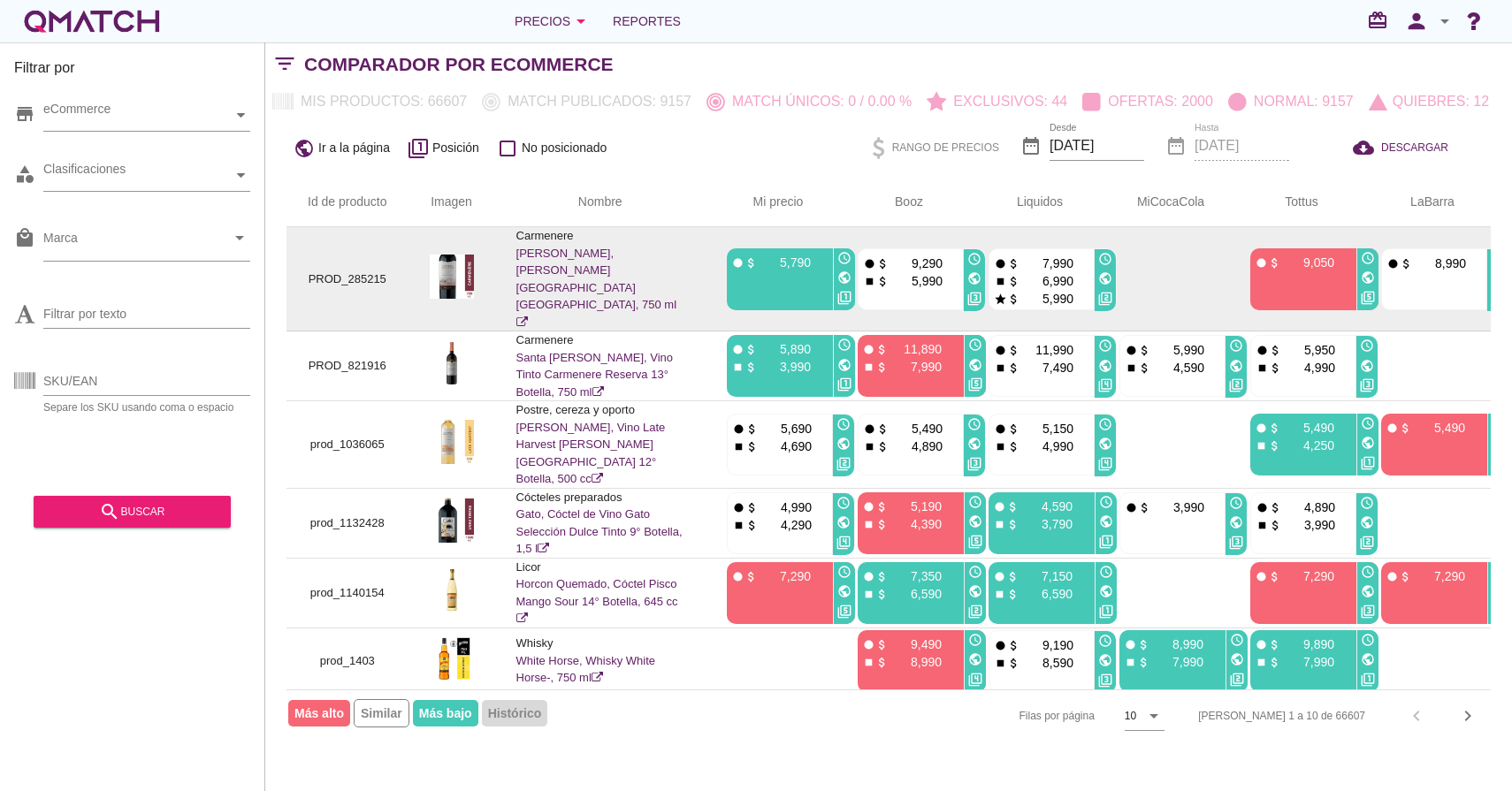
drag, startPoint x: 1076, startPoint y: 290, endPoint x: 1069, endPoint y: 266, distance: 25.0
click at [997, 249] on div "fiber_manual_record attach_money 7,990 stop attach_money 6,990 star attach_mone…" at bounding box center [1041, 280] width 102 height 62
click at [1067, 272] on p "6,990" at bounding box center [1047, 280] width 53 height 17
drag, startPoint x: 1073, startPoint y: 246, endPoint x: 989, endPoint y: 246, distance: 84.0
click at [989, 249] on div "fiber_manual_record attach_money 7,990 stop attach_money 6,990 star attach_mone…" at bounding box center [1041, 280] width 102 height 62
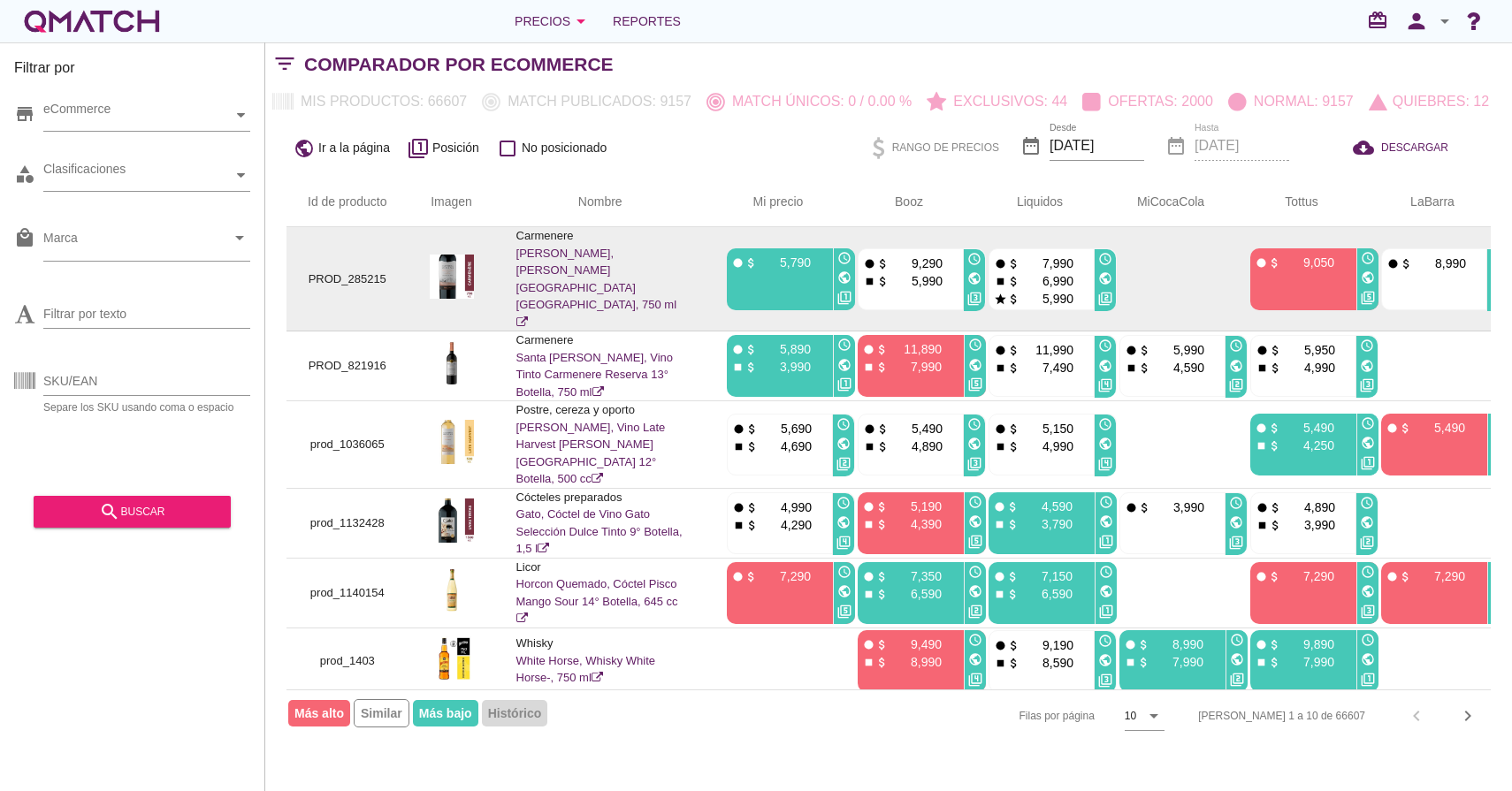
click at [1052, 255] on p "7,990" at bounding box center [1047, 263] width 53 height 17
drag, startPoint x: 1078, startPoint y: 263, endPoint x: 997, endPoint y: 264, distance: 81.0
click at [997, 271] on div "stop attach_money 6,990" at bounding box center [1041, 279] width 94 height 17
click at [1051, 272] on p "6,990" at bounding box center [1047, 280] width 53 height 17
drag, startPoint x: 997, startPoint y: 280, endPoint x: 1006, endPoint y: 280, distance: 9.0
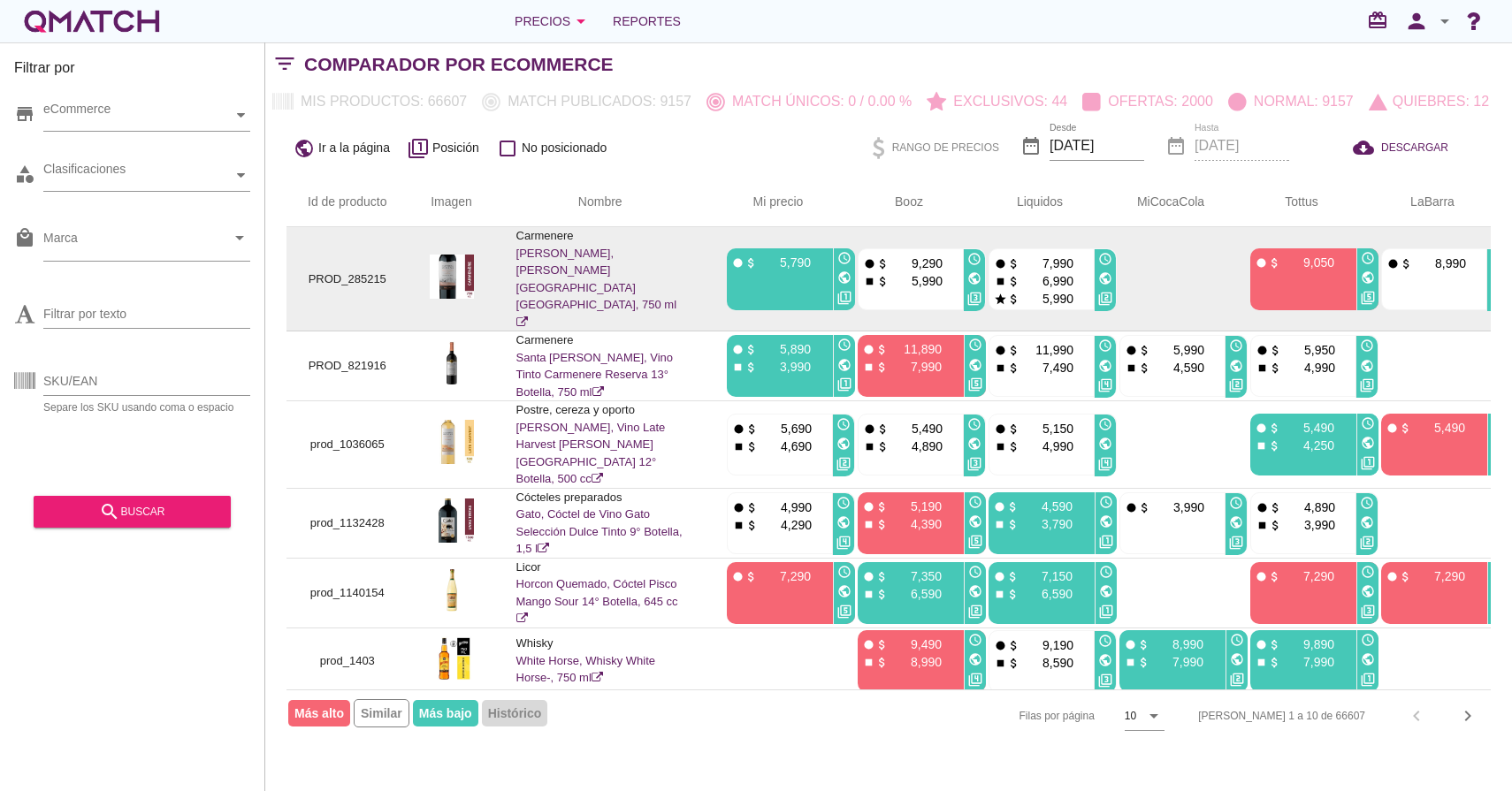
click at [1006, 289] on div "star attach_money 5,990" at bounding box center [1041, 297] width 94 height 17
click at [1005, 292] on icon "star" at bounding box center [1000, 299] width 14 height 14
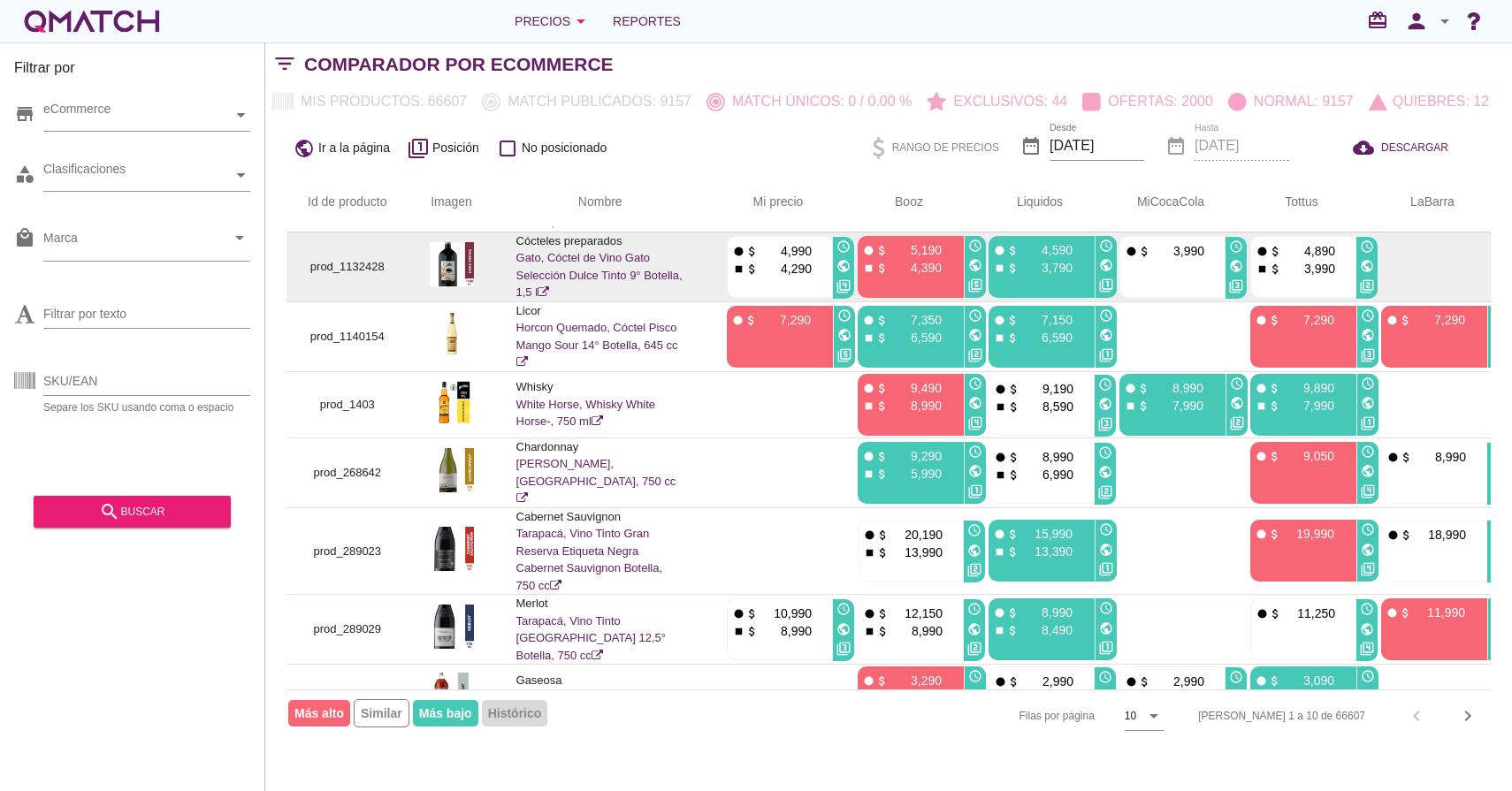
scroll to position [0, 0]
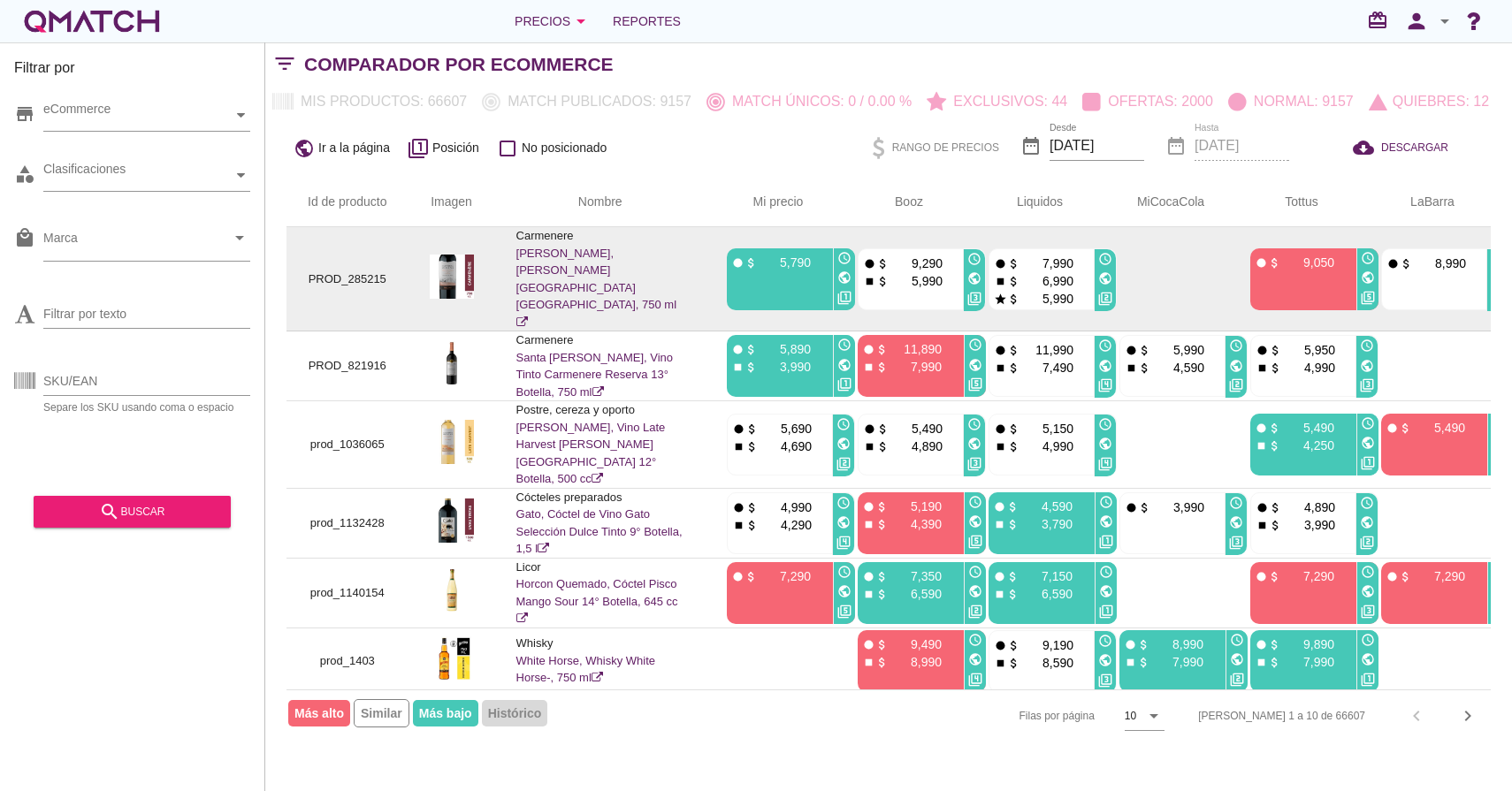
drag, startPoint x: 871, startPoint y: 248, endPoint x: 863, endPoint y: 256, distance: 11.3
click at [862, 249] on div "fiber_manual_record attach_money 9,290 stop attach_money 5,990" at bounding box center [910, 280] width 102 height 62
click at [875, 258] on icon "fiber_manual_record" at bounding box center [869, 264] width 14 height 14
click at [1106, 271] on icon "public" at bounding box center [1105, 278] width 14 height 14
drag, startPoint x: 809, startPoint y: 250, endPoint x: 771, endPoint y: 248, distance: 38.1
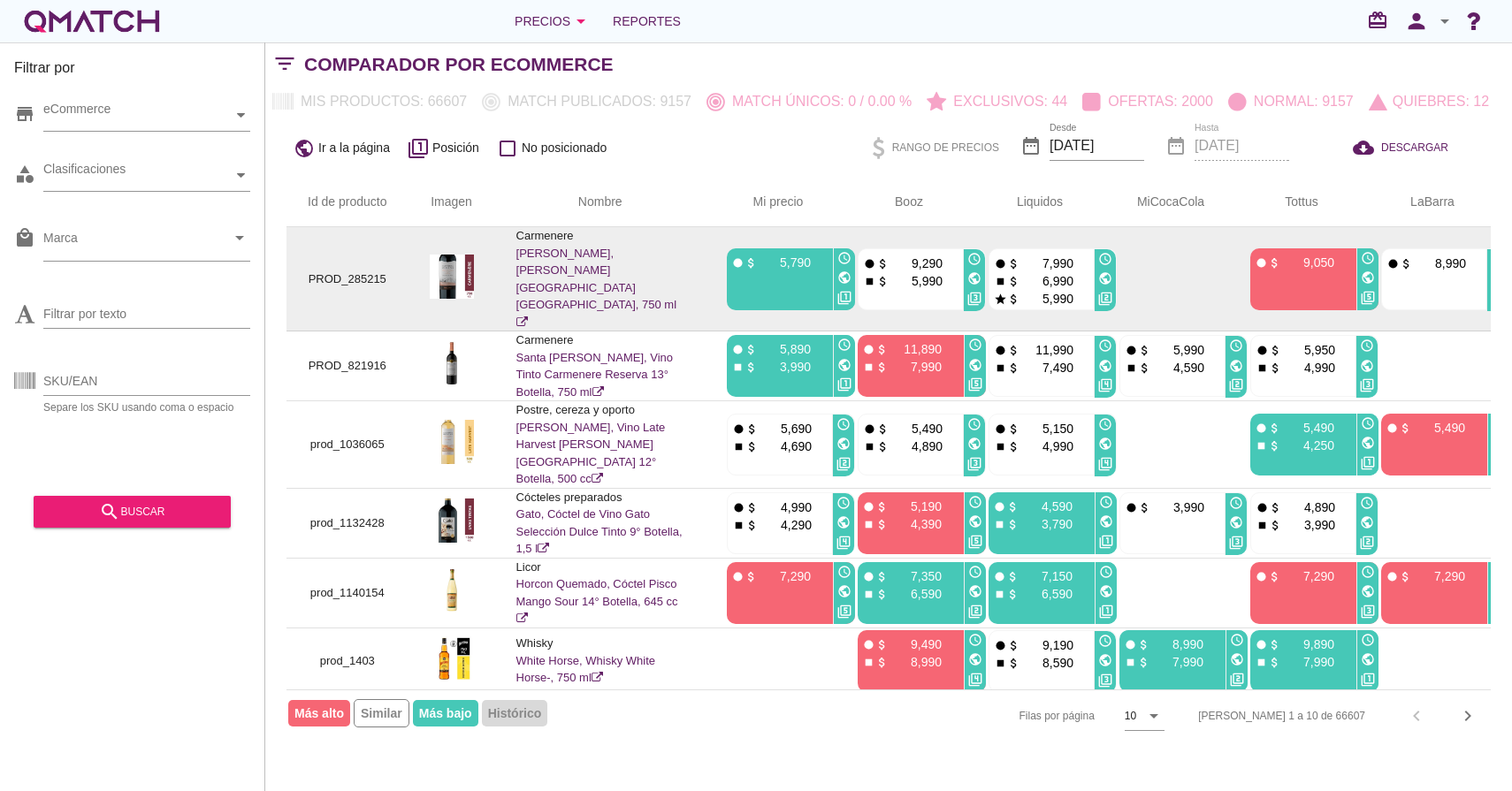
click at [774, 254] on p "5,790" at bounding box center [784, 262] width 53 height 17
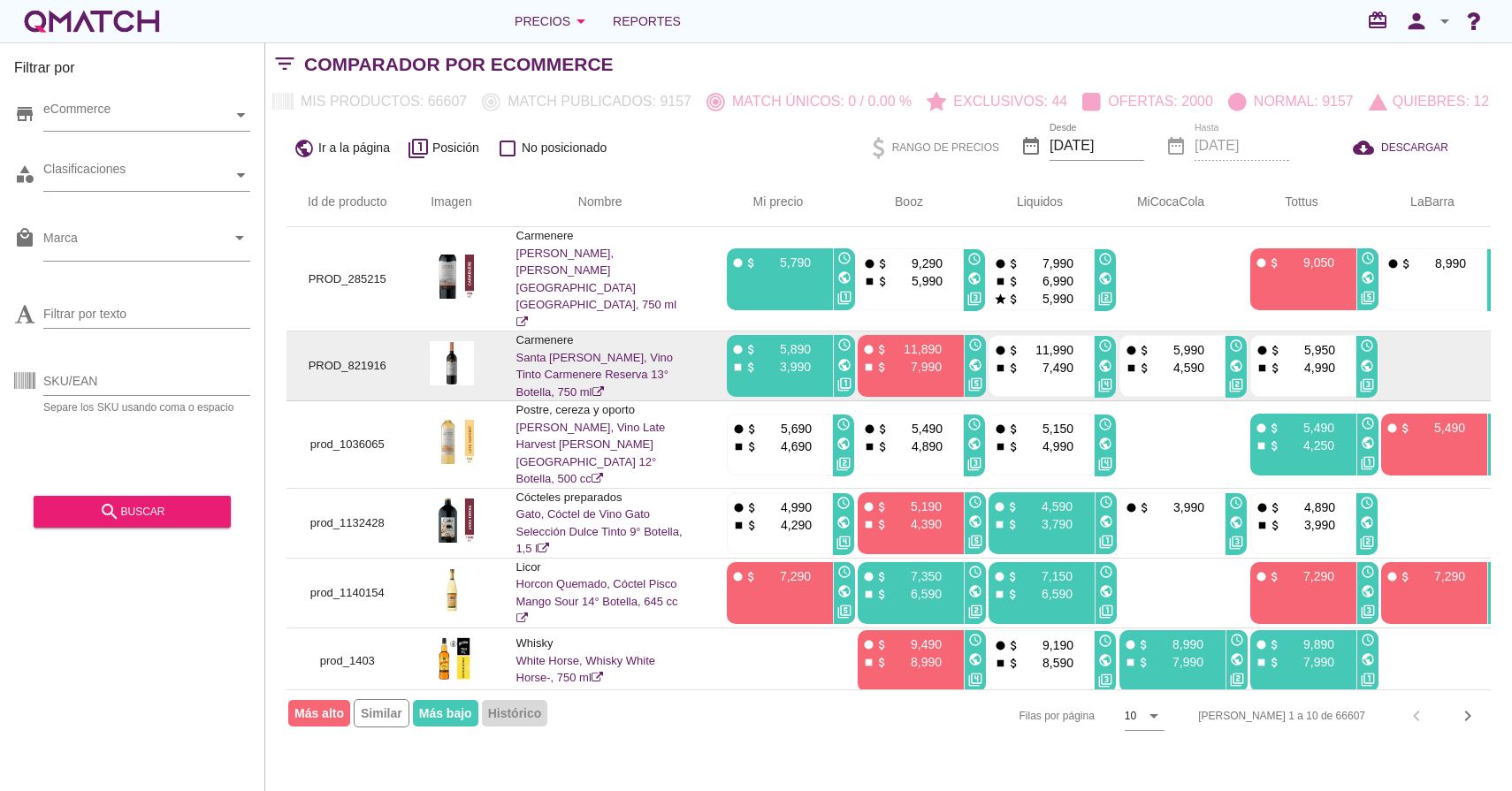
click at [981, 358] on icon "public" at bounding box center [975, 364] width 14 height 14
click at [846, 358] on icon "public" at bounding box center [843, 364] width 14 height 14
click at [977, 358] on icon "public" at bounding box center [975, 364] width 14 height 14
click at [1107, 359] on icon "public" at bounding box center [1105, 365] width 14 height 14
click at [850, 358] on icon "public" at bounding box center [843, 364] width 14 height 14
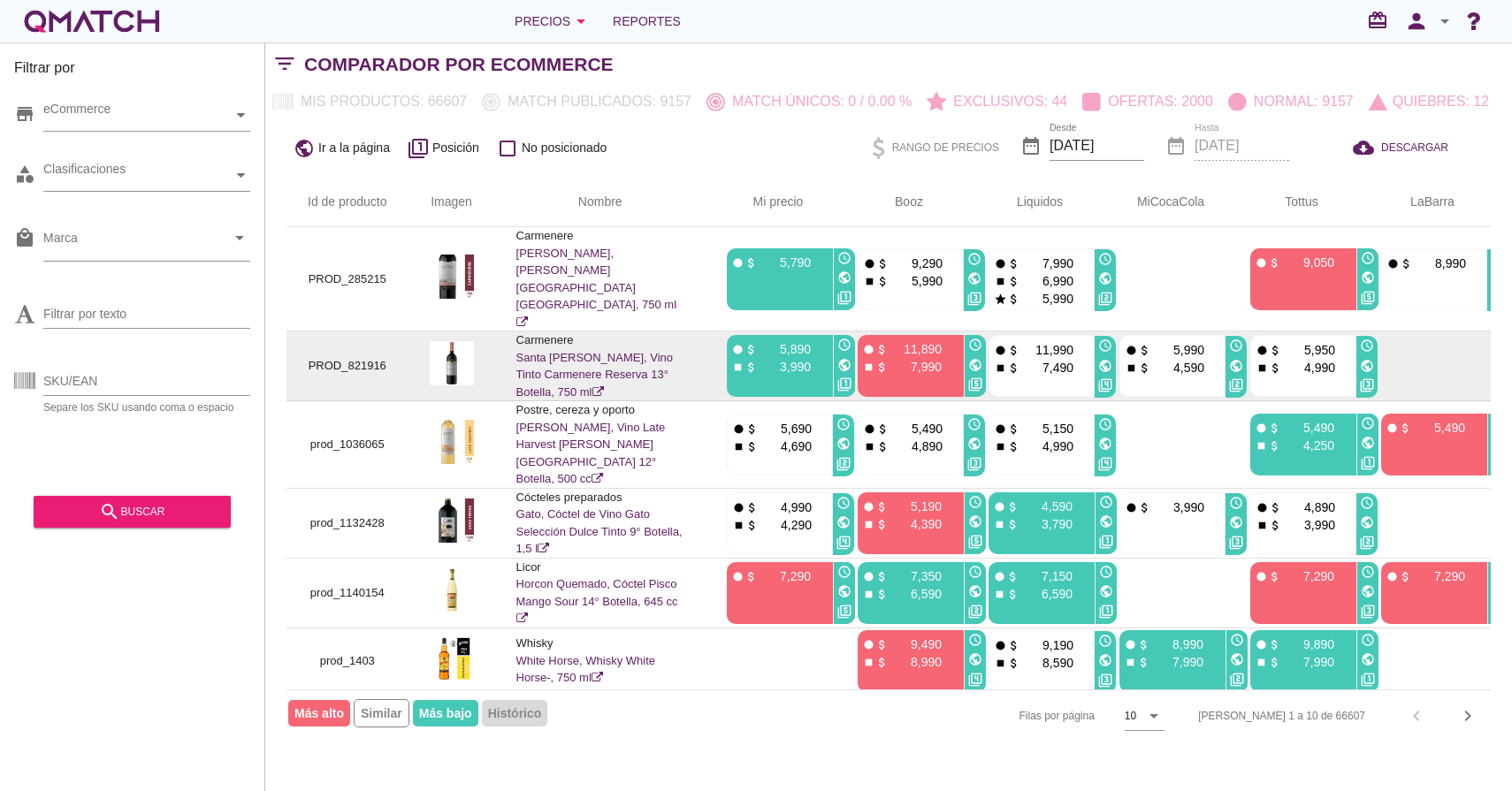
scroll to position [0, 18]
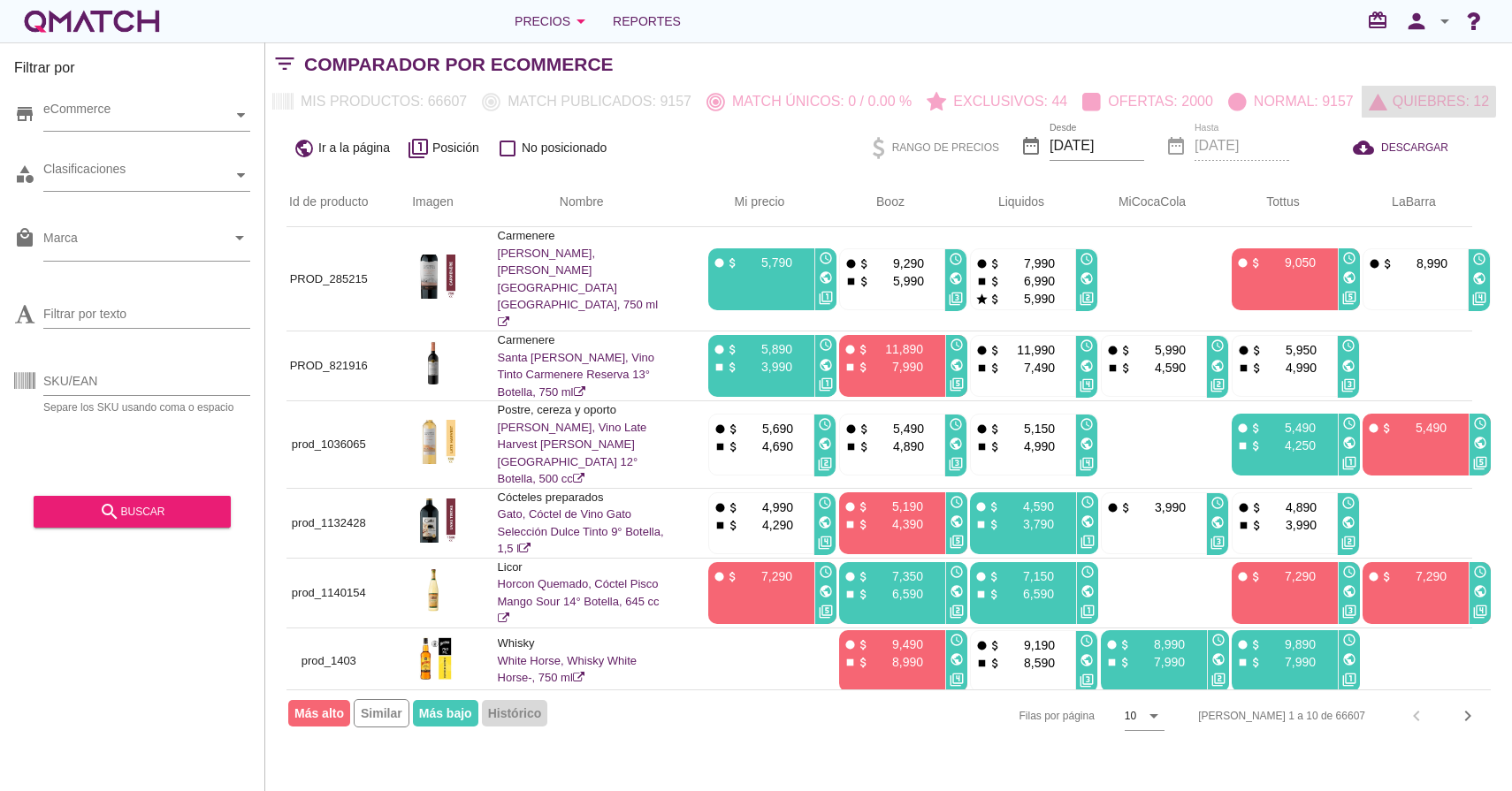
click at [1426, 115] on button "Quiebres: 12" at bounding box center [1428, 101] width 134 height 32
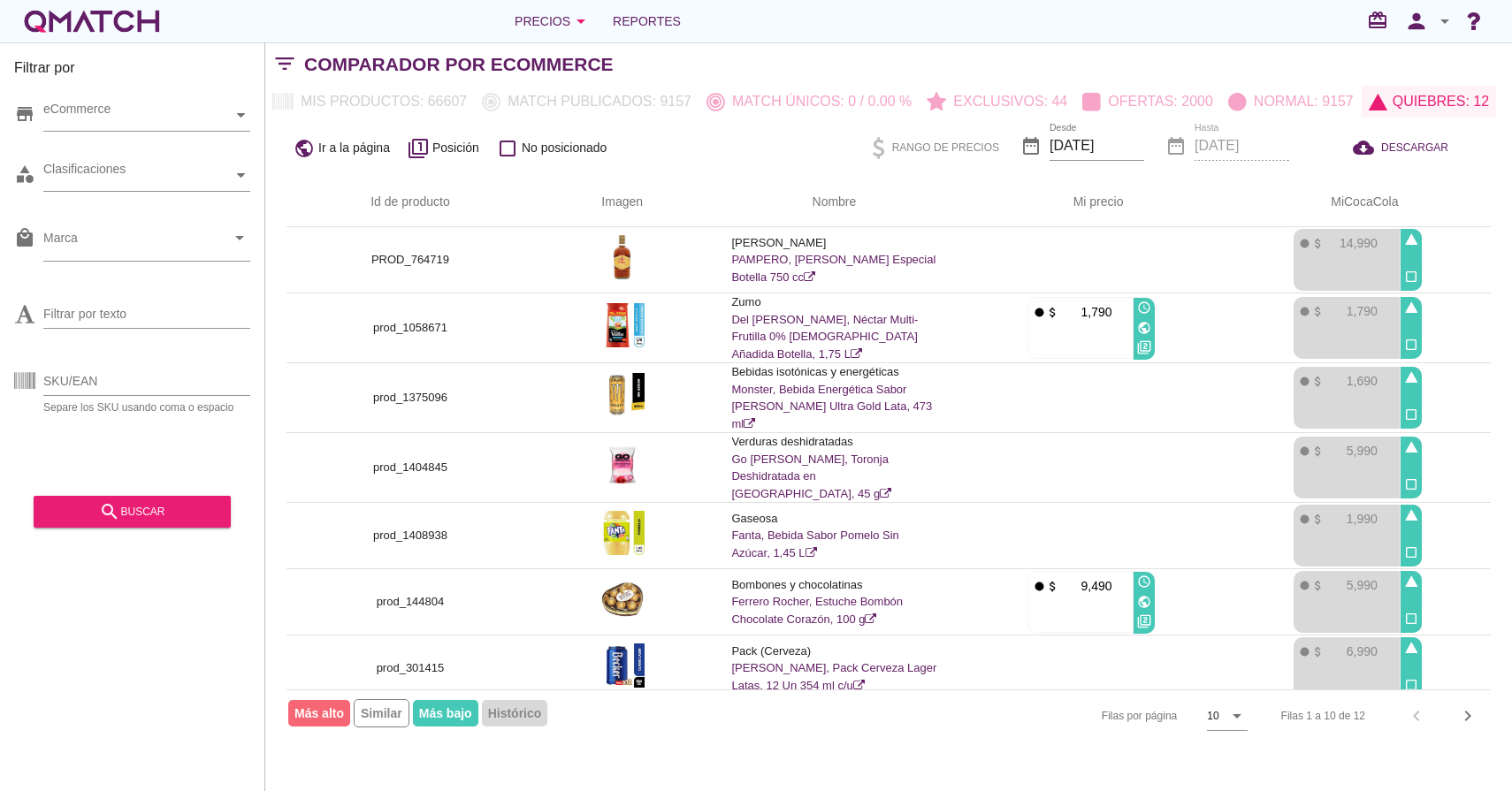
scroll to position [0, 0]
click at [1397, 115] on button "Quiebres: 12" at bounding box center [1428, 101] width 134 height 32
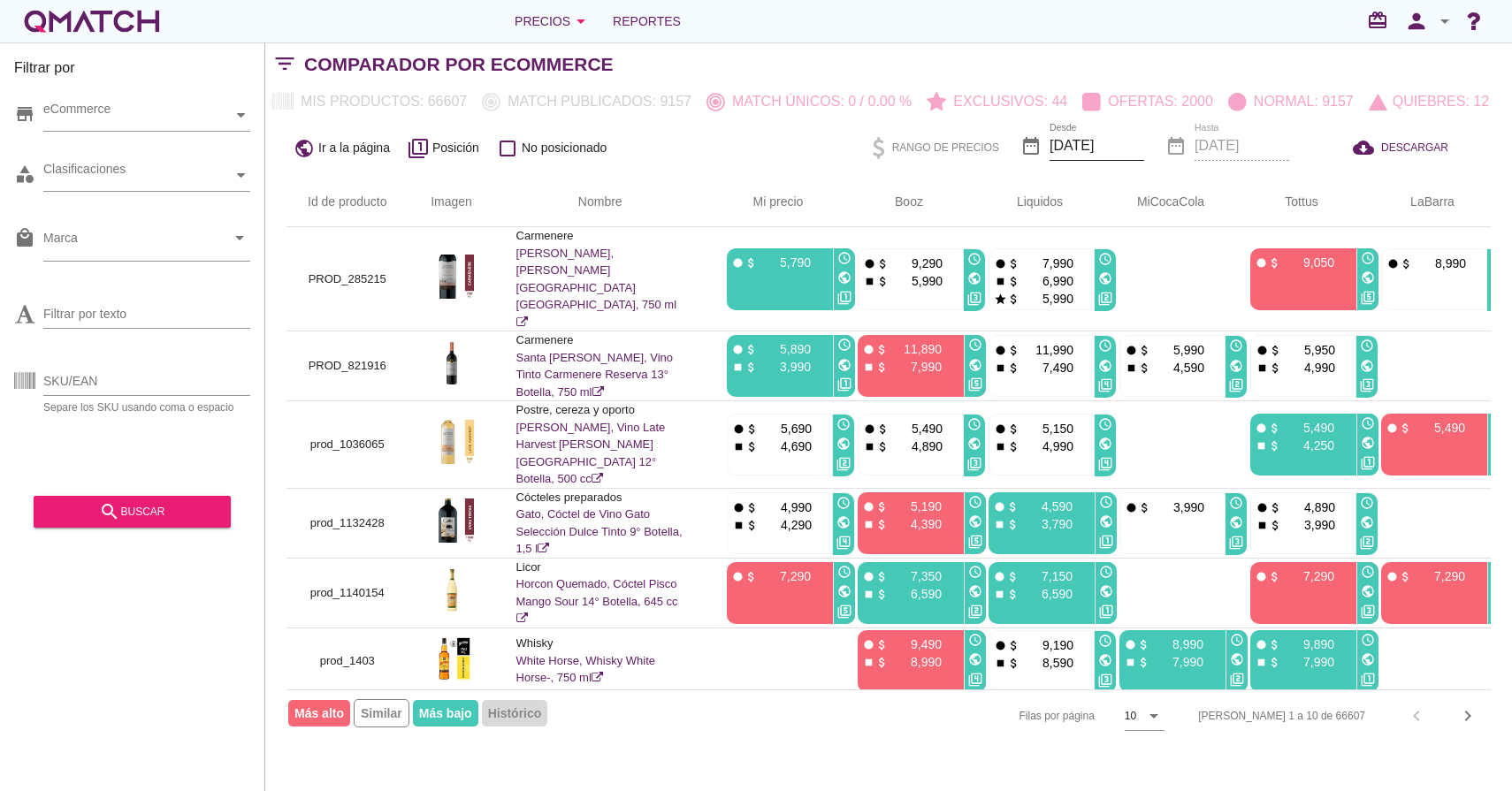
click at [1085, 154] on input "[DATE]" at bounding box center [1097, 145] width 95 height 28
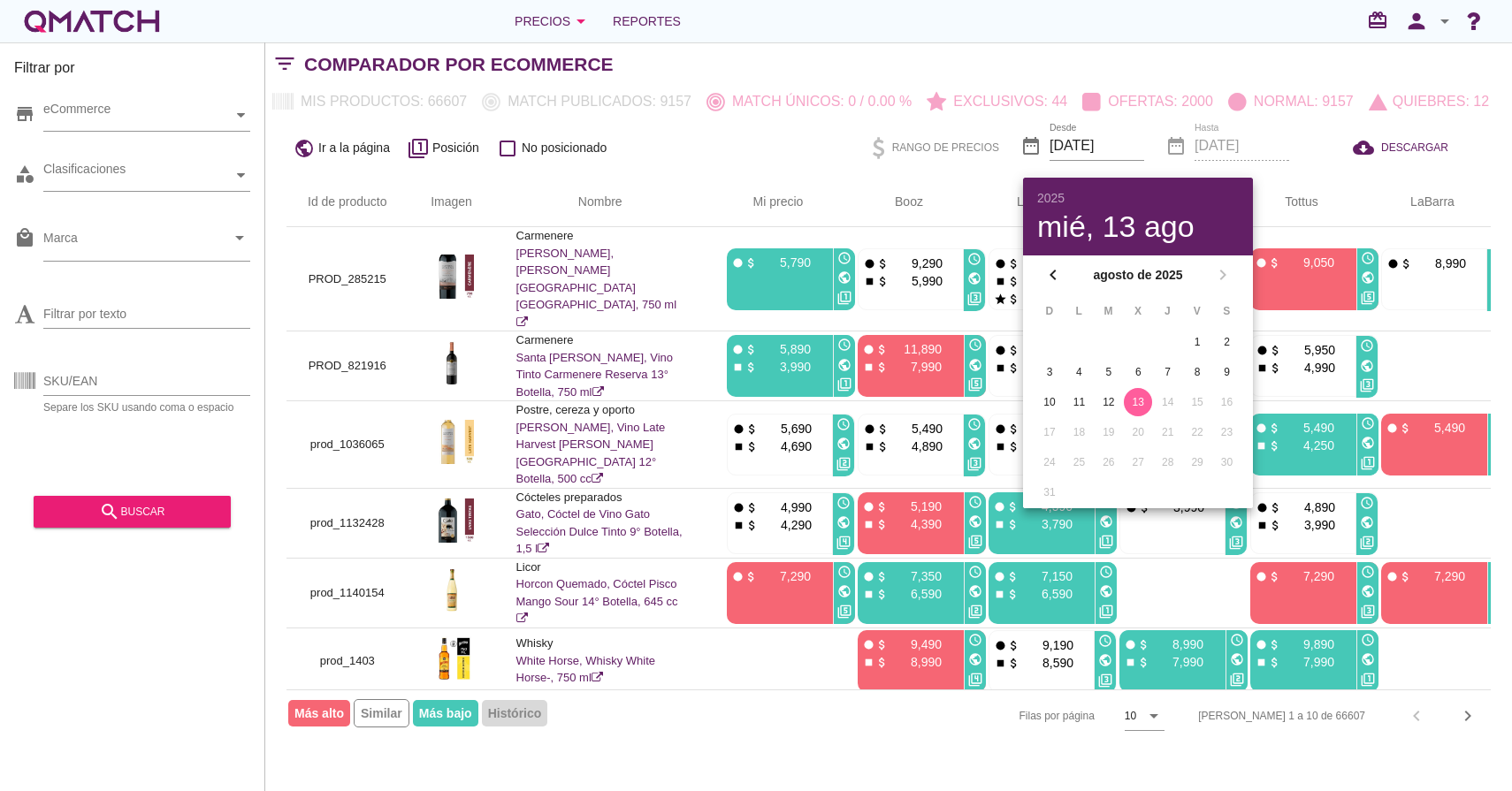
click at [745, 153] on div "public Ir a la página filter_1 Posición check_box_outline_blank No posicionado …" at bounding box center [888, 148] width 1246 height 60
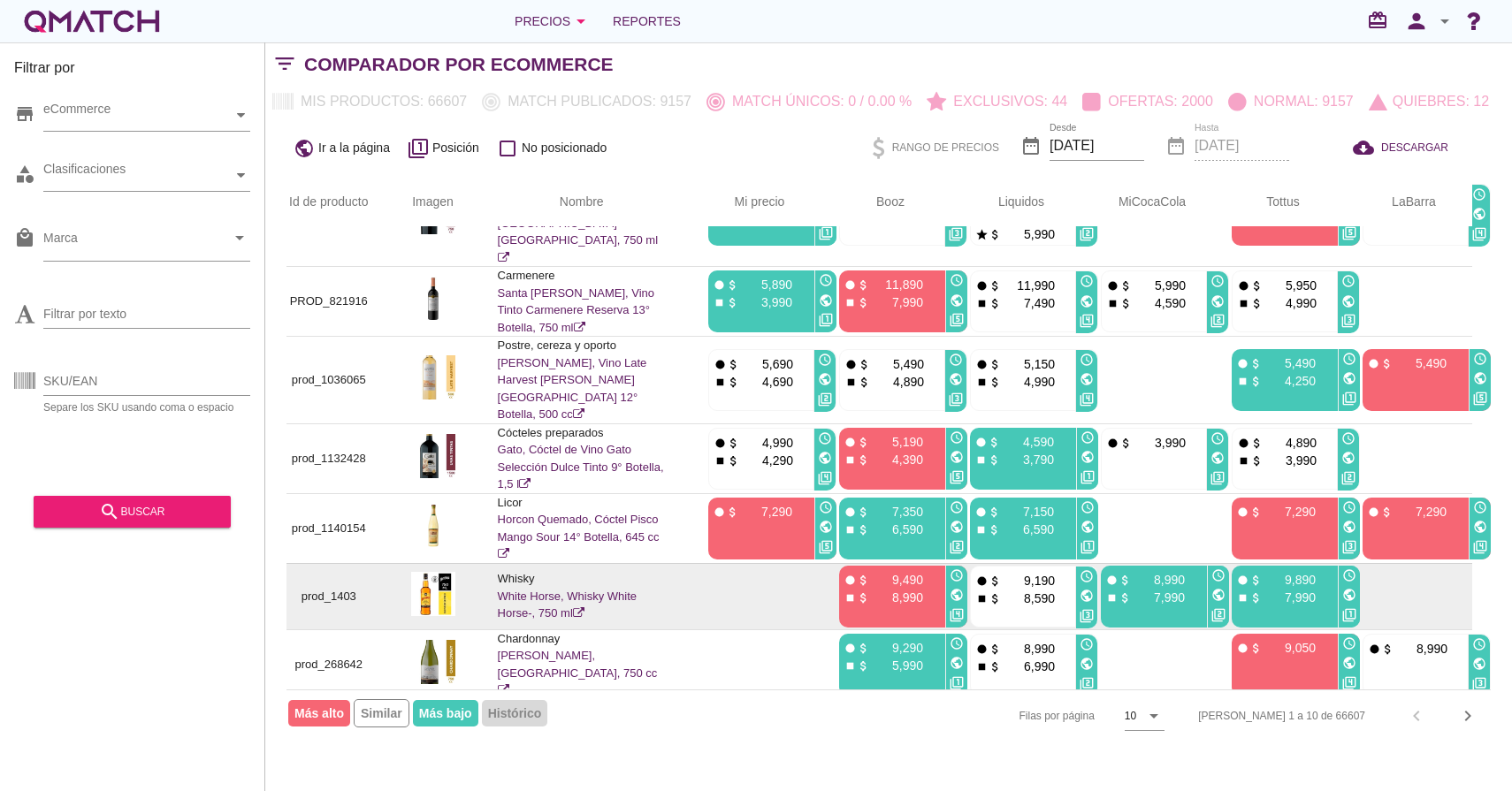
scroll to position [0, 18]
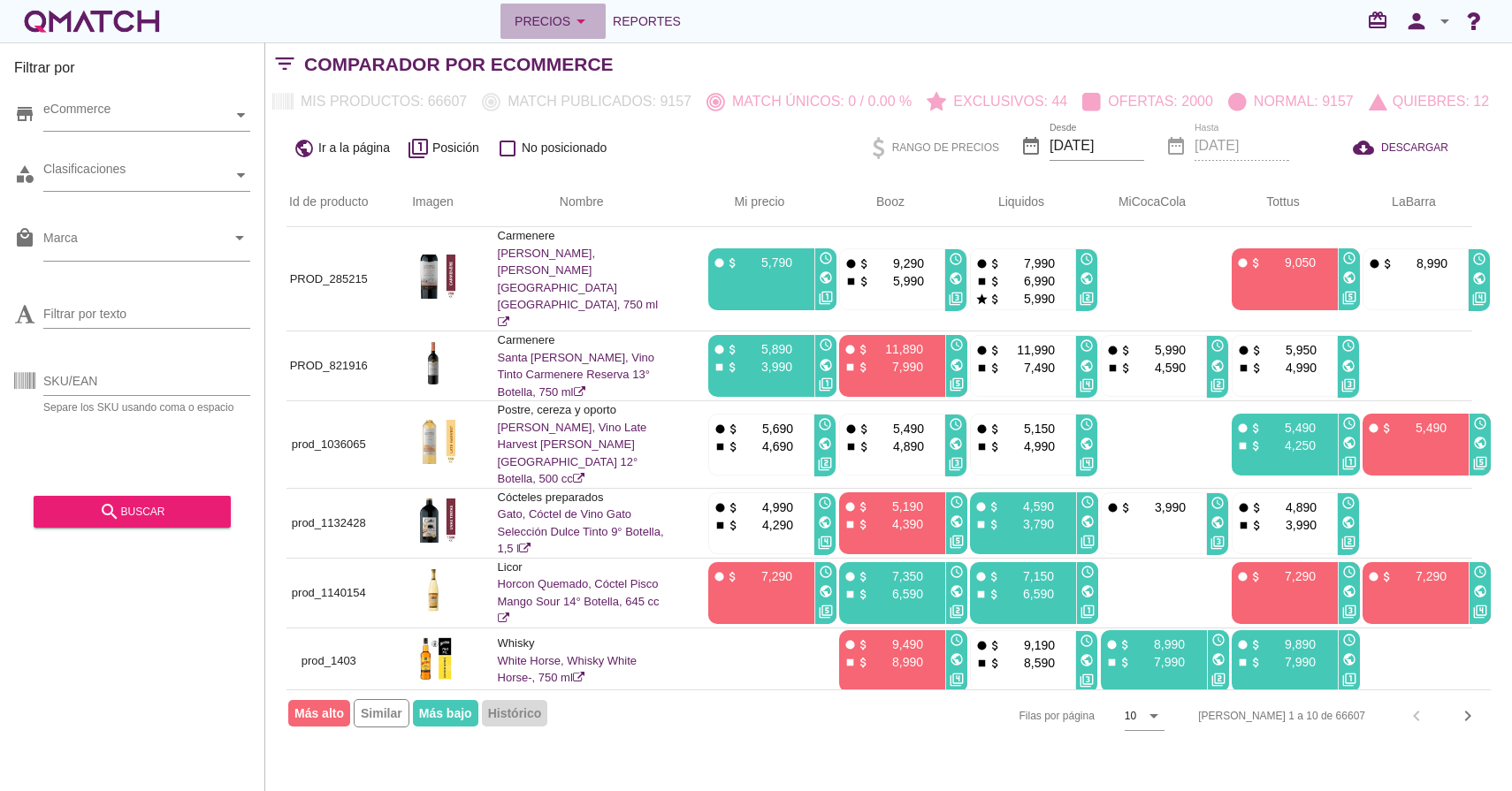
click at [538, 26] on div "Precios arrow_drop_down" at bounding box center [553, 21] width 77 height 21
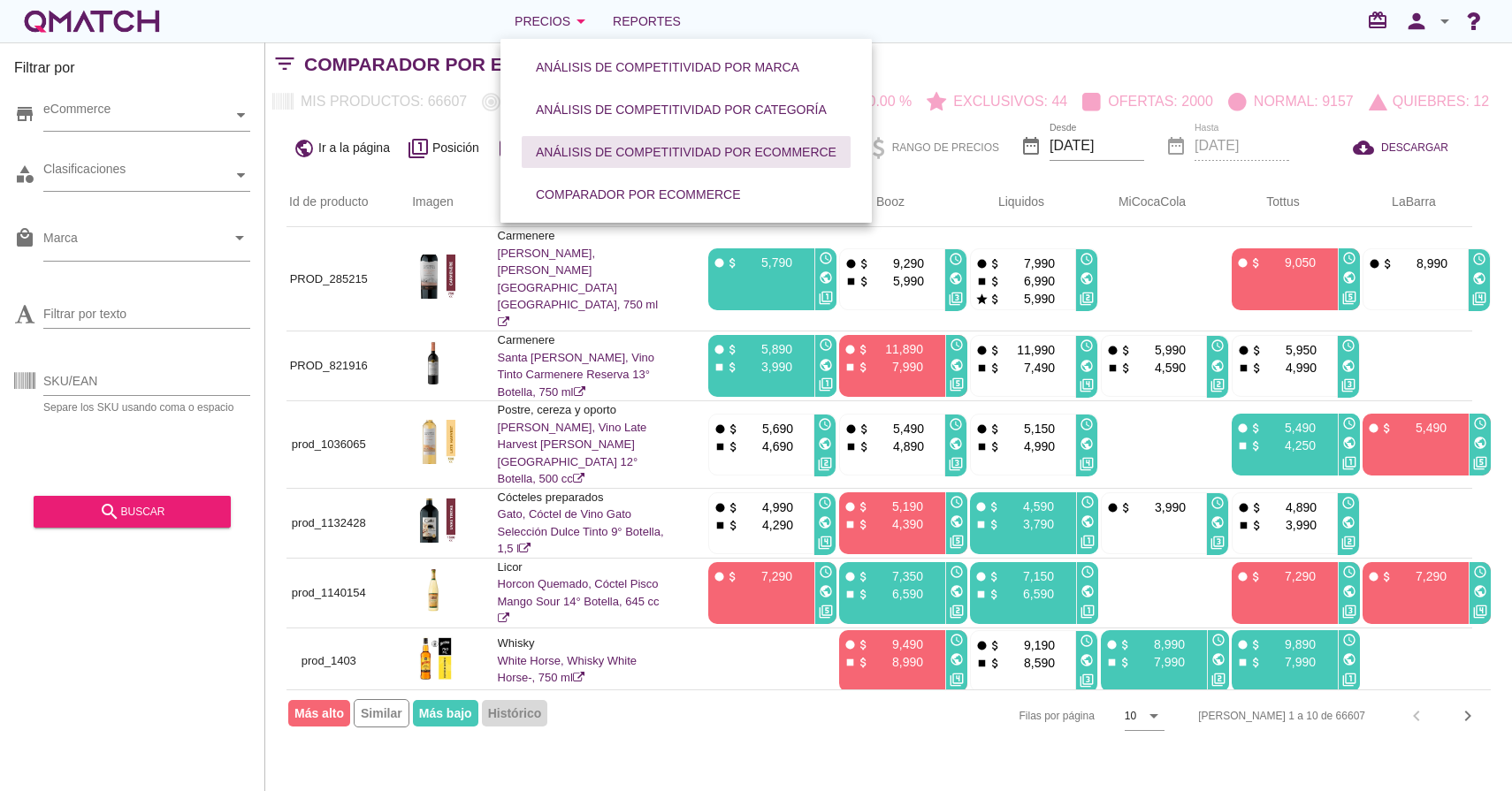
click at [611, 159] on div "Análisis de competitividad por eCommerce" at bounding box center [685, 153] width 301 height 18
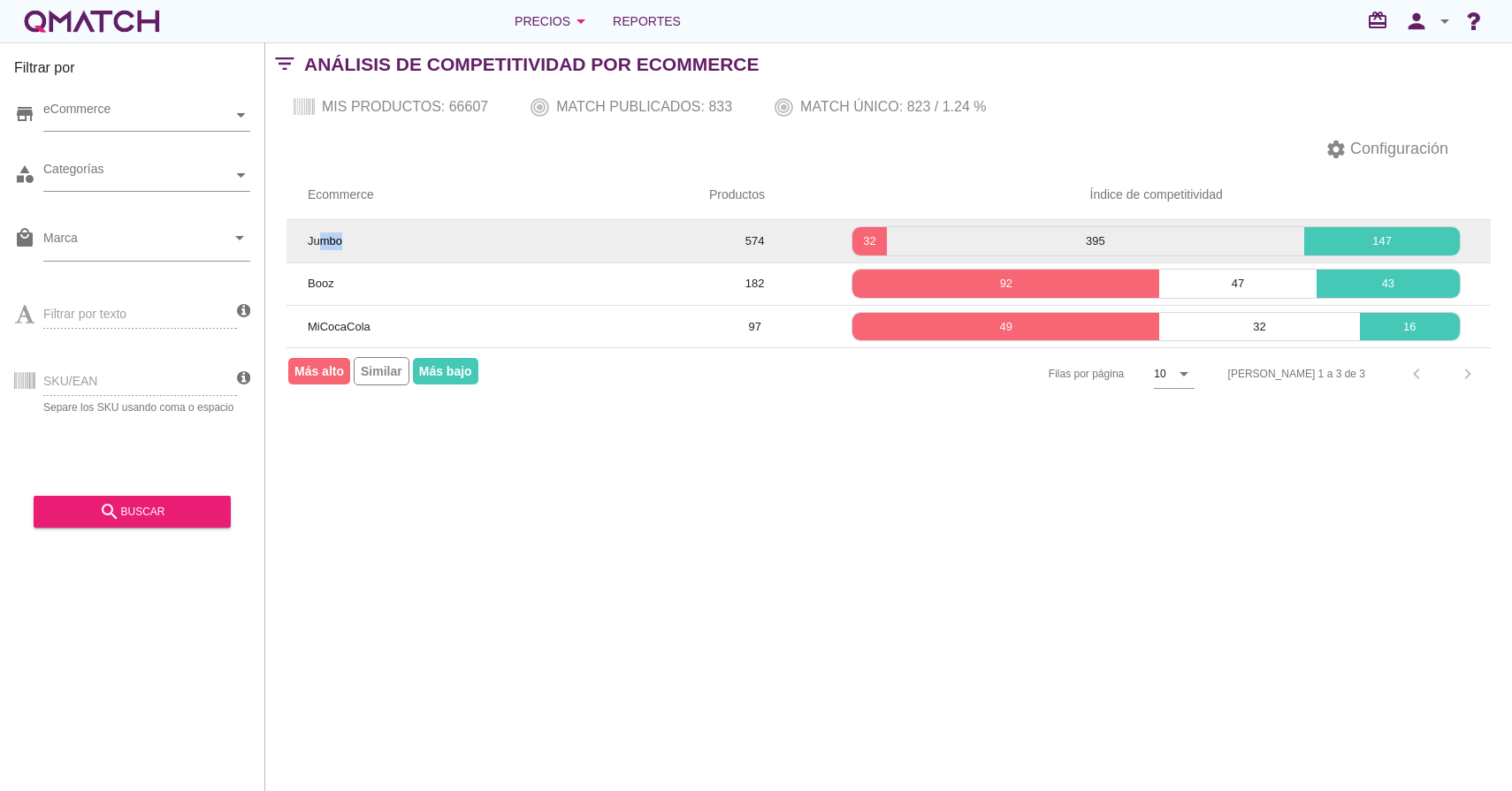
drag, startPoint x: 316, startPoint y: 244, endPoint x: 352, endPoint y: 244, distance: 36.0
click at [352, 244] on td "Jumbo" at bounding box center [487, 241] width 401 height 42
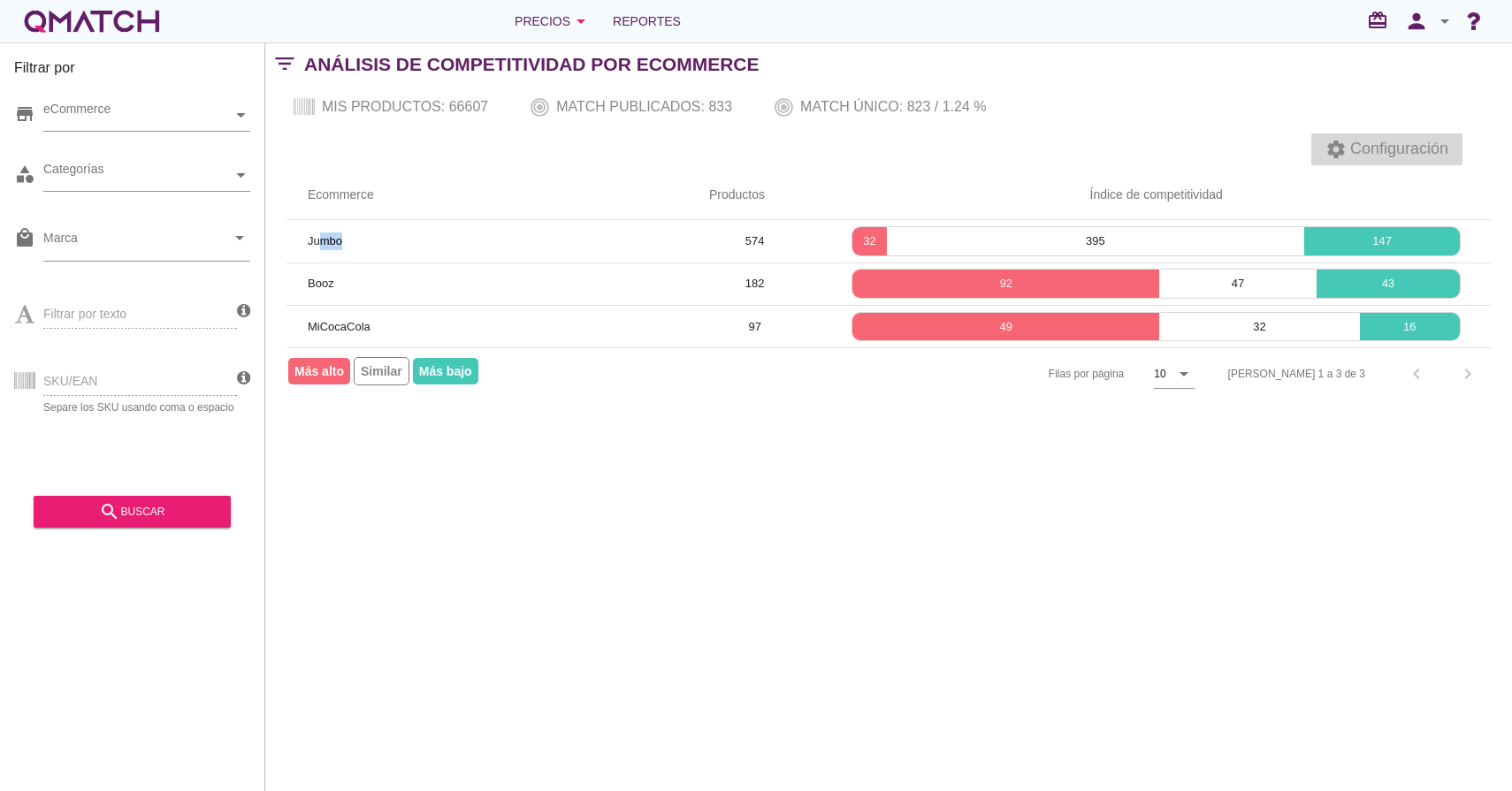
click at [1336, 150] on icon "settings" at bounding box center [1335, 149] width 21 height 21
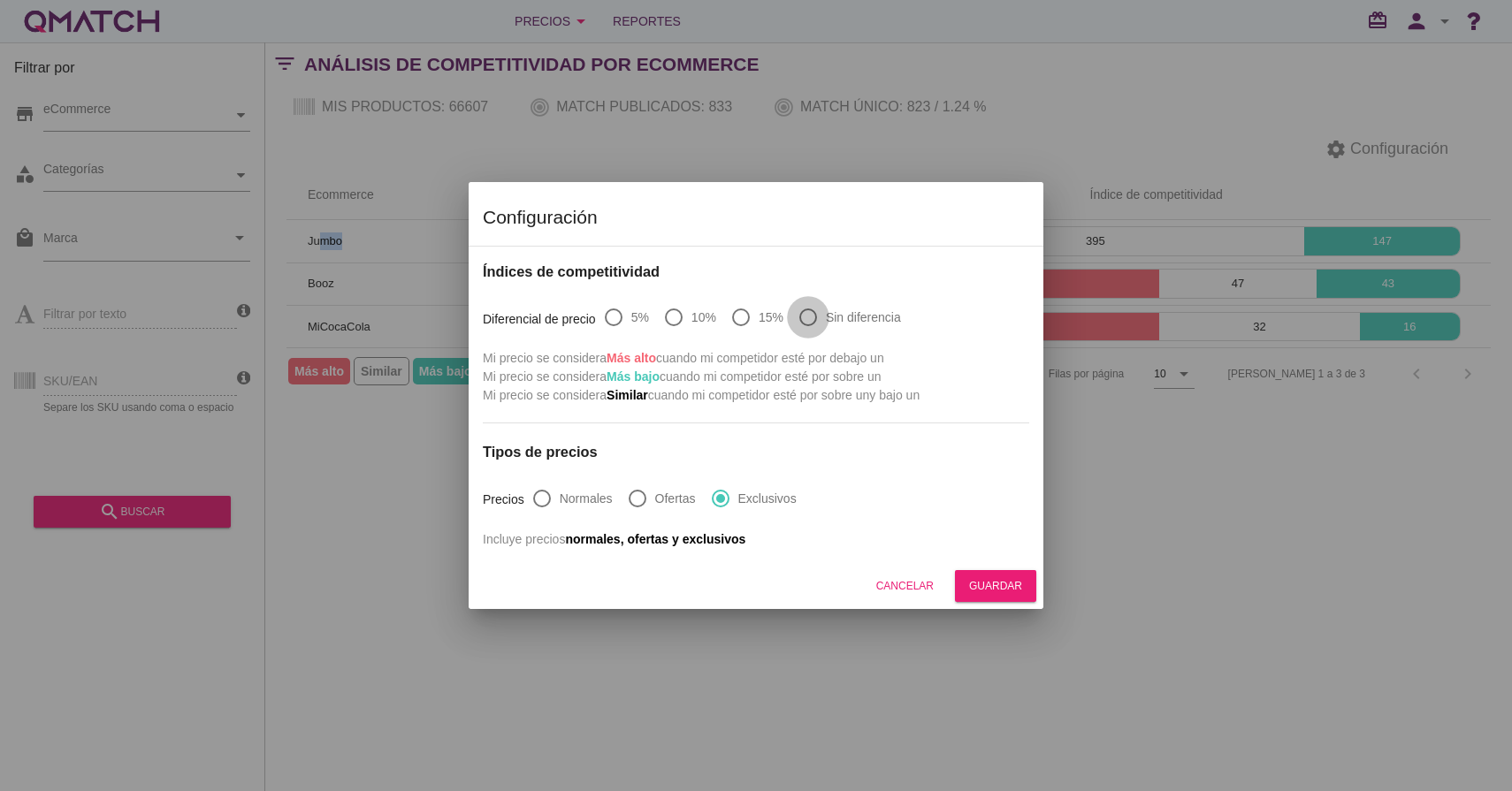
click at [809, 322] on div at bounding box center [808, 317] width 30 height 30
radio input "true"
drag, startPoint x: 777, startPoint y: 317, endPoint x: 673, endPoint y: 319, distance: 104.0
click at [773, 318] on label "15%" at bounding box center [770, 317] width 25 height 17
radio input "true"
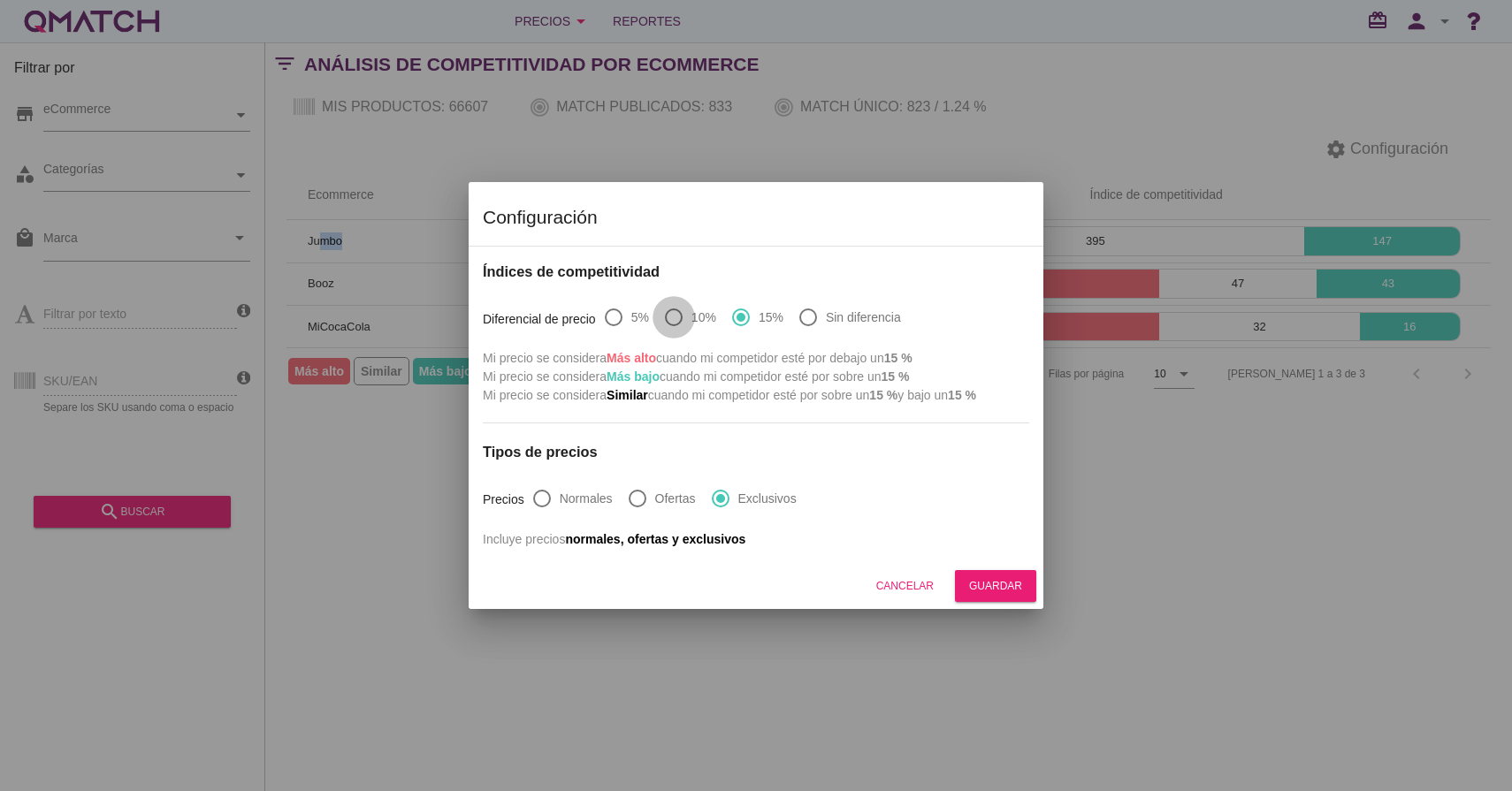
click at [673, 319] on div at bounding box center [673, 317] width 30 height 30
radio input "true"
click at [542, 501] on div at bounding box center [542, 498] width 30 height 30
click at [637, 503] on div at bounding box center [637, 498] width 30 height 30
radio input "false"
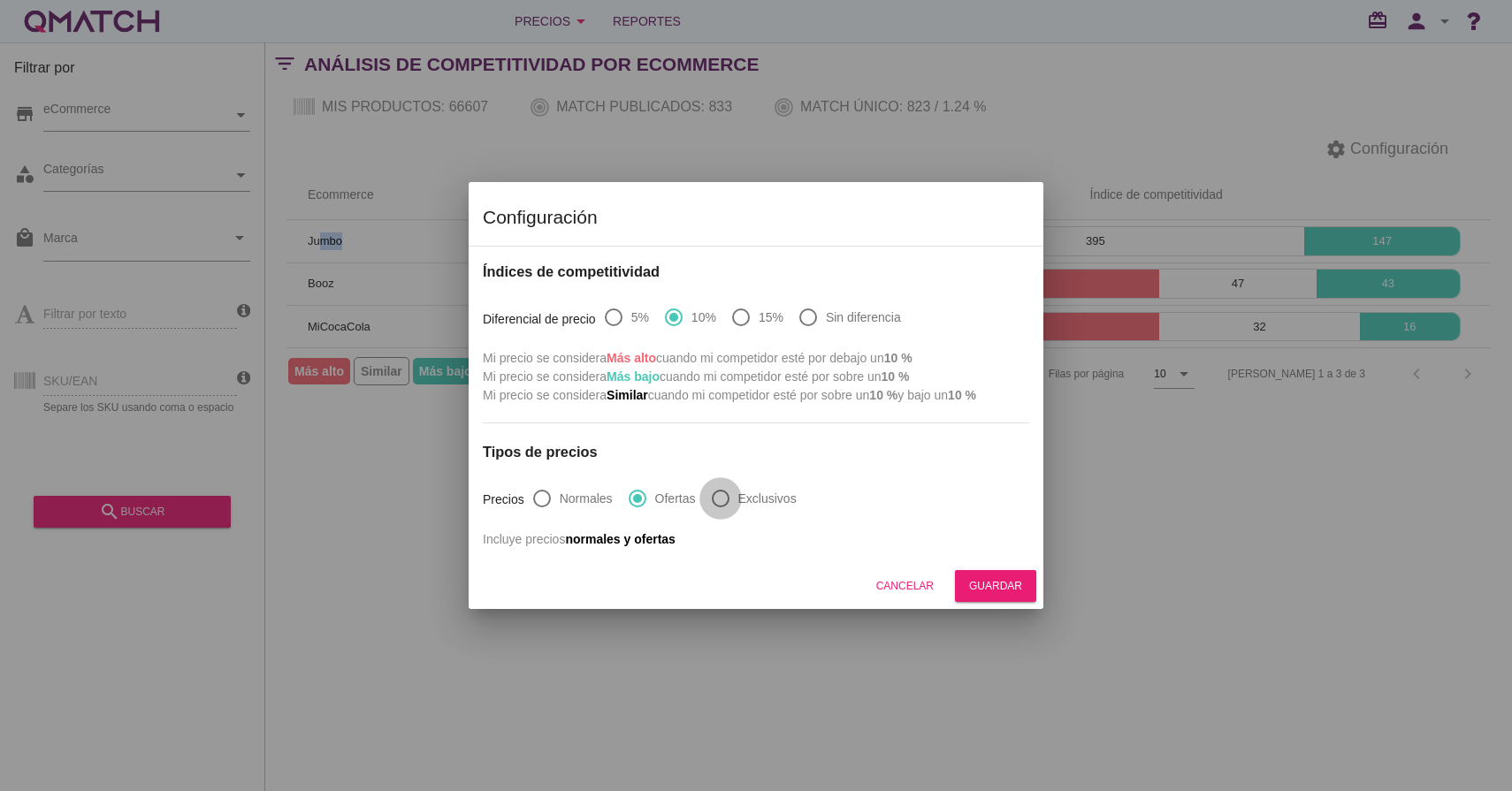
click at [714, 501] on div at bounding box center [720, 498] width 30 height 30
radio input "false"
radio input "true"
click at [922, 594] on button "Cancelar" at bounding box center [904, 585] width 86 height 32
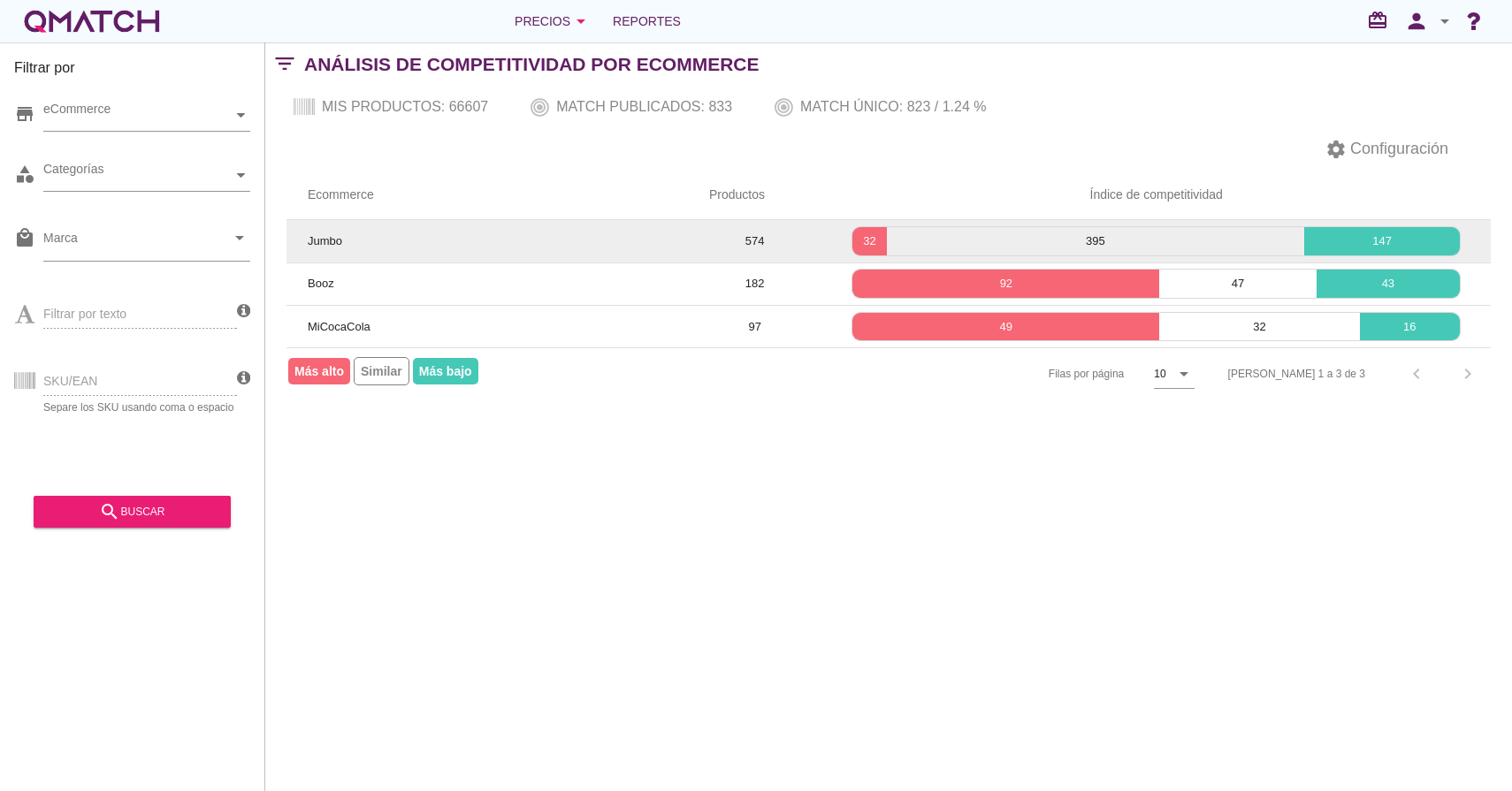
drag, startPoint x: 753, startPoint y: 558, endPoint x: 771, endPoint y: 254, distance: 304.5
click at [753, 558] on div "Filtrar por store eCommerce category Categorías local_mall Marca arrow_drop_dow…" at bounding box center [888, 417] width 1246 height 749
click at [872, 242] on p "32" at bounding box center [869, 240] width 34 height 17
drag, startPoint x: 311, startPoint y: 239, endPoint x: 341, endPoint y: 239, distance: 30.0
click at [337, 239] on span "Jumbo" at bounding box center [325, 240] width 35 height 14
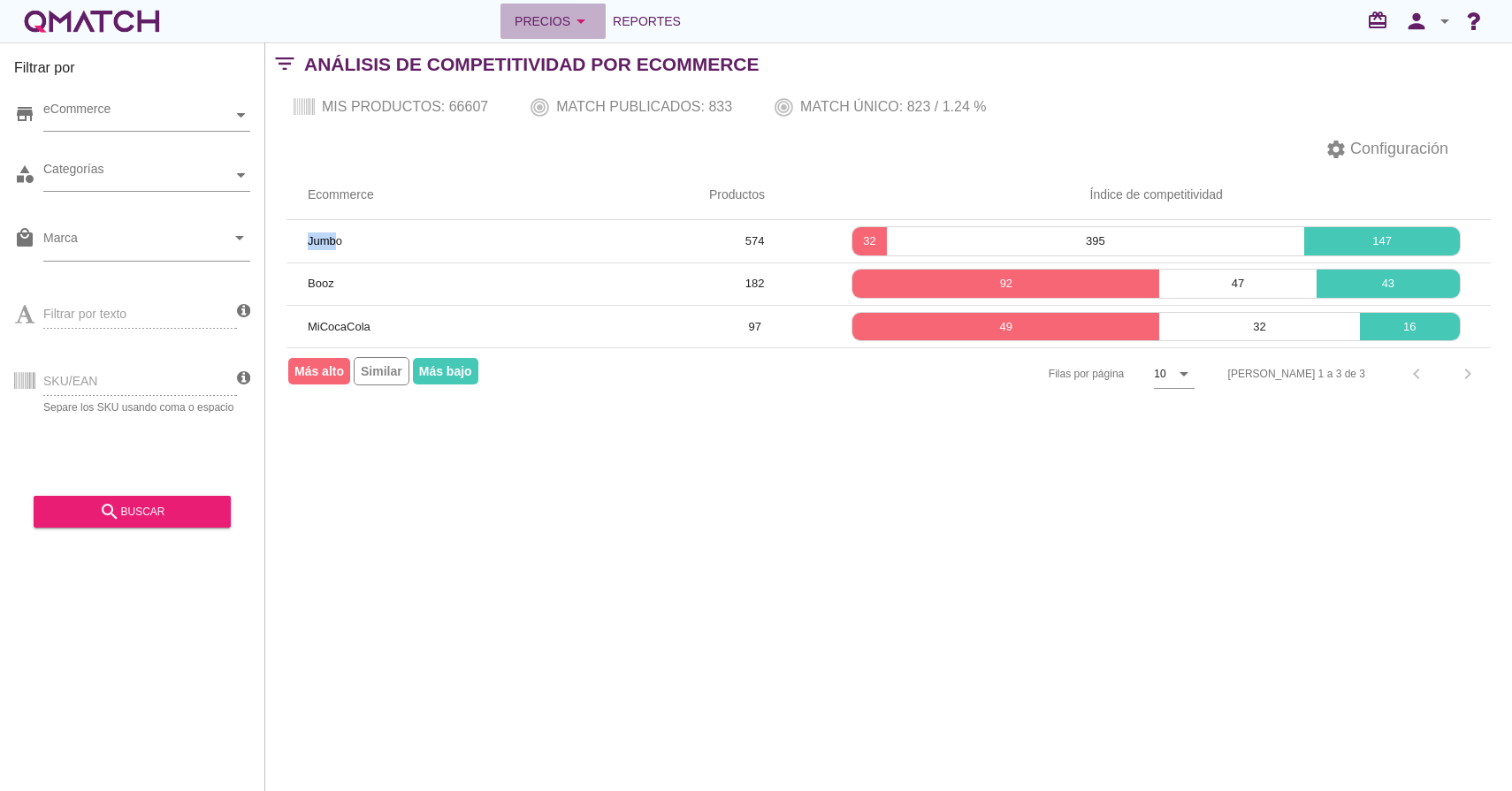
click at [586, 23] on icon "arrow_drop_down" at bounding box center [580, 21] width 21 height 21
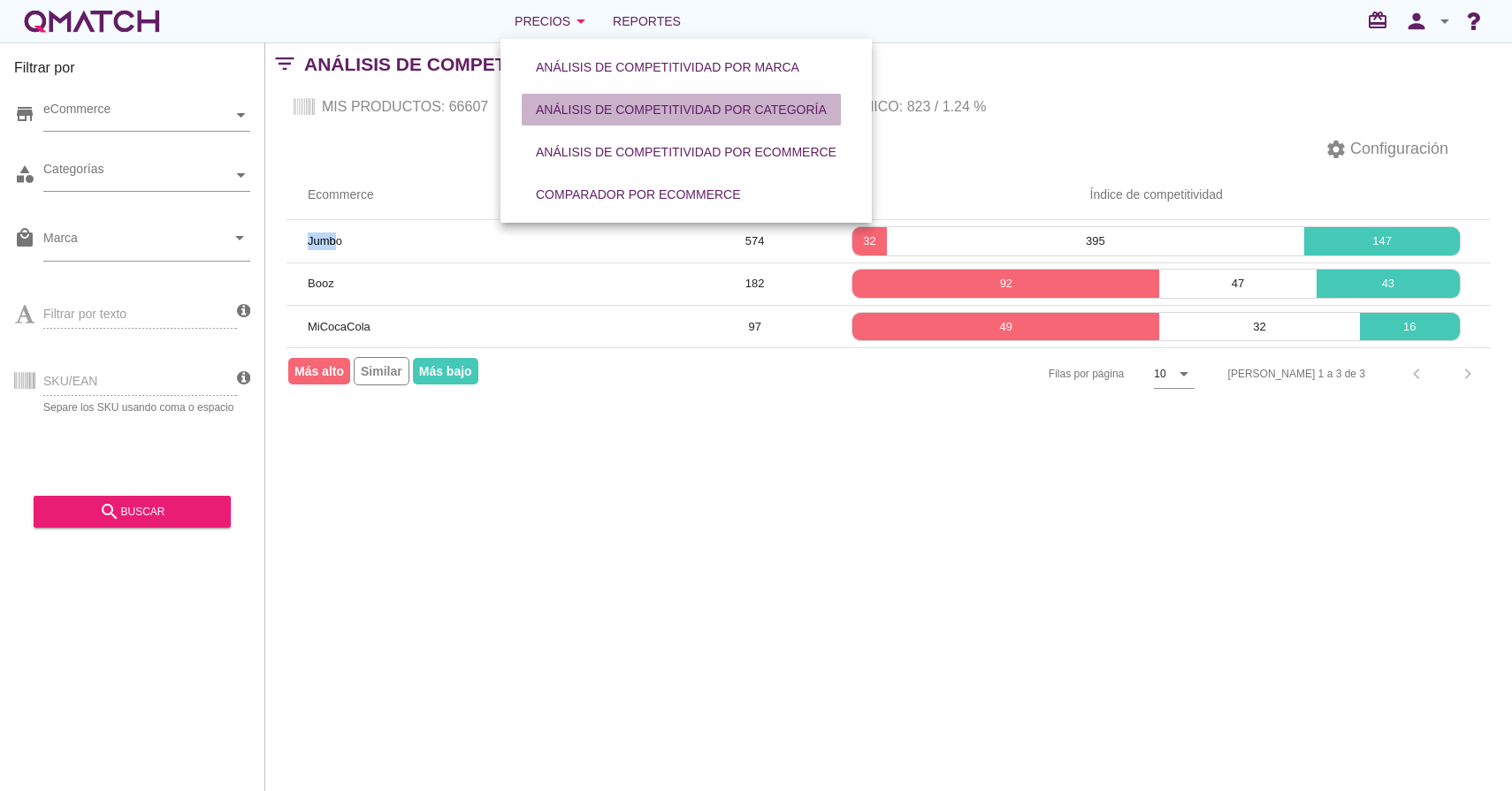
click at [659, 119] on div "Análisis de competitividad por categoría" at bounding box center [681, 110] width 291 height 18
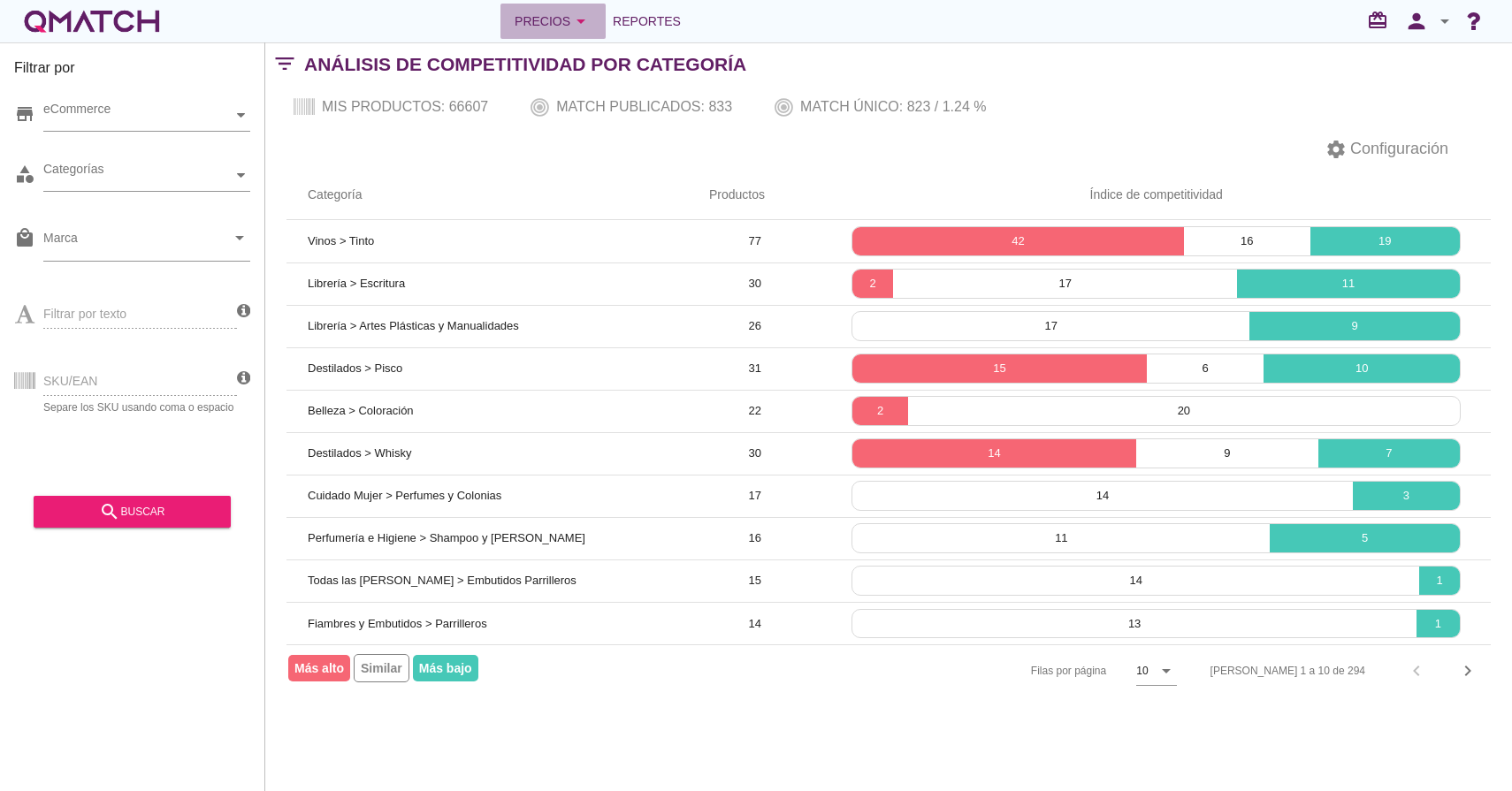
click at [573, 31] on icon "arrow_drop_down" at bounding box center [580, 21] width 21 height 21
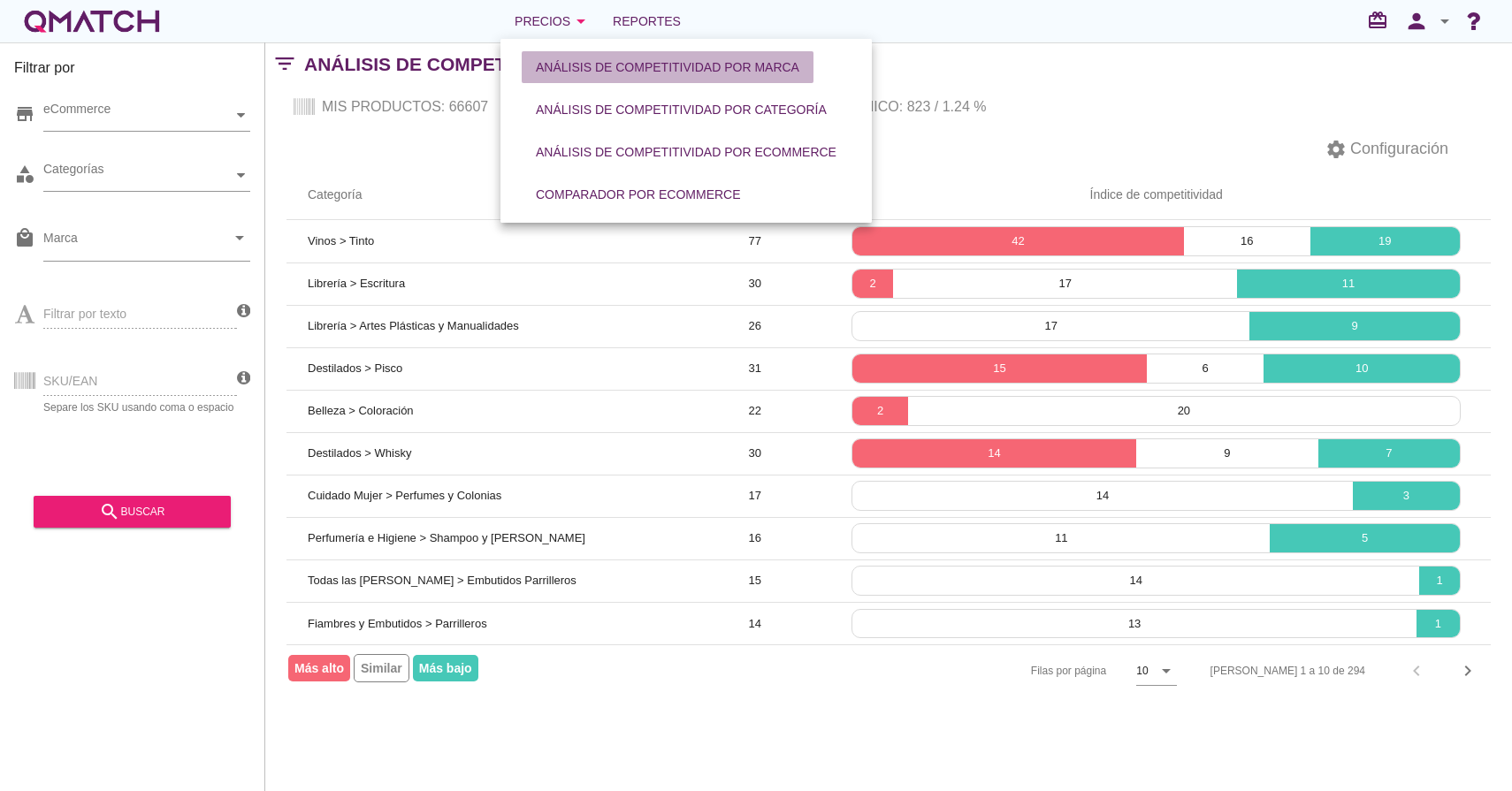
click at [640, 69] on div "Análisis de competitividad por marca" at bounding box center [667, 68] width 263 height 18
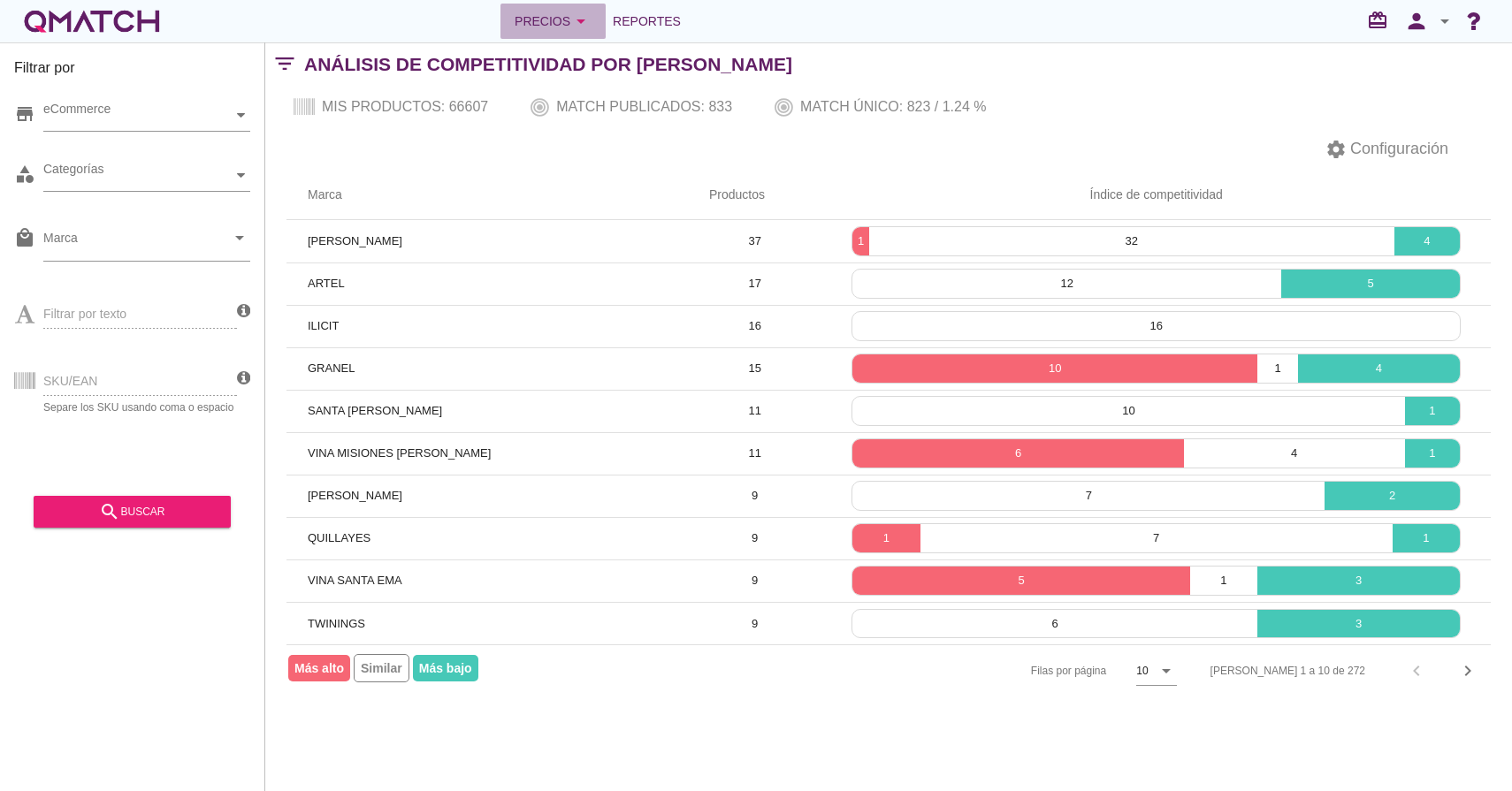
click at [545, 22] on div "Precios arrow_drop_down" at bounding box center [553, 21] width 77 height 21
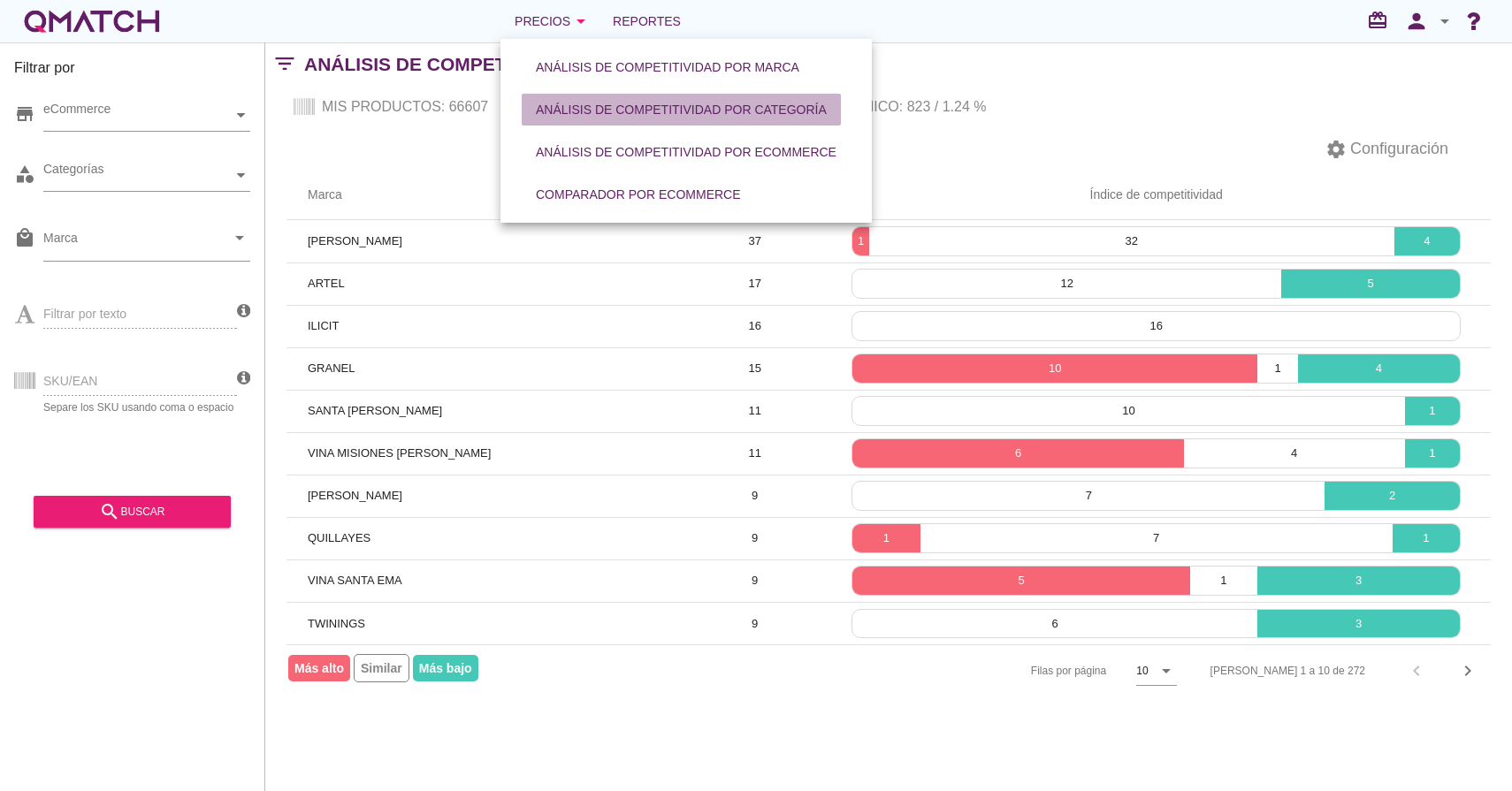
click at [593, 113] on div "Análisis de competitividad por categoría" at bounding box center [681, 110] width 291 height 18
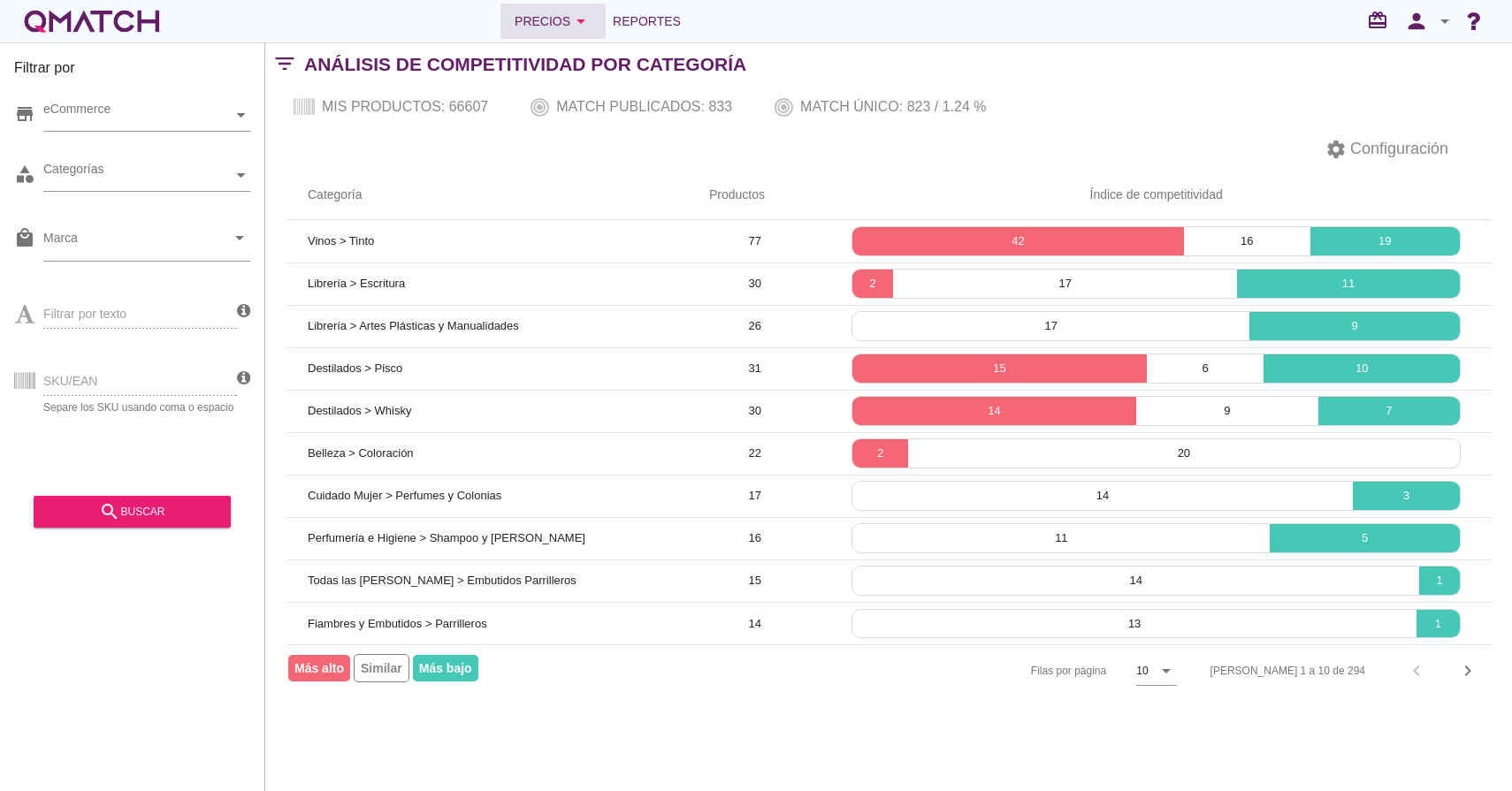
click at [580, 31] on icon "arrow_drop_down" at bounding box center [580, 21] width 21 height 21
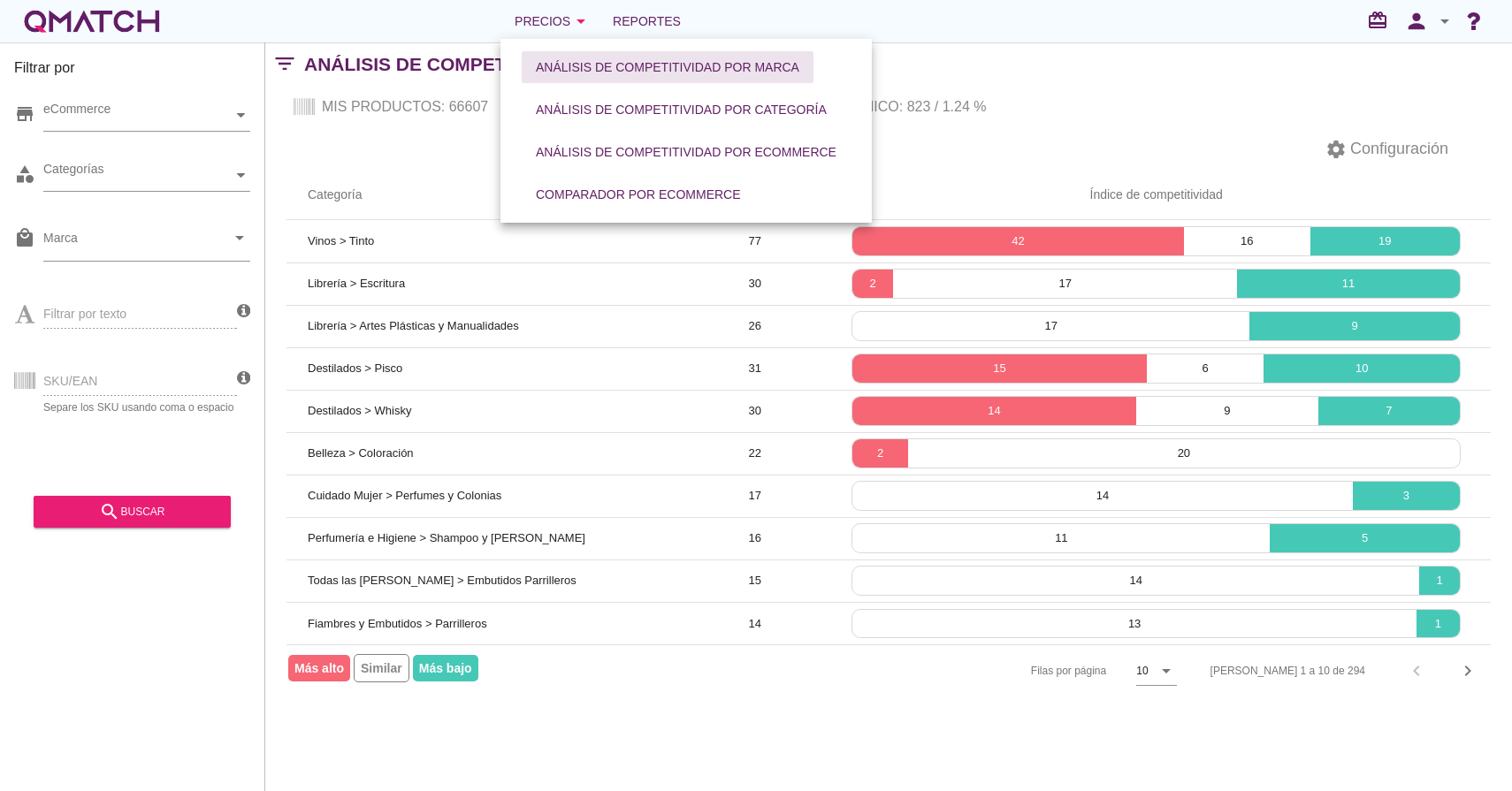
click at [646, 53] on button "Análisis de competitividad por marca" at bounding box center [667, 67] width 291 height 32
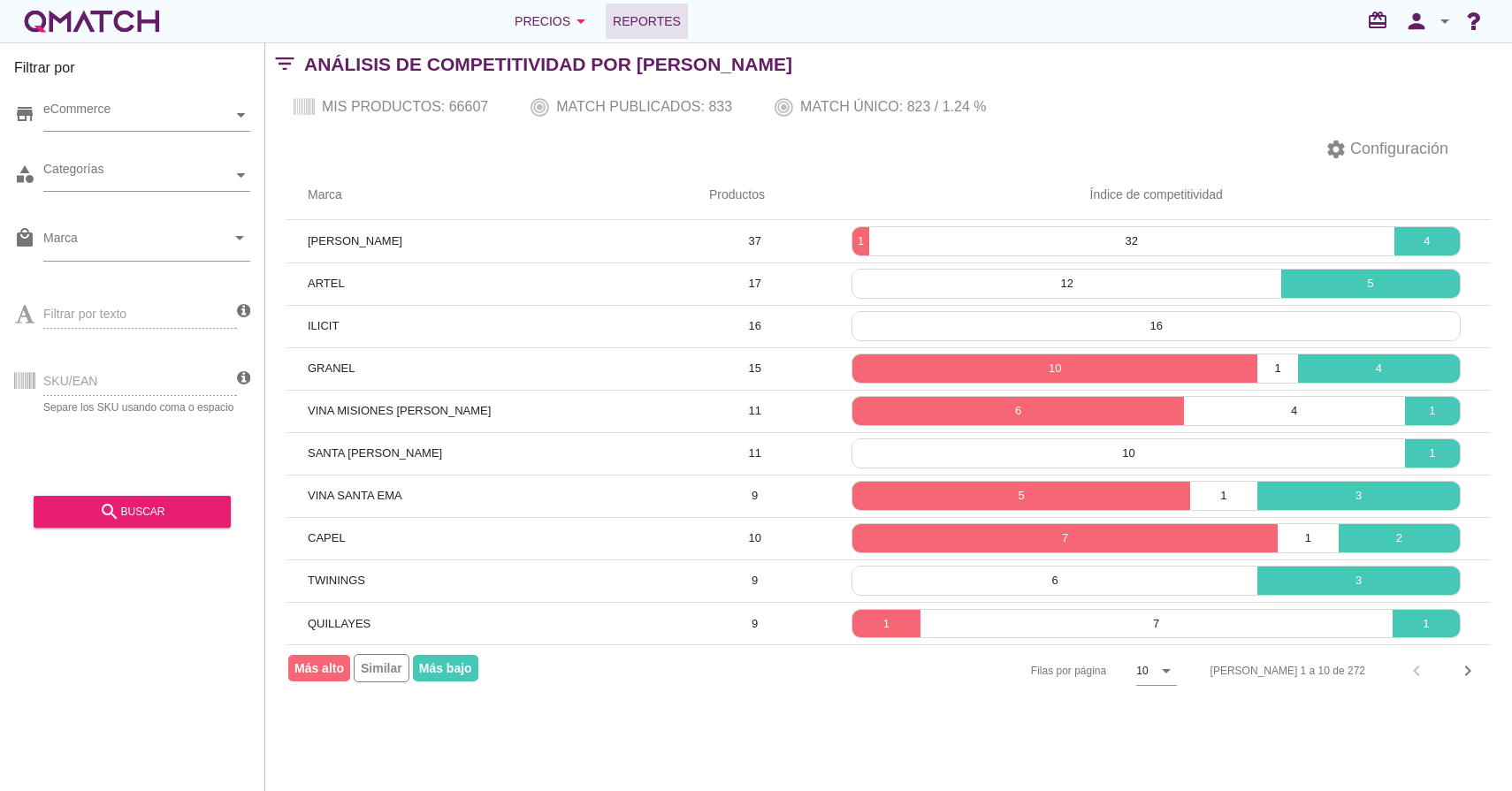
click at [671, 28] on span "Reportes" at bounding box center [647, 21] width 69 height 21
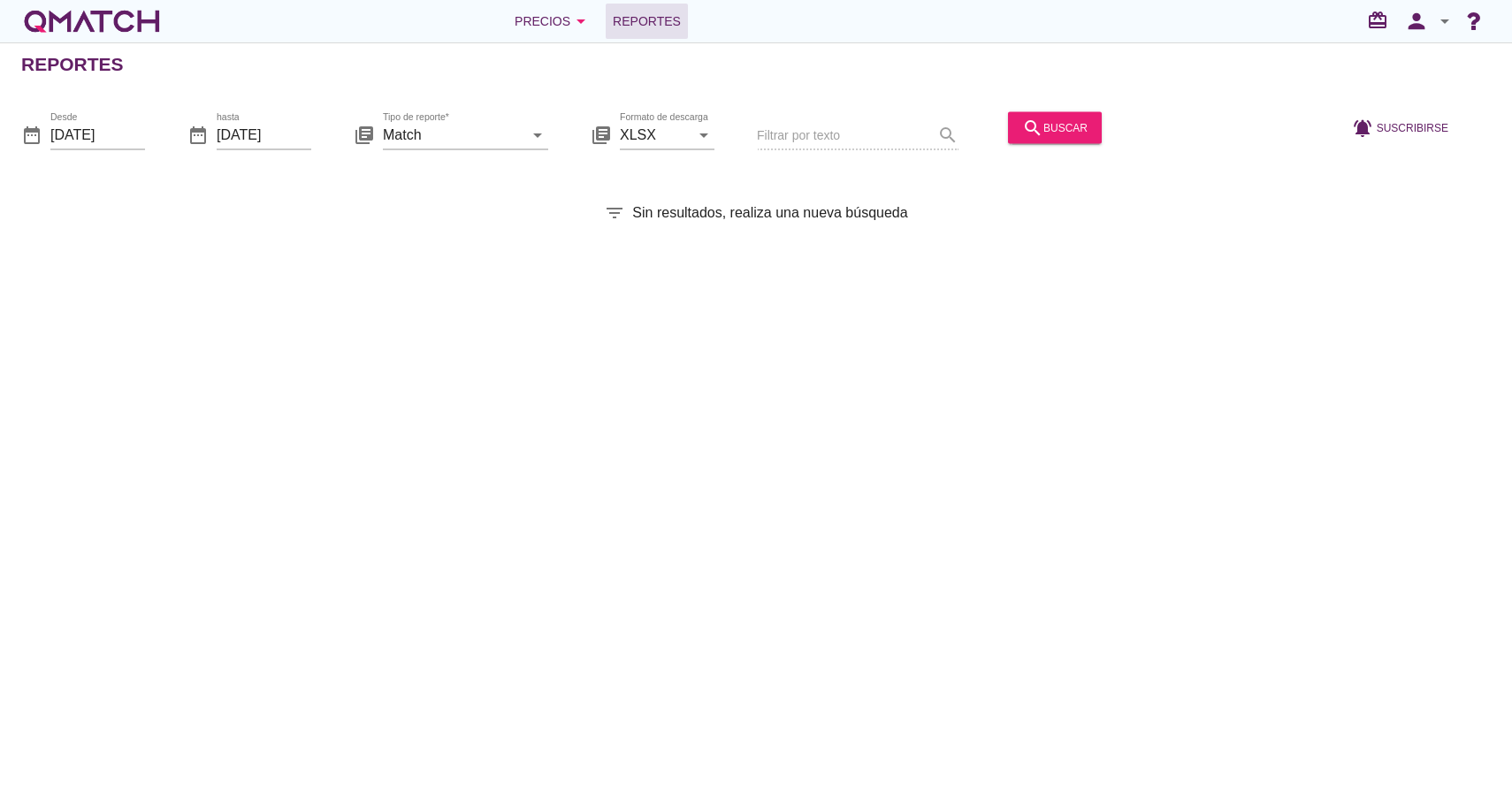
click at [534, 155] on div at bounding box center [465, 161] width 165 height 11
click at [535, 145] on div "Tipo de reporte* Match arrow_drop_down" at bounding box center [465, 134] width 165 height 28
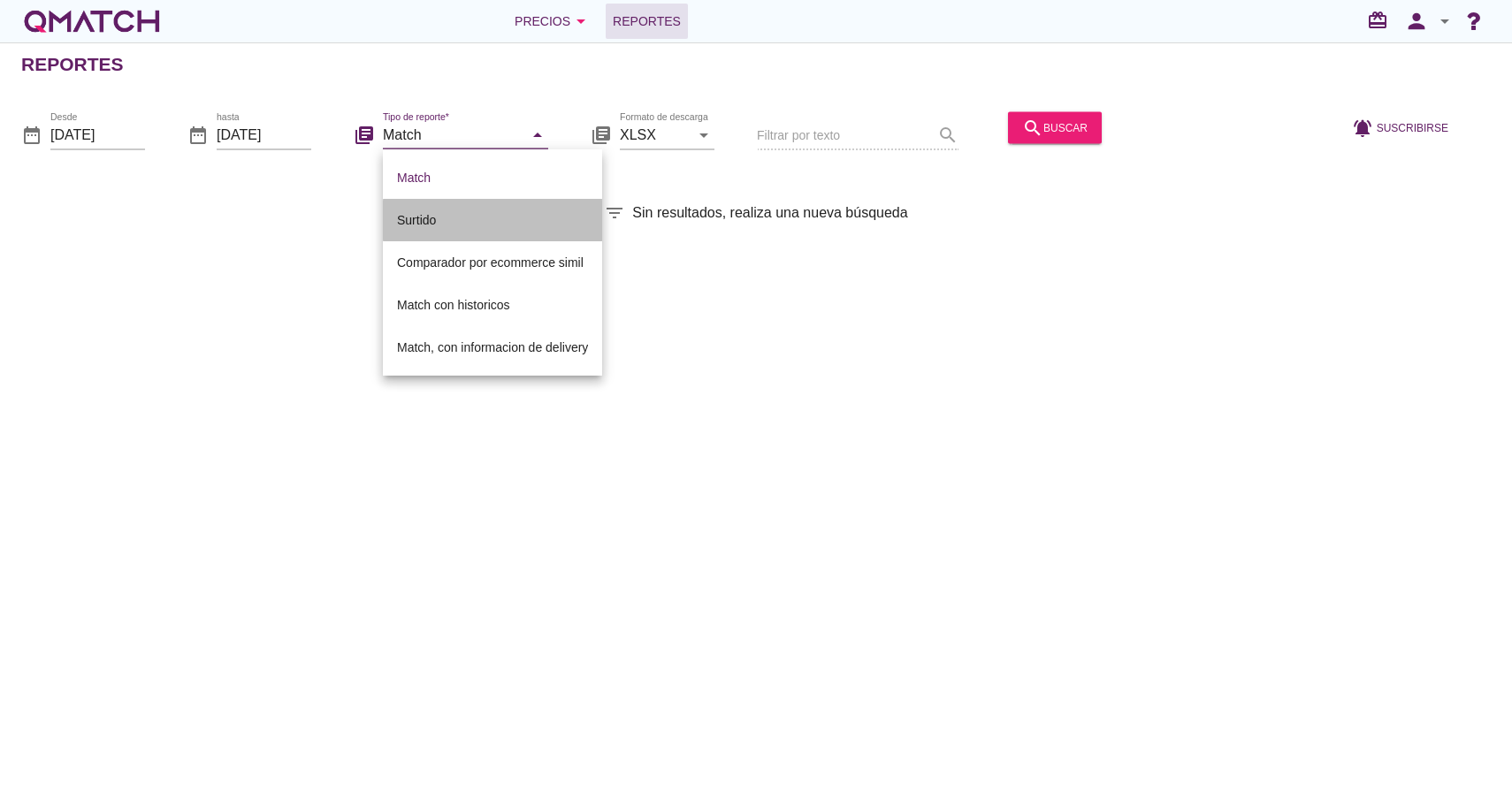
click at [480, 225] on div "Surtido" at bounding box center [492, 219] width 191 height 21
type input "Surtido"
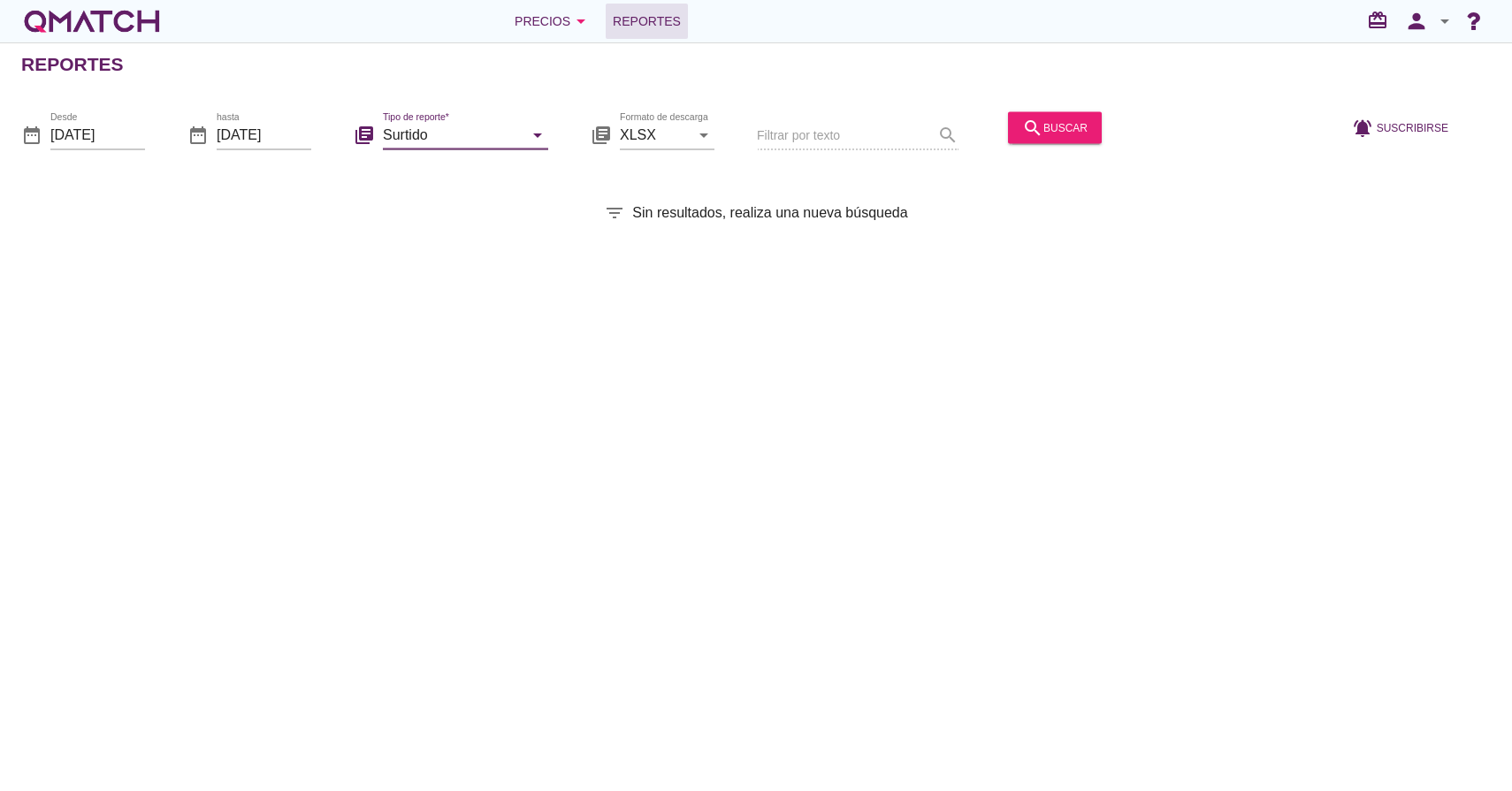
click at [151, 131] on div "date_range Desde 2025-08-01 date_range hasta 2025-08-13 library_books Tipo de r…" at bounding box center [756, 129] width 1512 height 74
click at [143, 132] on input "2025-08-01" at bounding box center [98, 134] width 95 height 28
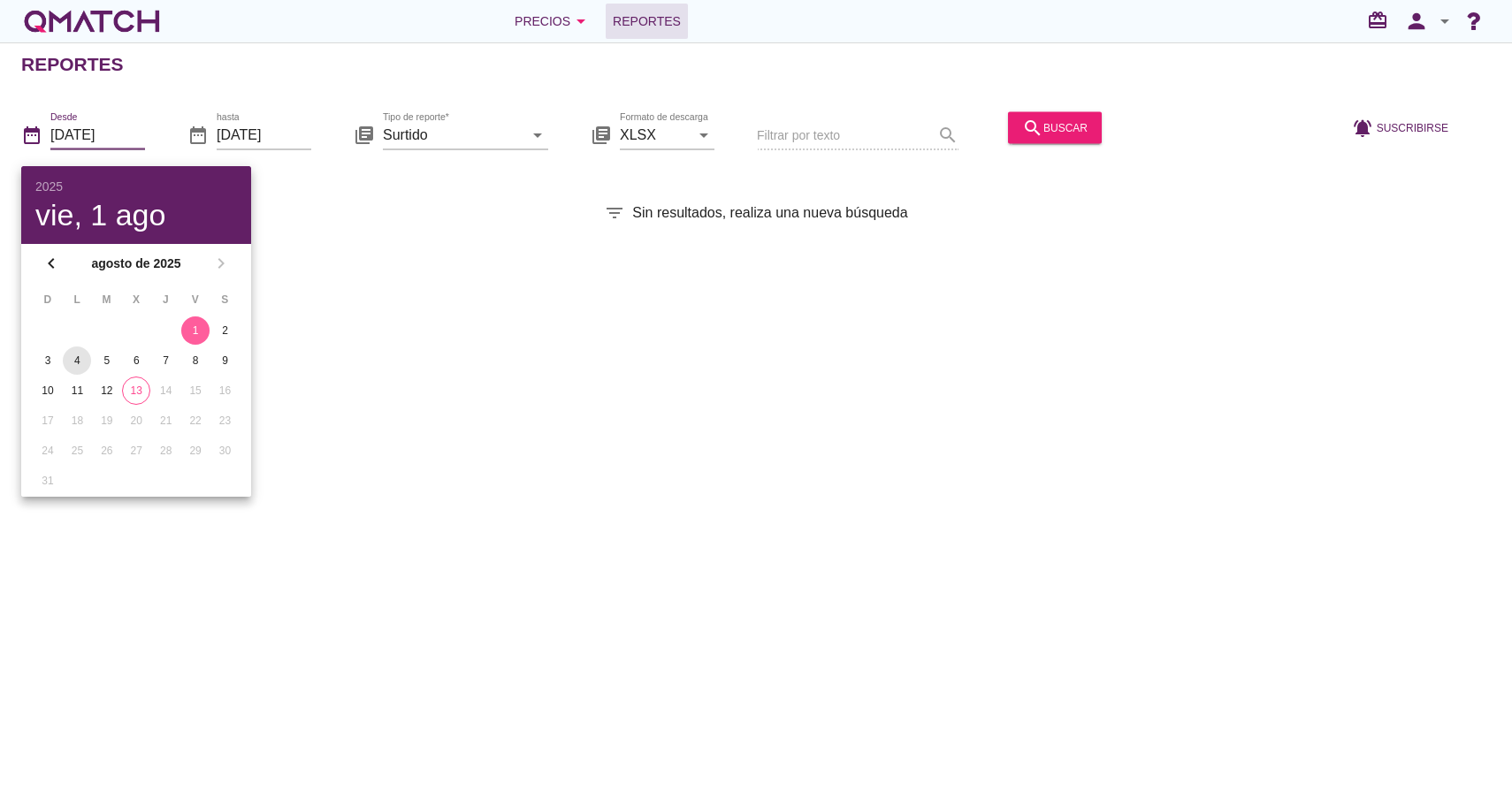
click at [77, 363] on div "4" at bounding box center [77, 360] width 28 height 16
type input "2025-08-04"
click at [288, 131] on input "[DATE]" at bounding box center [264, 134] width 95 height 28
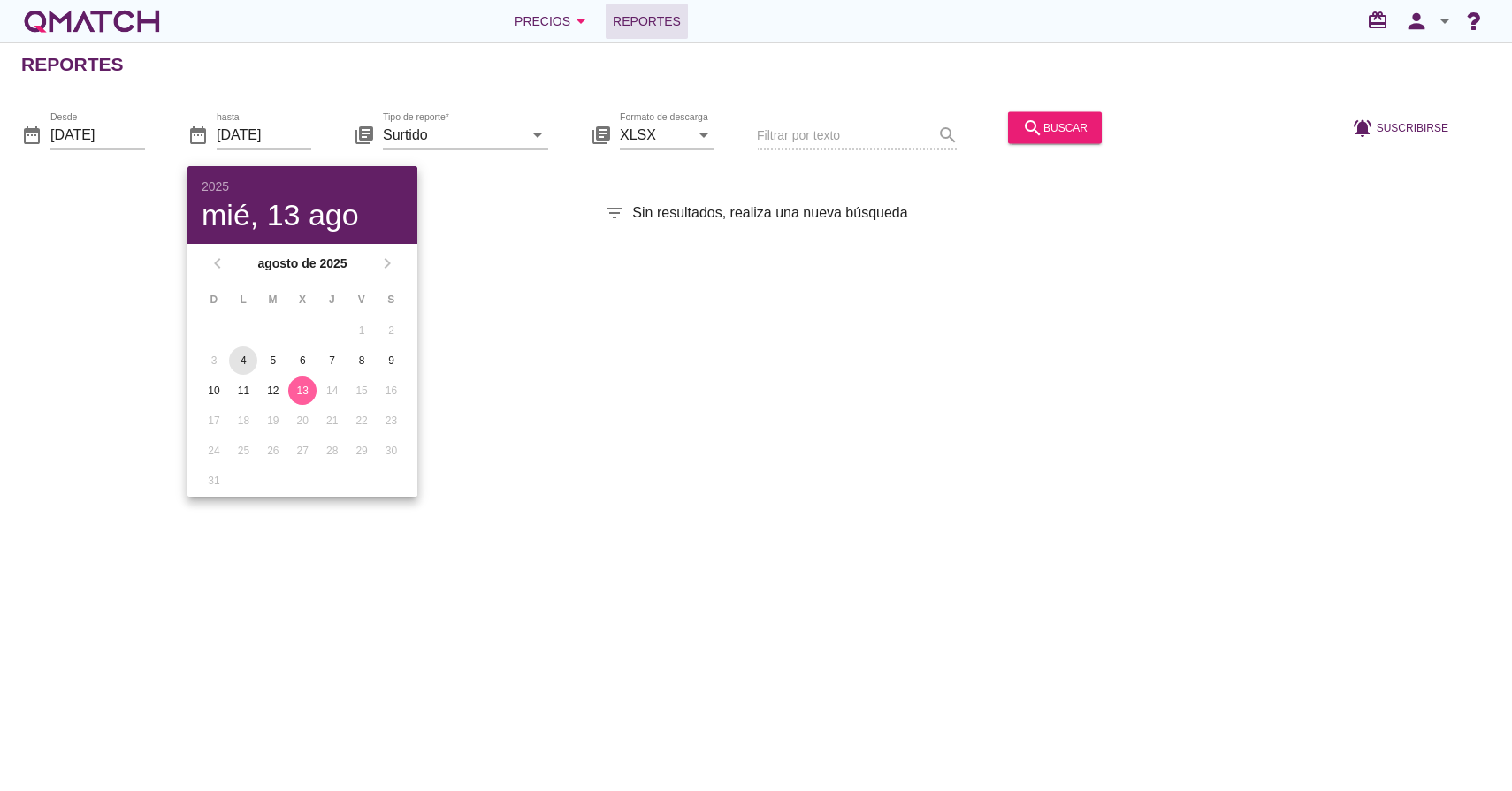
click at [249, 360] on div "4" at bounding box center [243, 360] width 28 height 16
type input "2025-08-04"
click at [1036, 123] on div "search buscar" at bounding box center [1055, 127] width 66 height 21
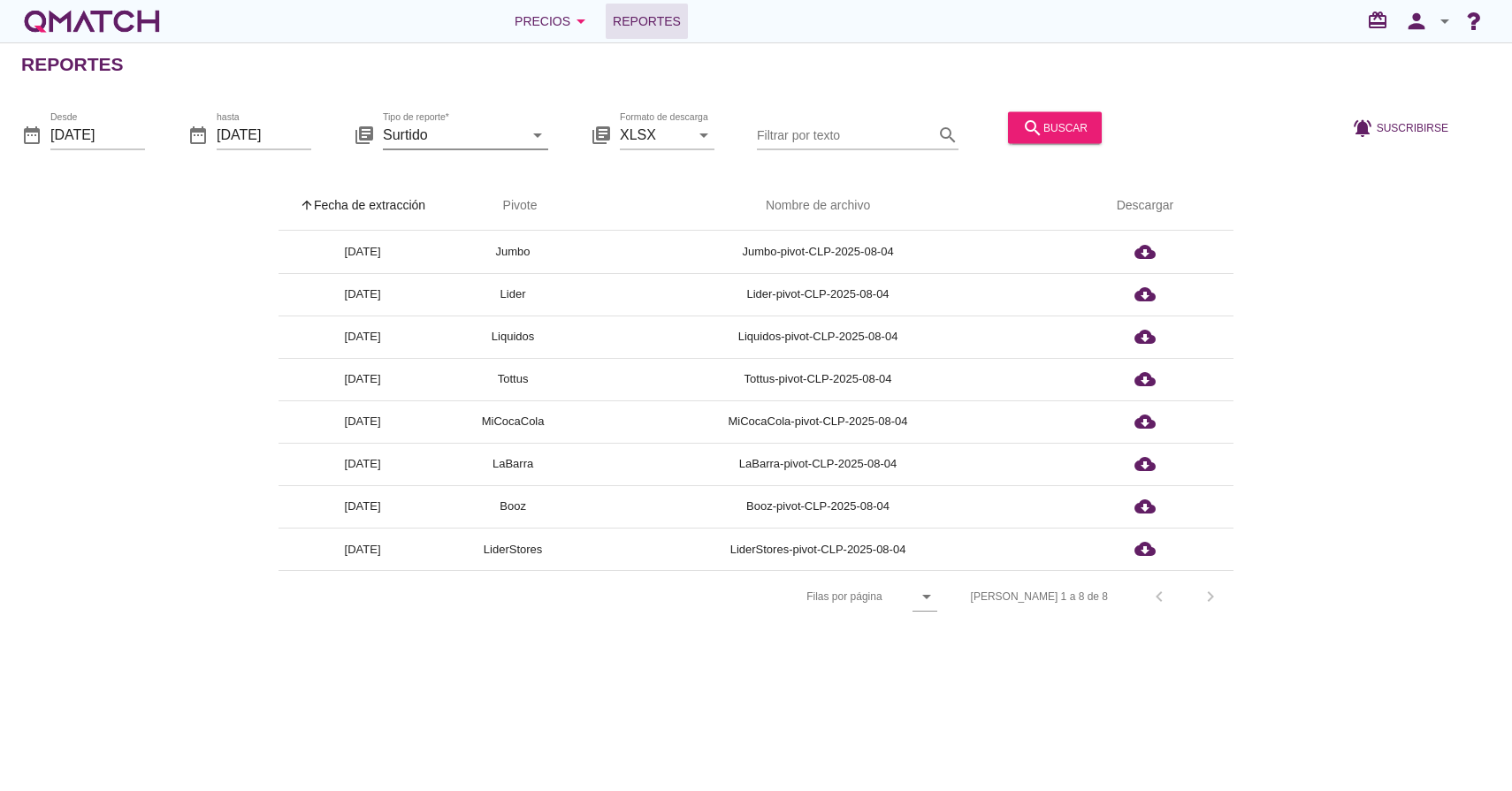
click at [534, 137] on icon "arrow_drop_down" at bounding box center [537, 133] width 21 height 21
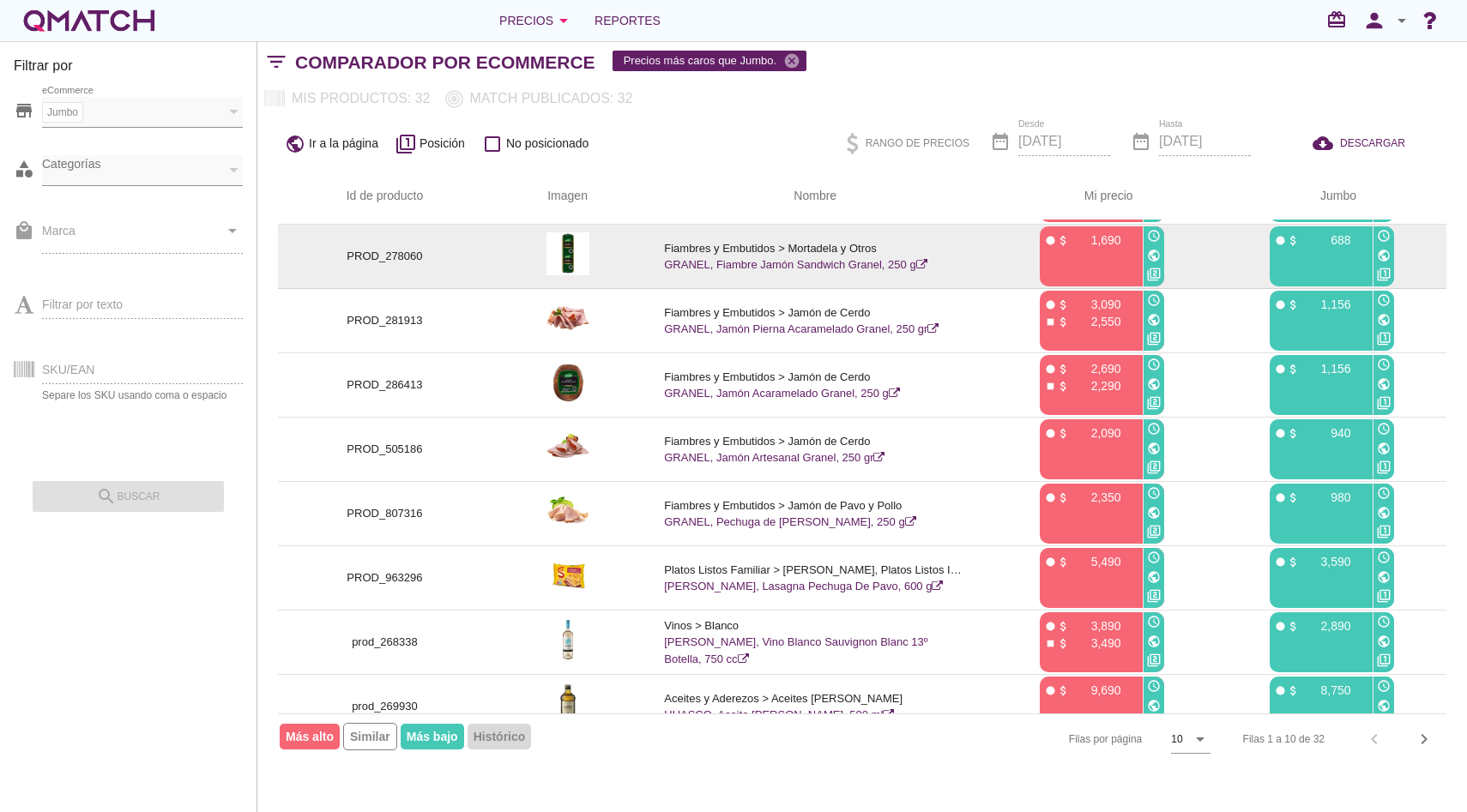
scroll to position [61, 0]
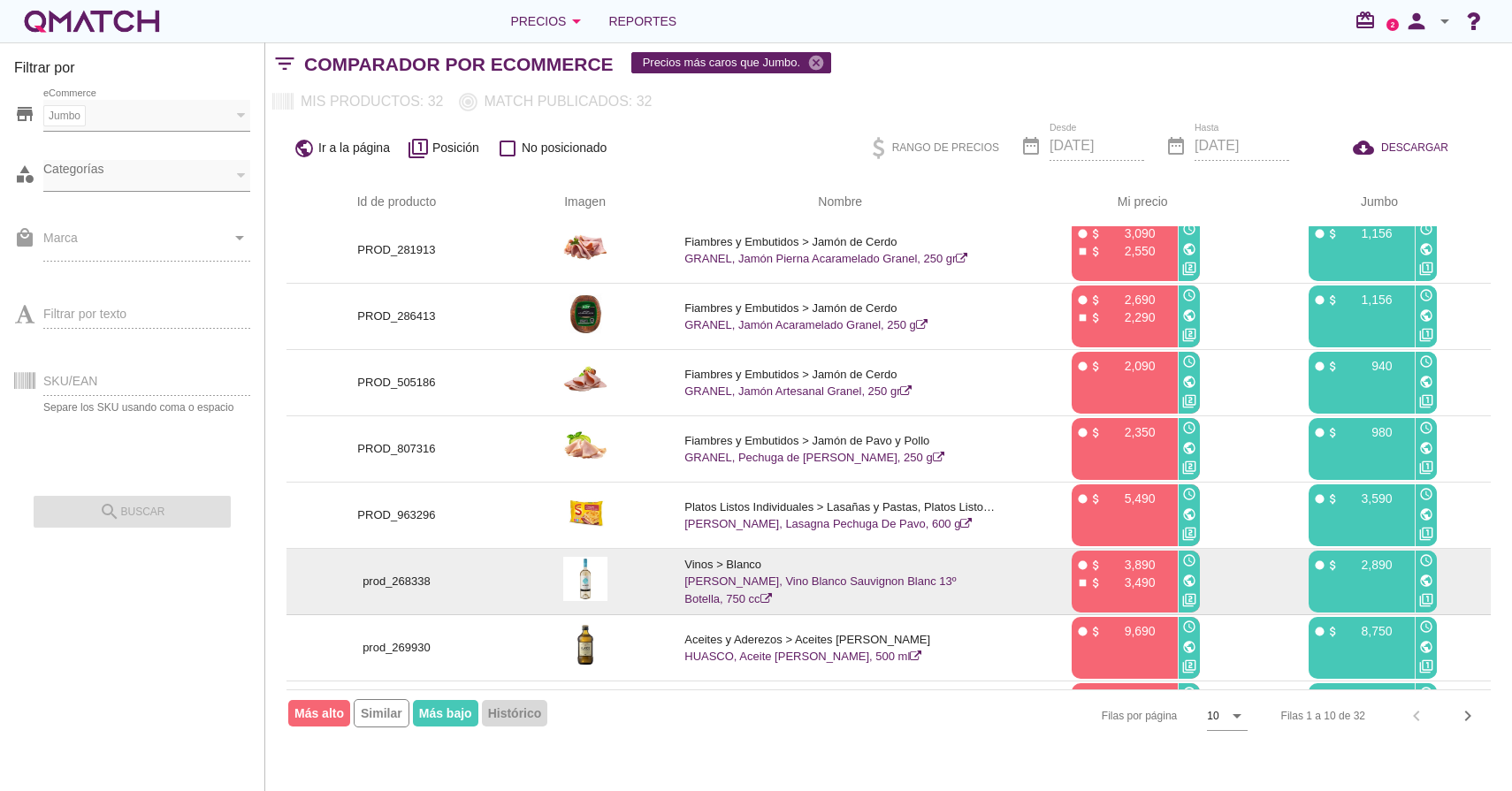
scroll to position [200, 0]
